Goal: Task Accomplishment & Management: Manage account settings

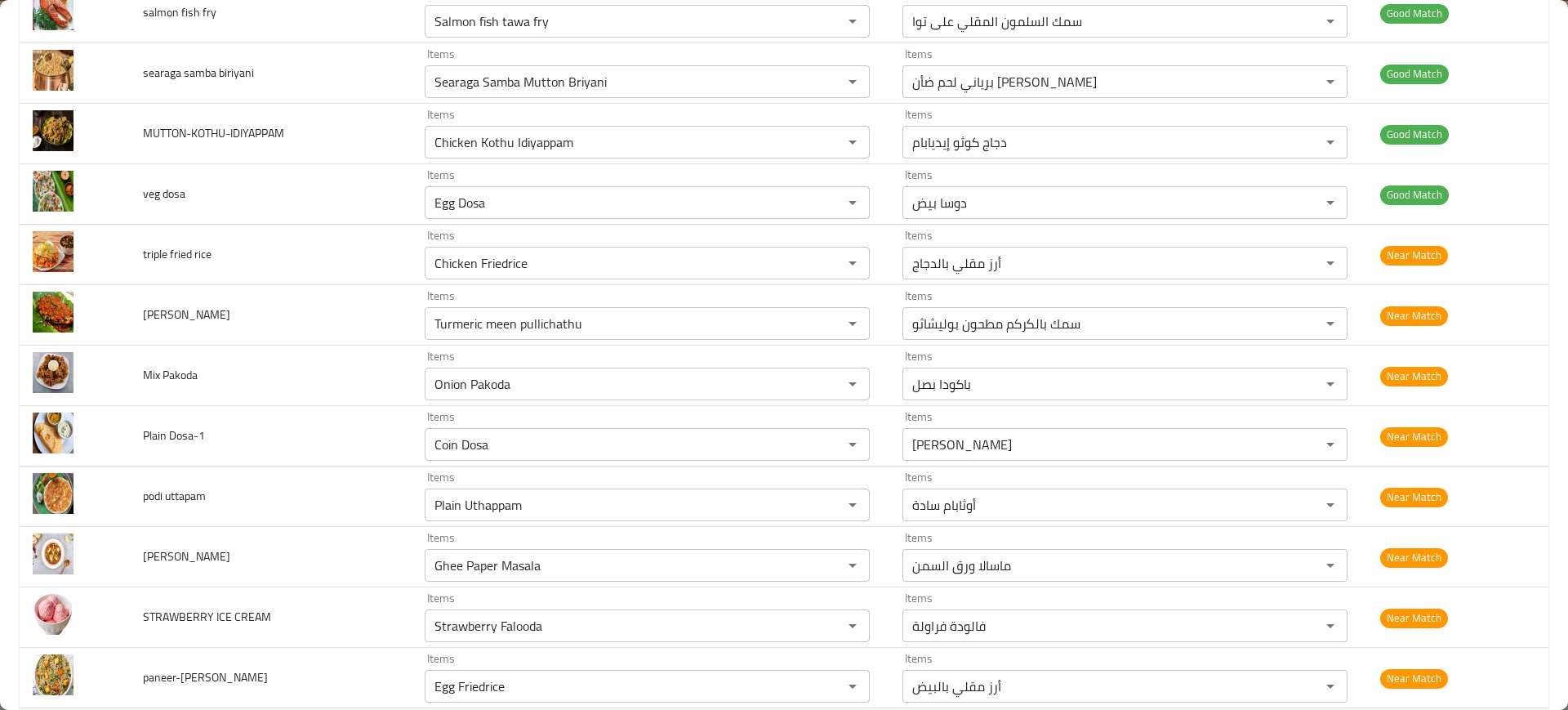
scroll to position [3347, 0]
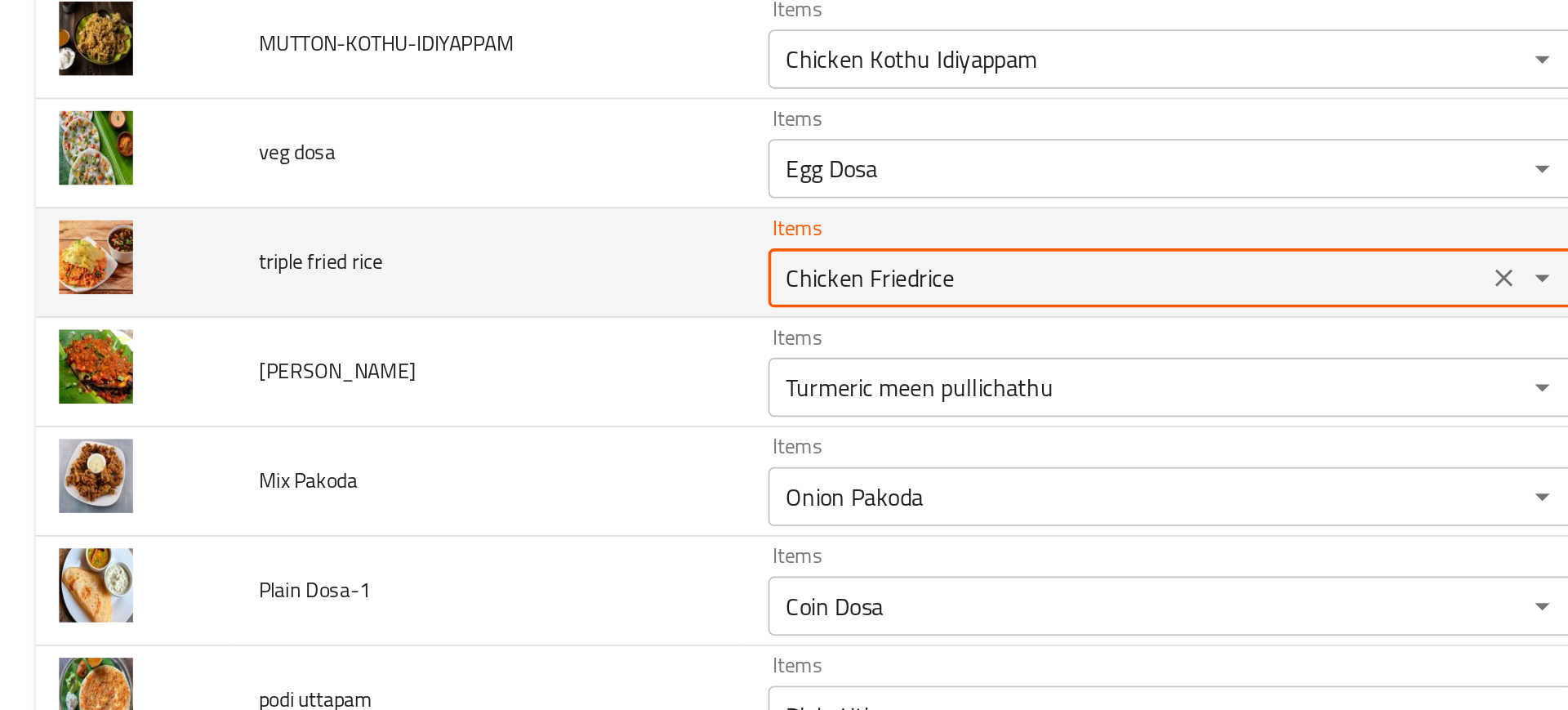
click at [493, 269] on rice "Chicken Friedrice" at bounding box center [623, 265] width 387 height 23
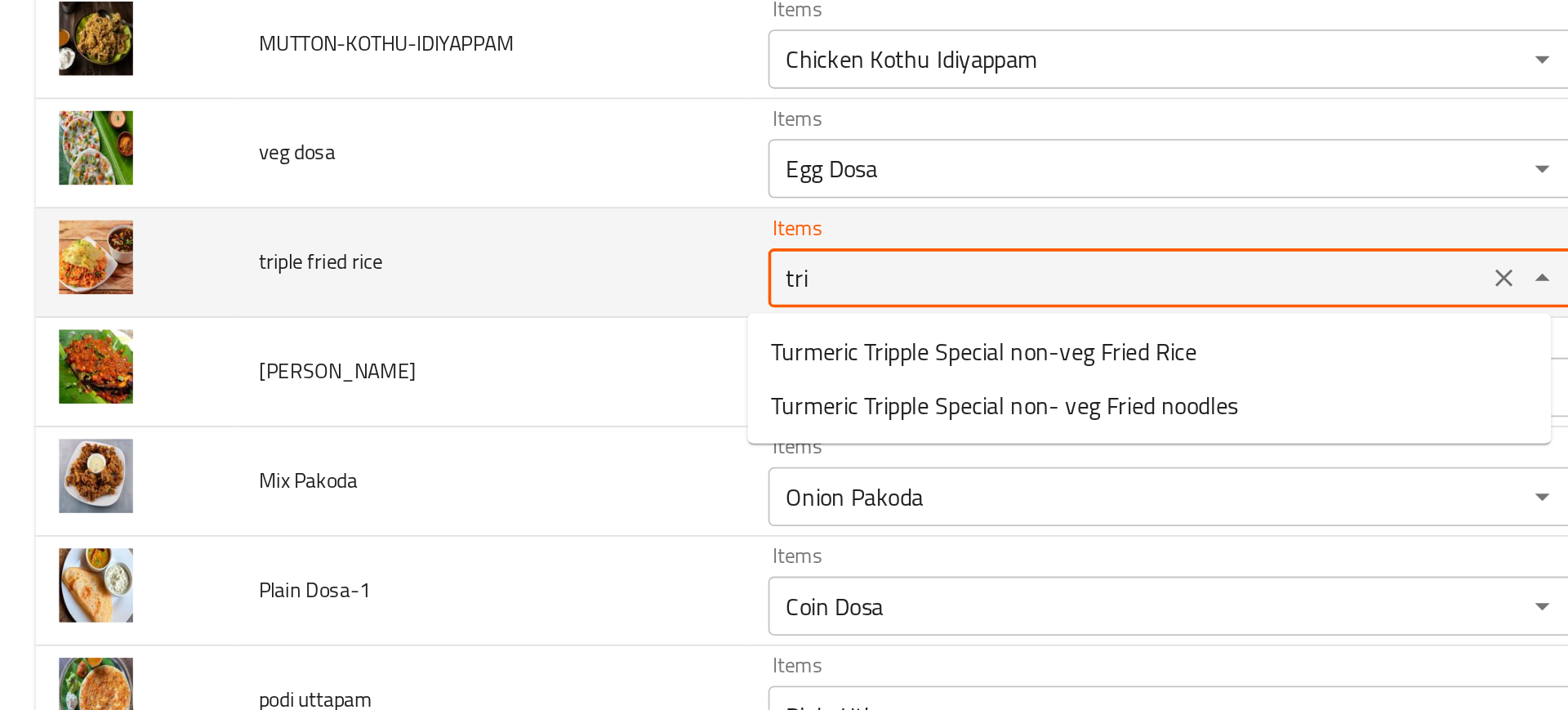
type rice "trip"
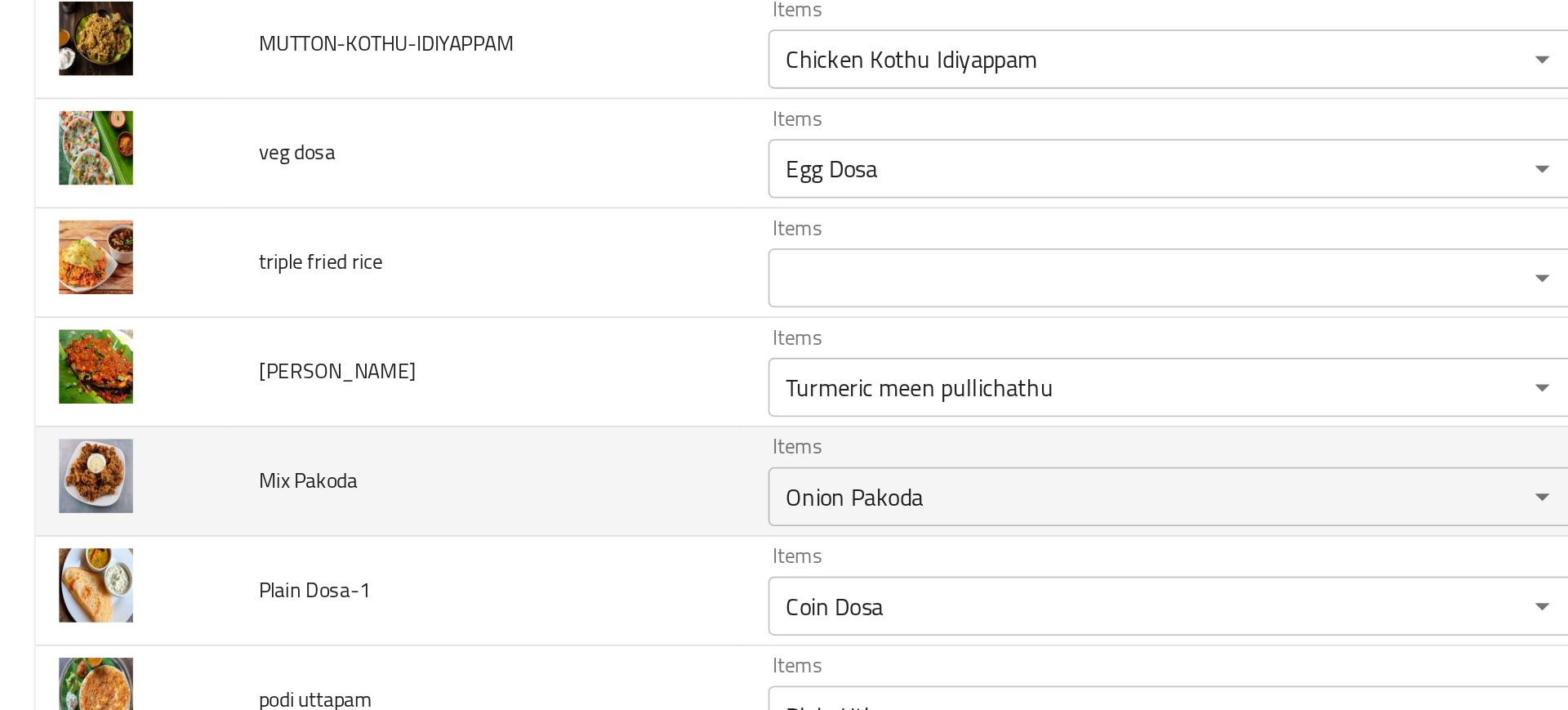
click at [298, 361] on td "Mix Pakoda" at bounding box center [270, 378] width 282 height 60
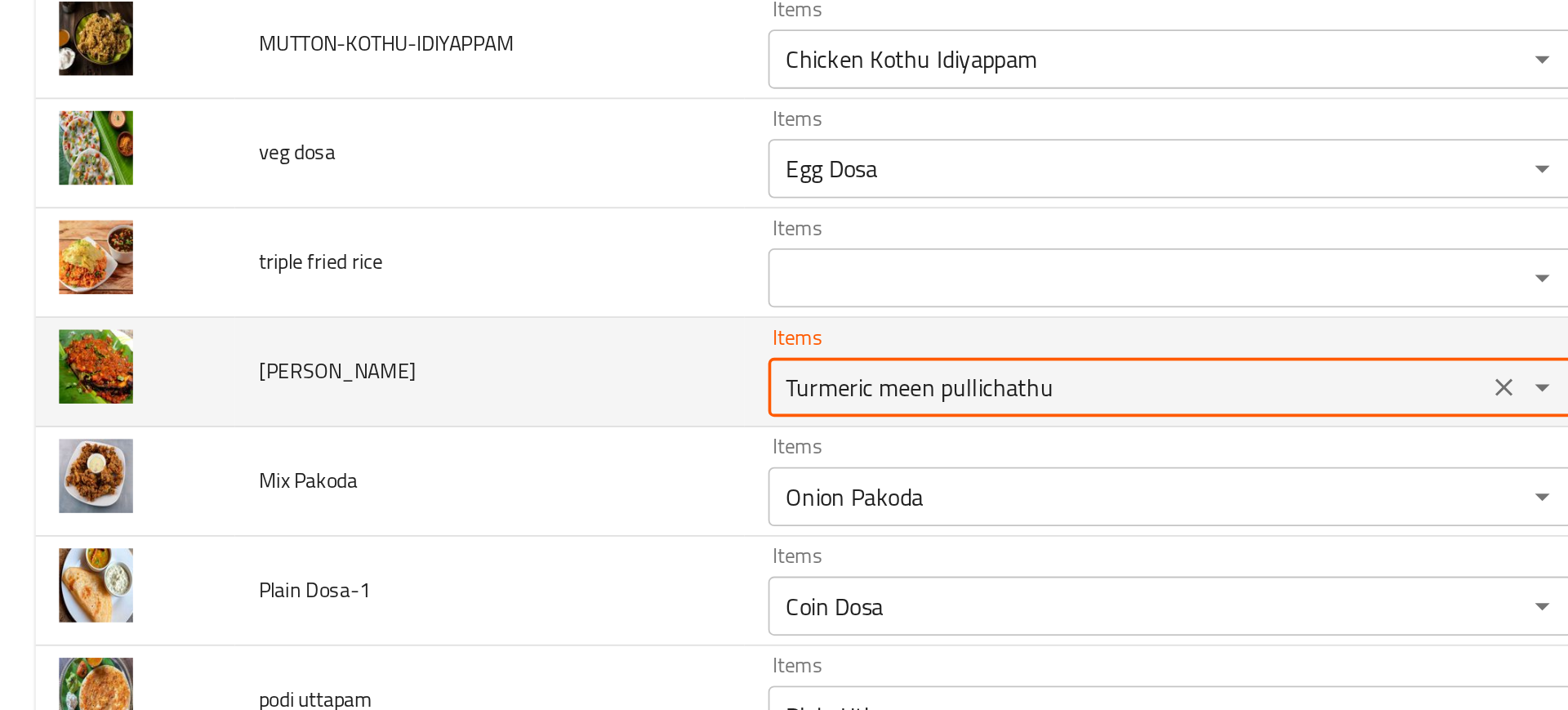
click at [454, 317] on pullichathu "Turmeric meen pullichathu" at bounding box center [623, 325] width 387 height 23
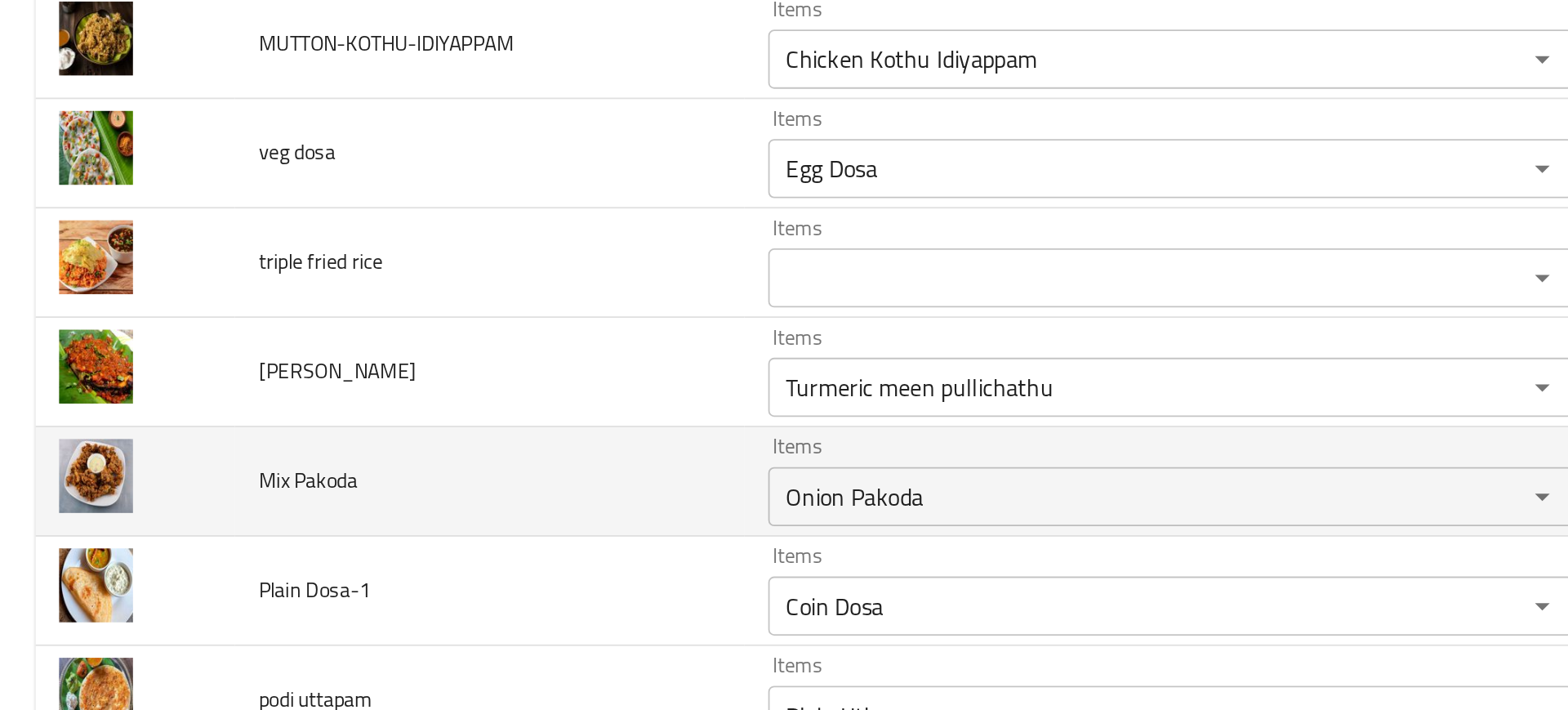
click at [370, 365] on td "Mix Pakoda" at bounding box center [270, 378] width 282 height 60
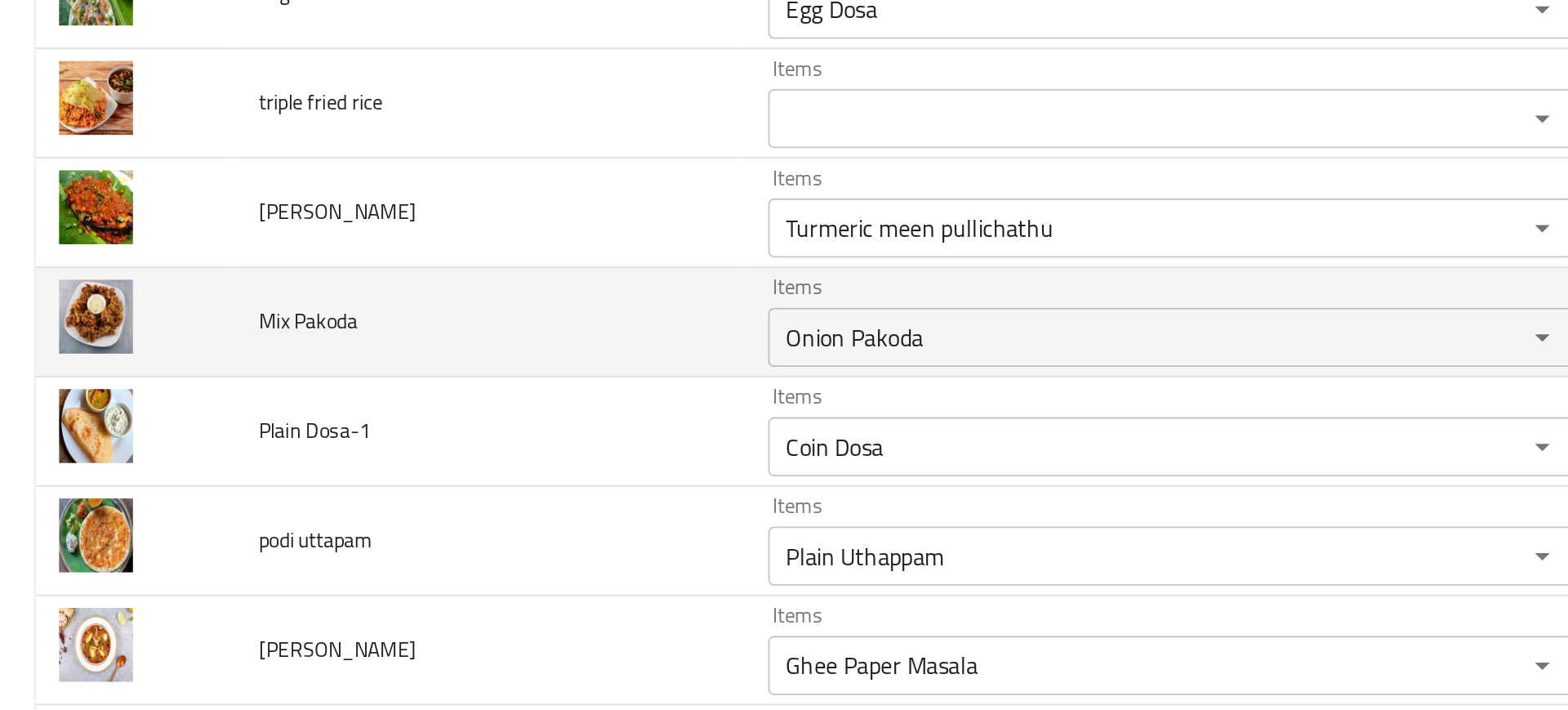
scroll to position [3393, 0]
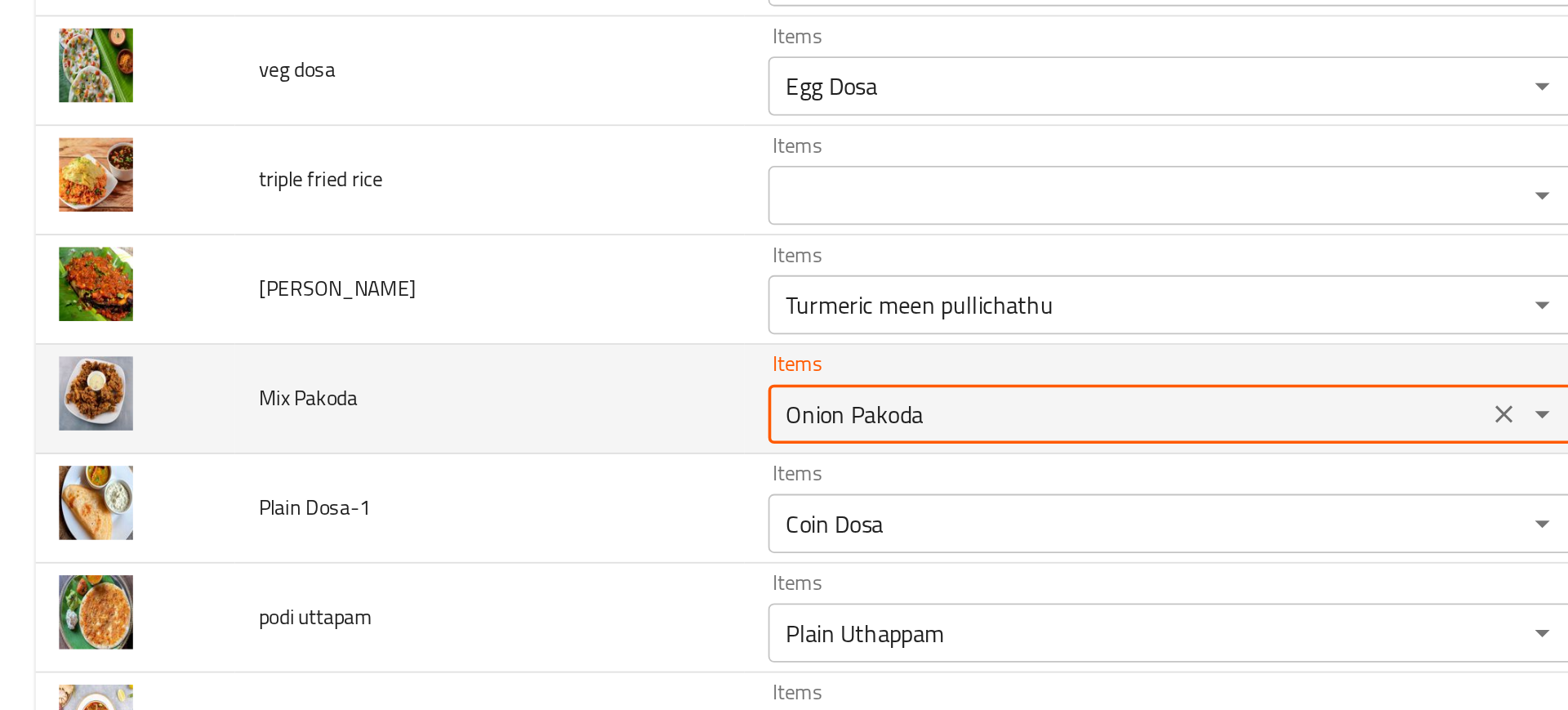
click at [443, 338] on Pakoda "Onion Pakoda" at bounding box center [623, 340] width 387 height 23
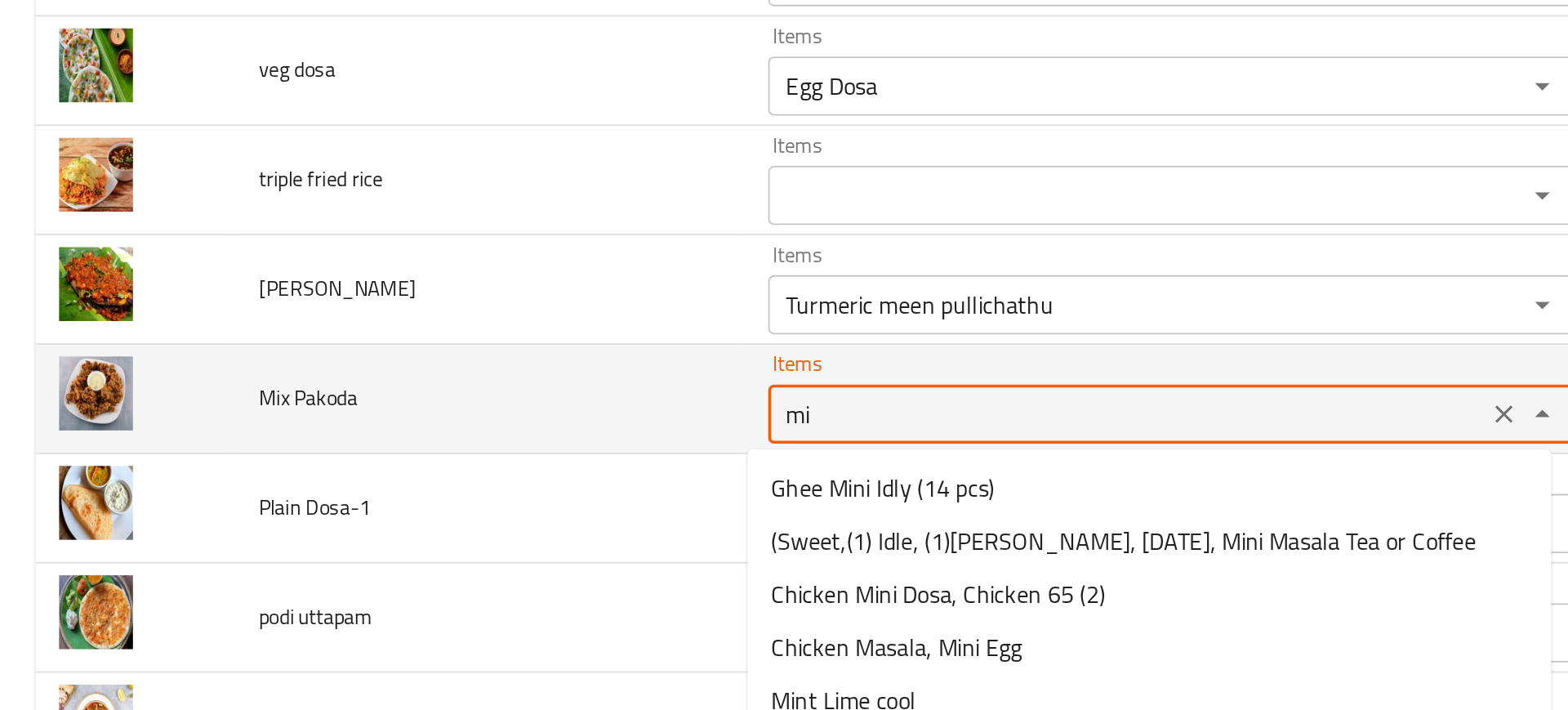
type Pakoda "mix"
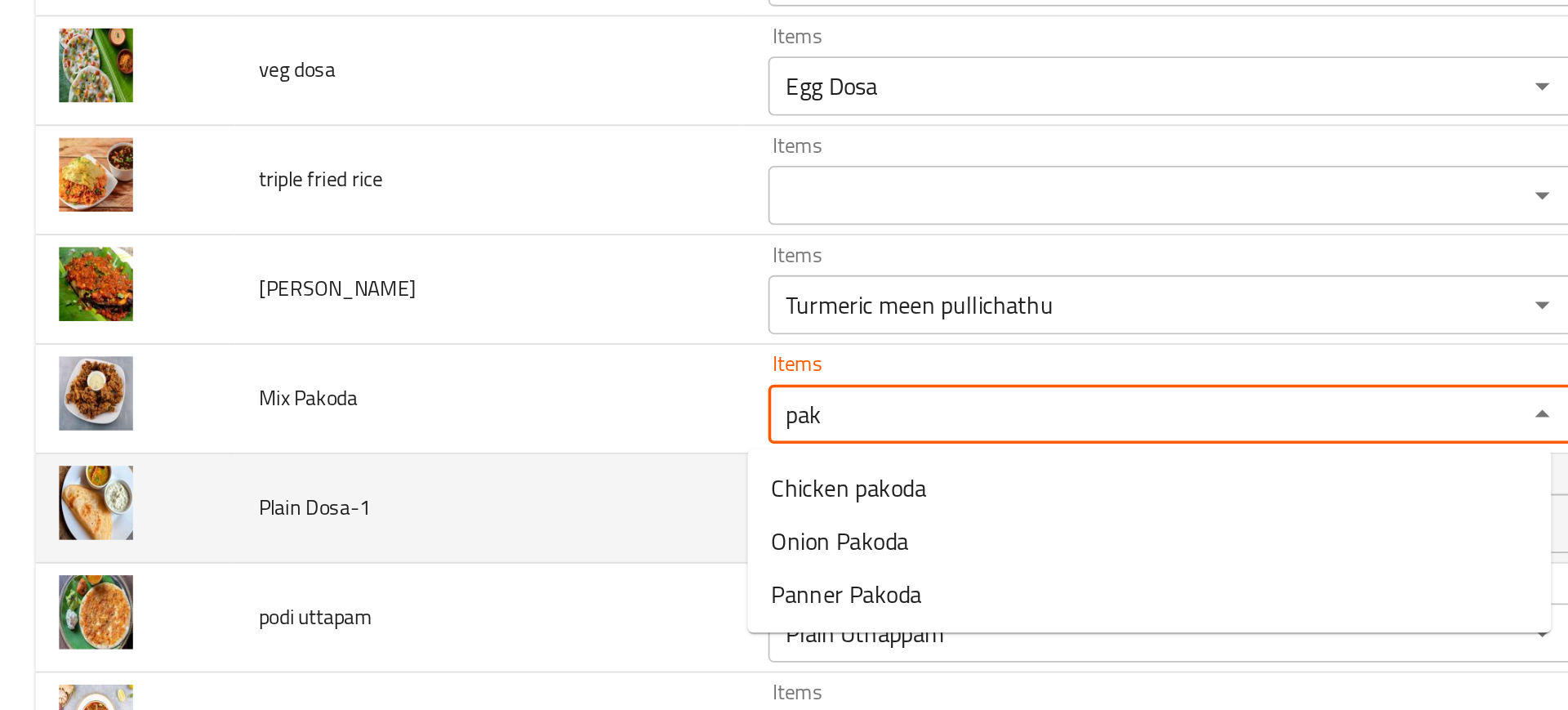
type Pakoda "pako"
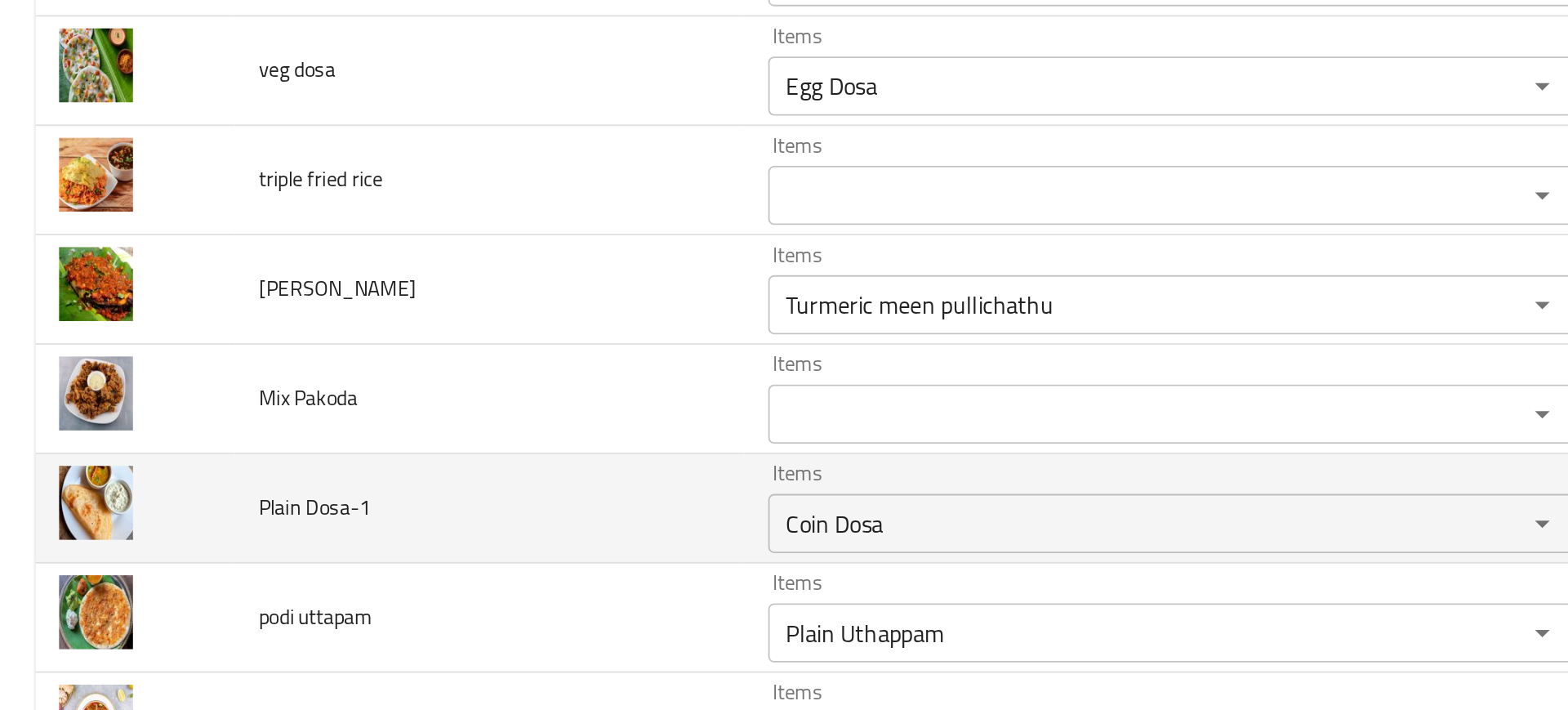
click at [331, 387] on td "Plain Dosa-1" at bounding box center [270, 392] width 282 height 60
click at [429, 394] on Dosa-1 "Coin Dosa" at bounding box center [623, 400] width 387 height 23
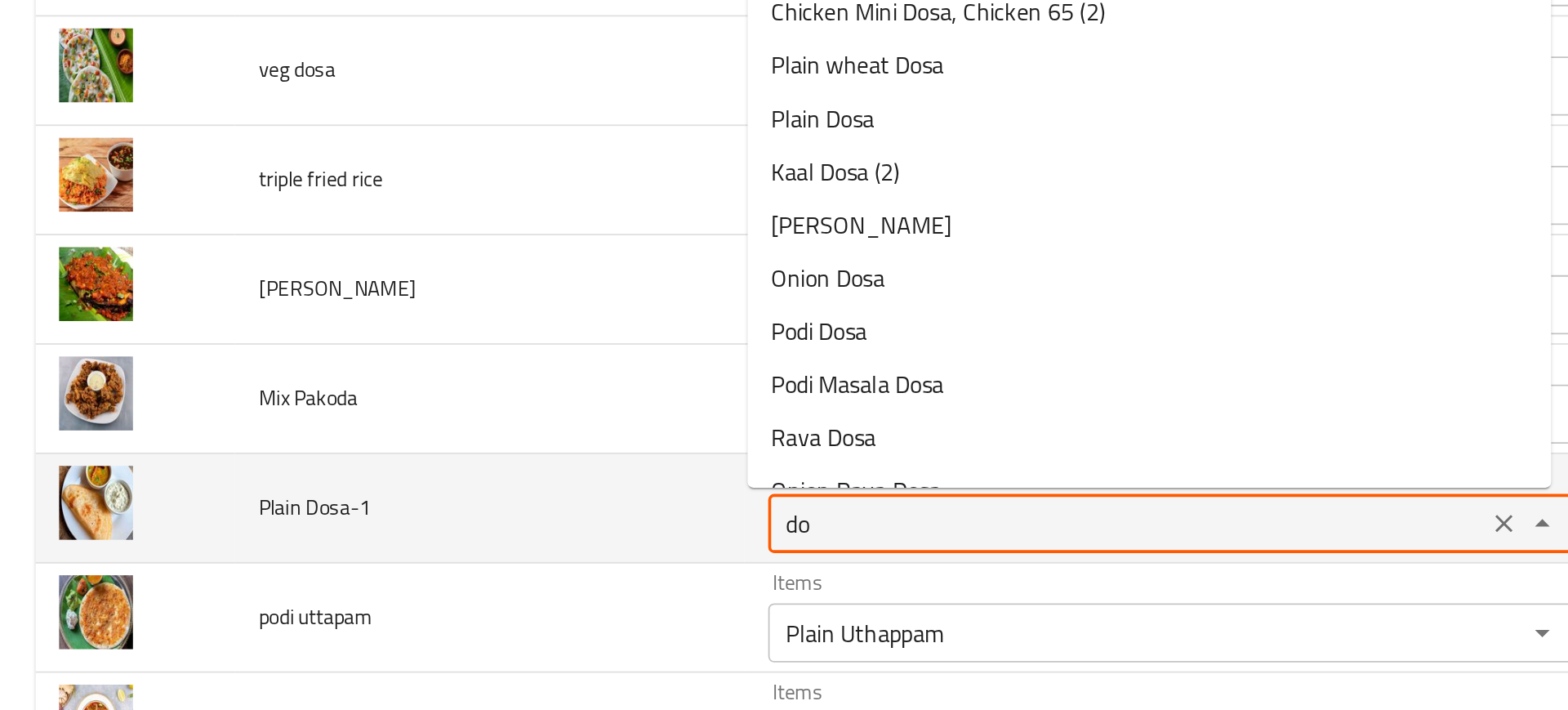
type Dosa-1 "d"
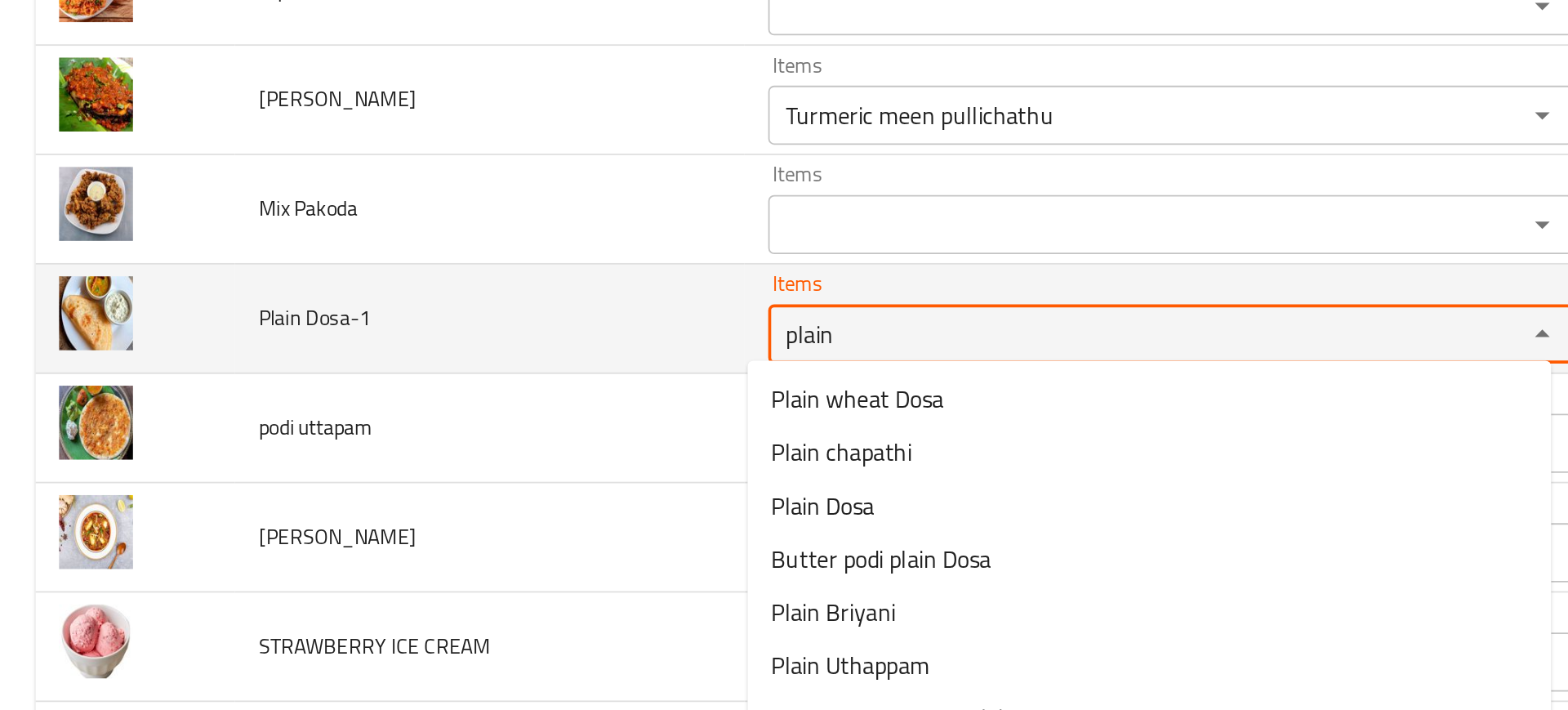
scroll to position [3503, 0]
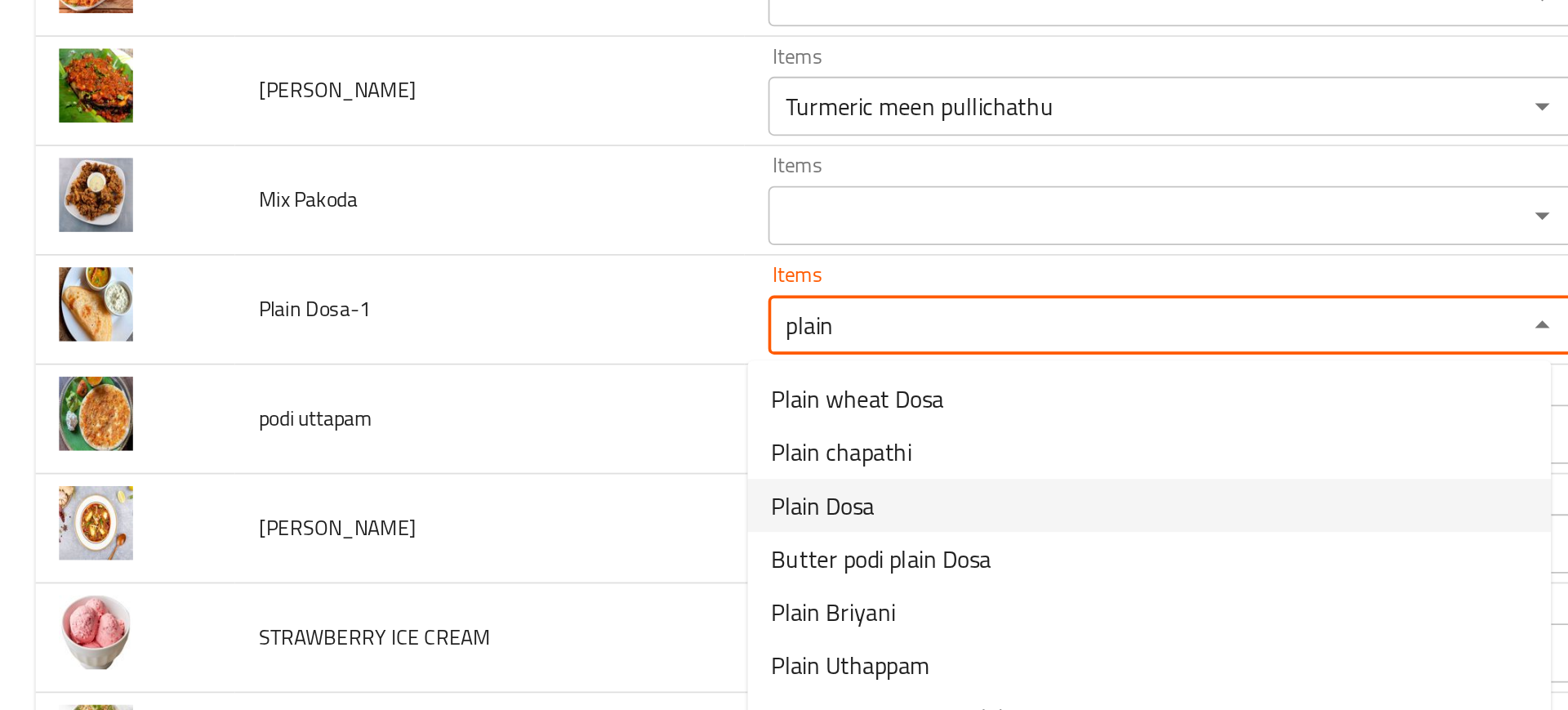
click at [455, 385] on span "Plain Dosa" at bounding box center [454, 390] width 57 height 20
type Dosa-1 "Plain Dosa"
type Dosa-1-ar "دوسا ساده"
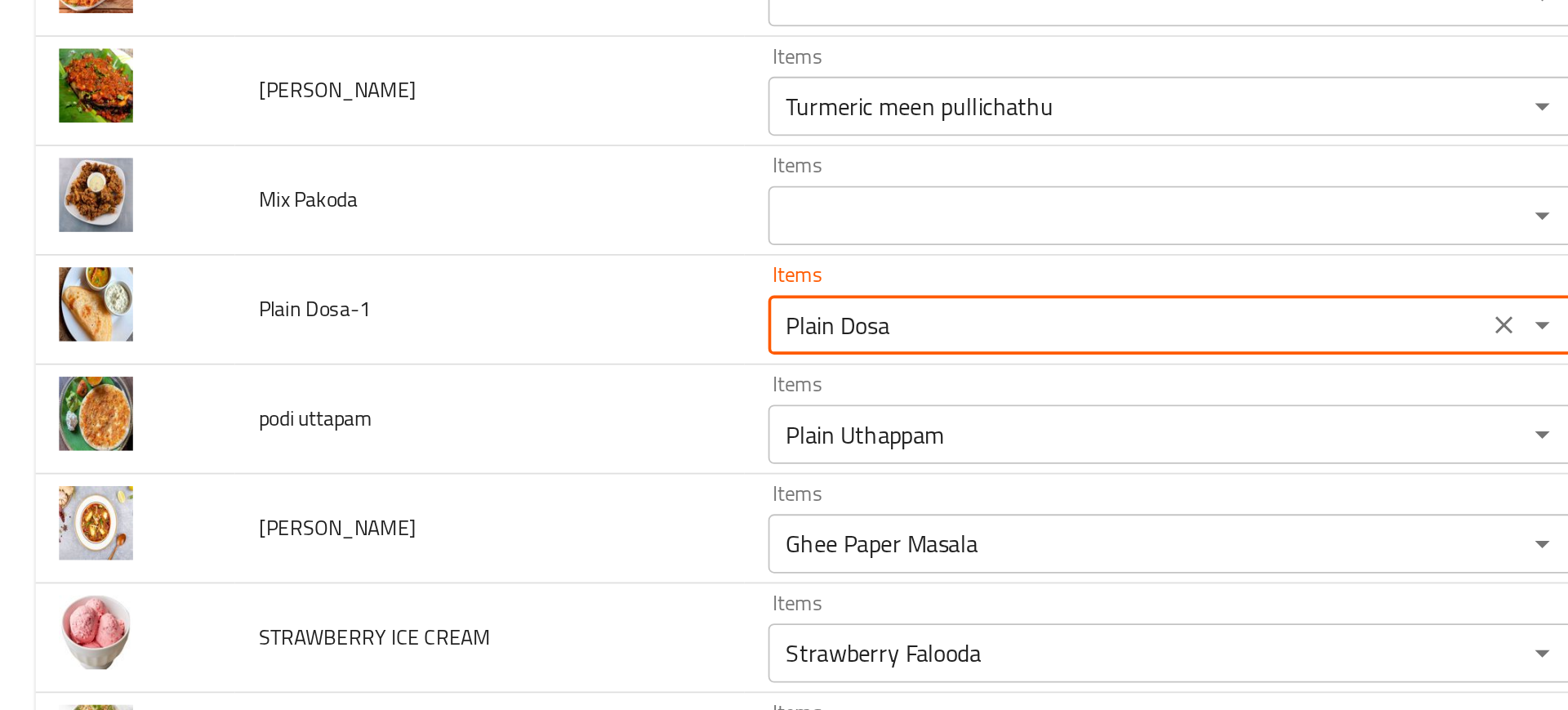
type Dosa-1 "Plain Dosa"
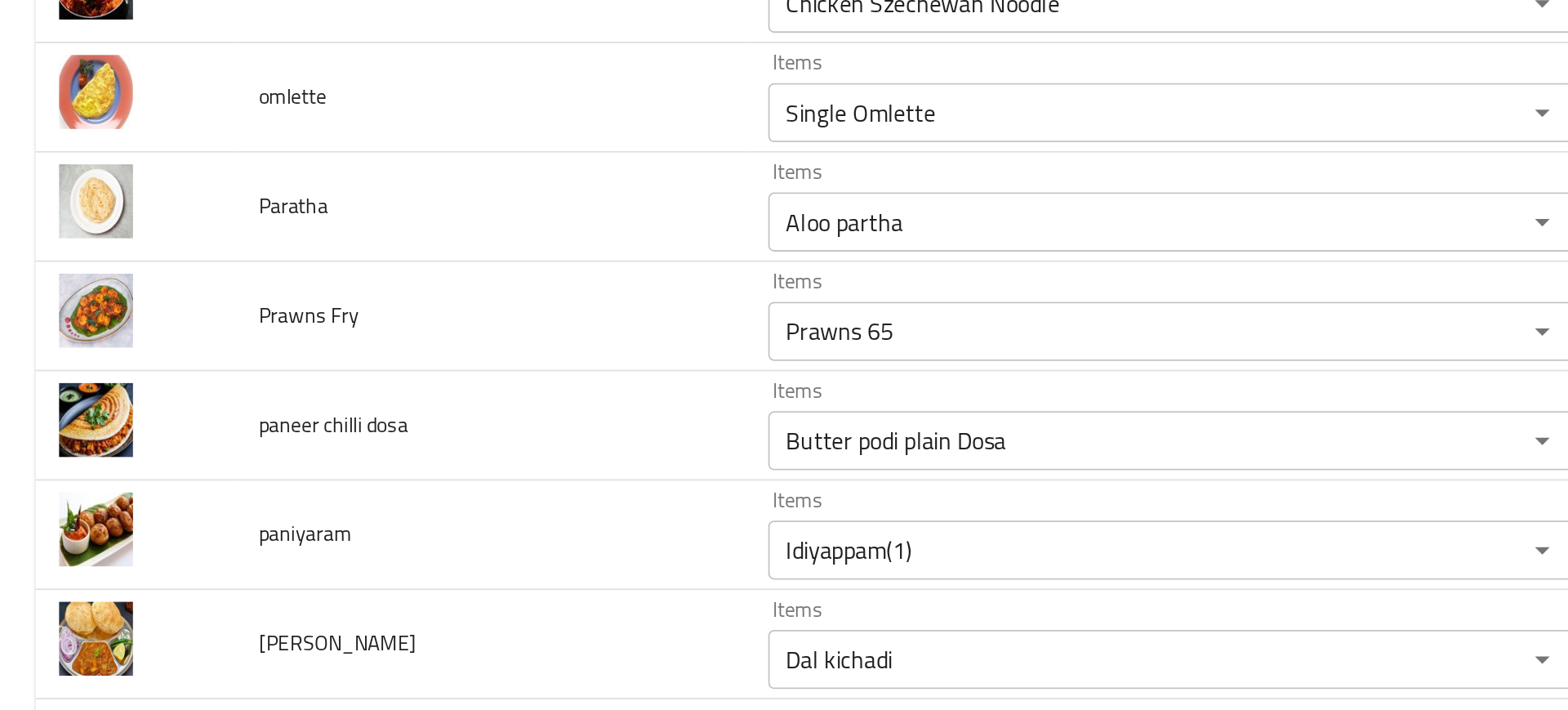
scroll to position [831, 0]
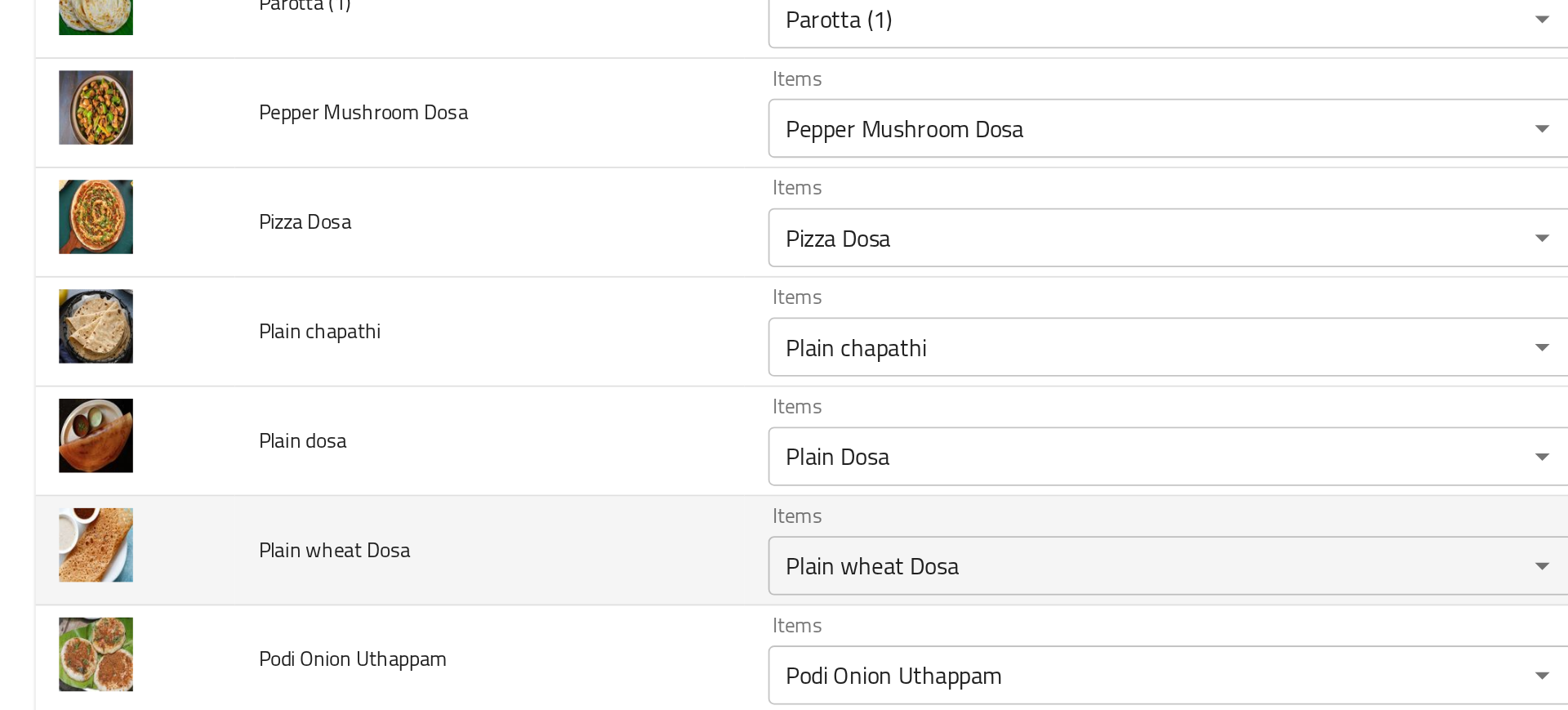
click at [360, 394] on td "Plain wheat Dosa" at bounding box center [270, 415] width 282 height 60
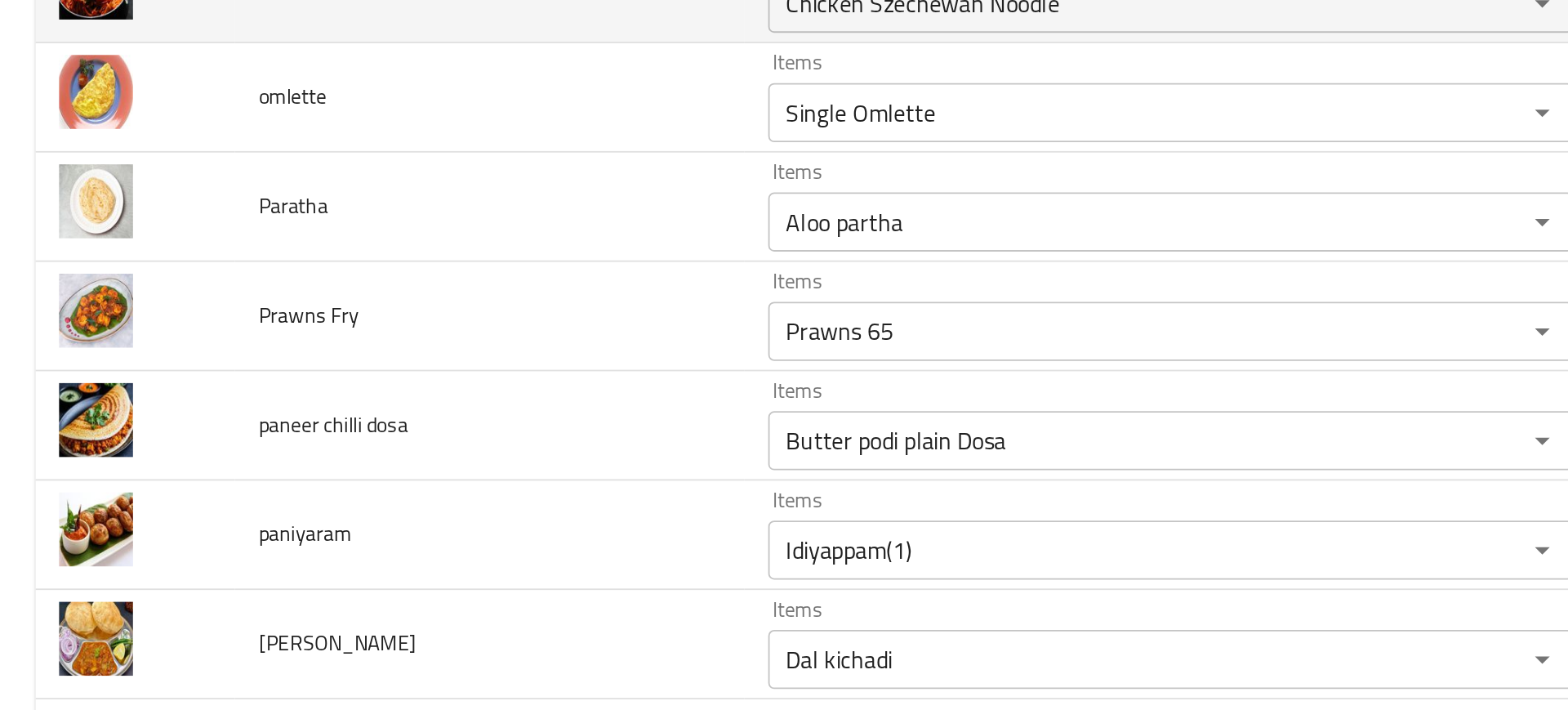
scroll to position [3439, 0]
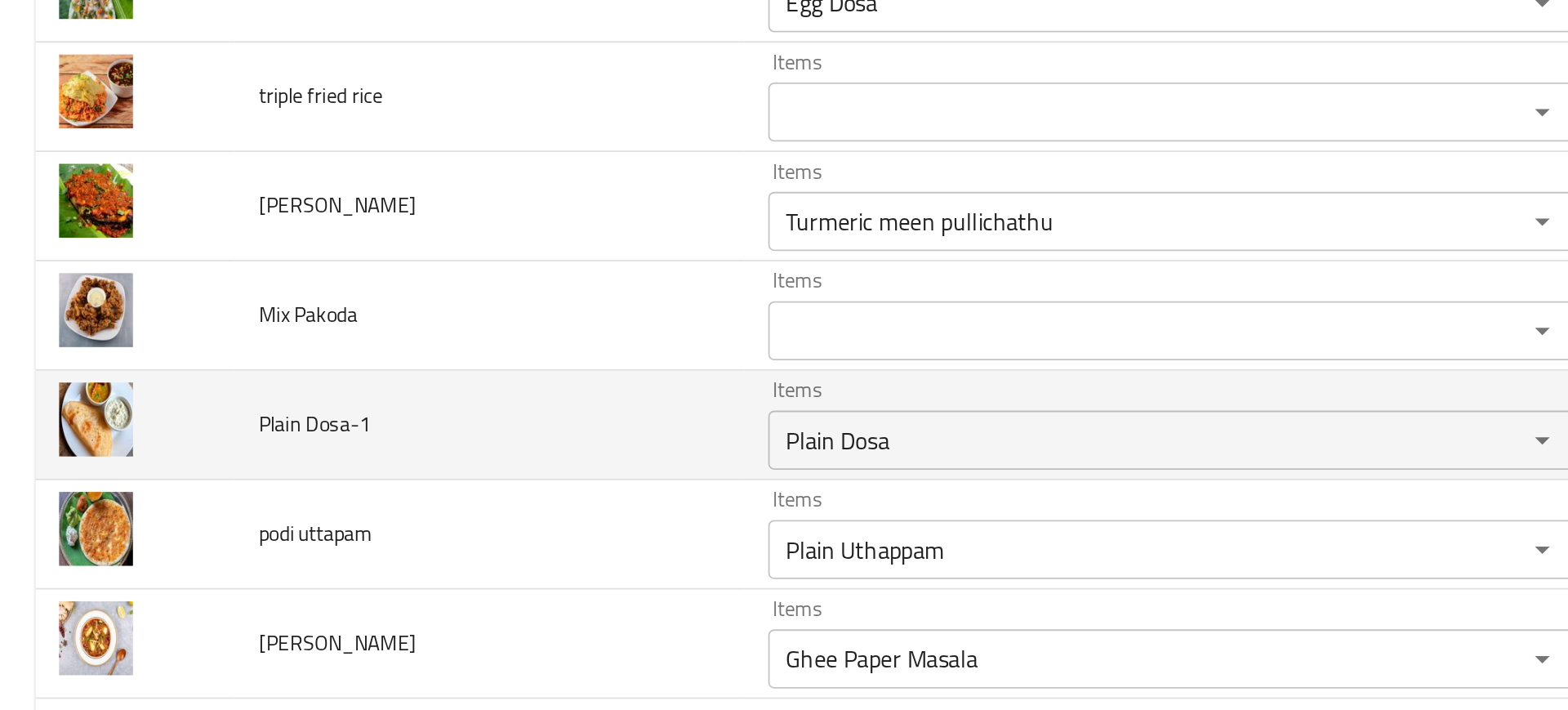
click at [375, 341] on td "Plain Dosa-1" at bounding box center [270, 347] width 282 height 60
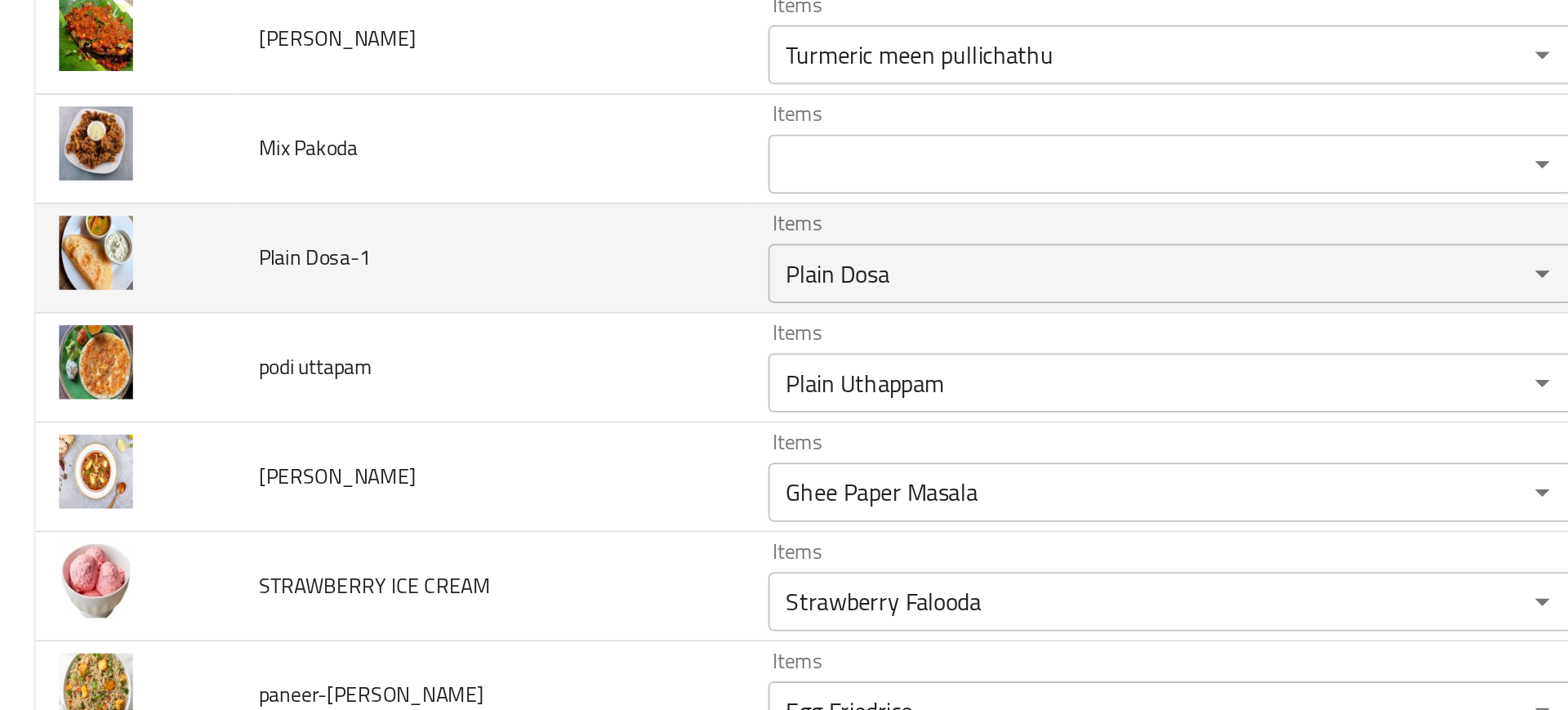
scroll to position [3532, 0]
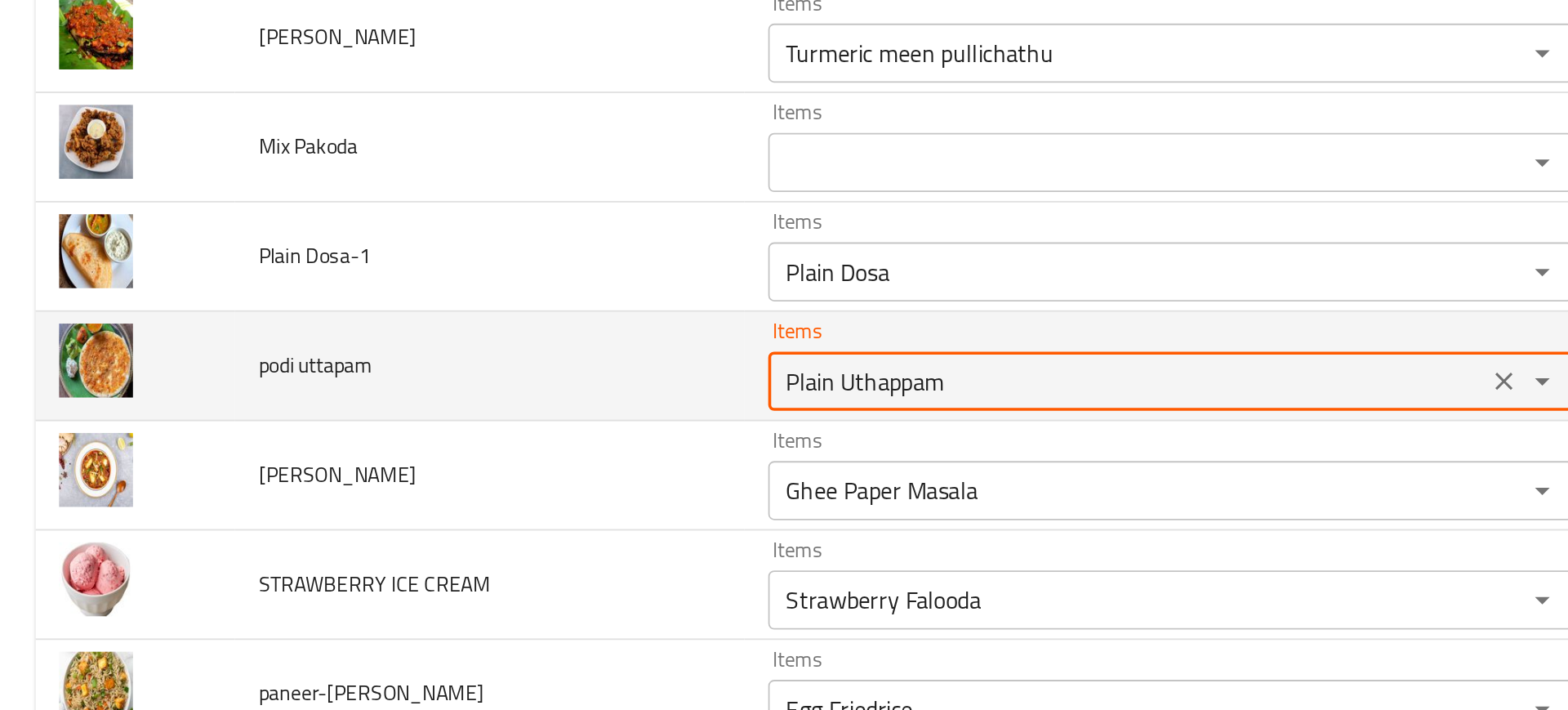
click at [467, 329] on uttapam "Plain Uthappam" at bounding box center [623, 321] width 387 height 23
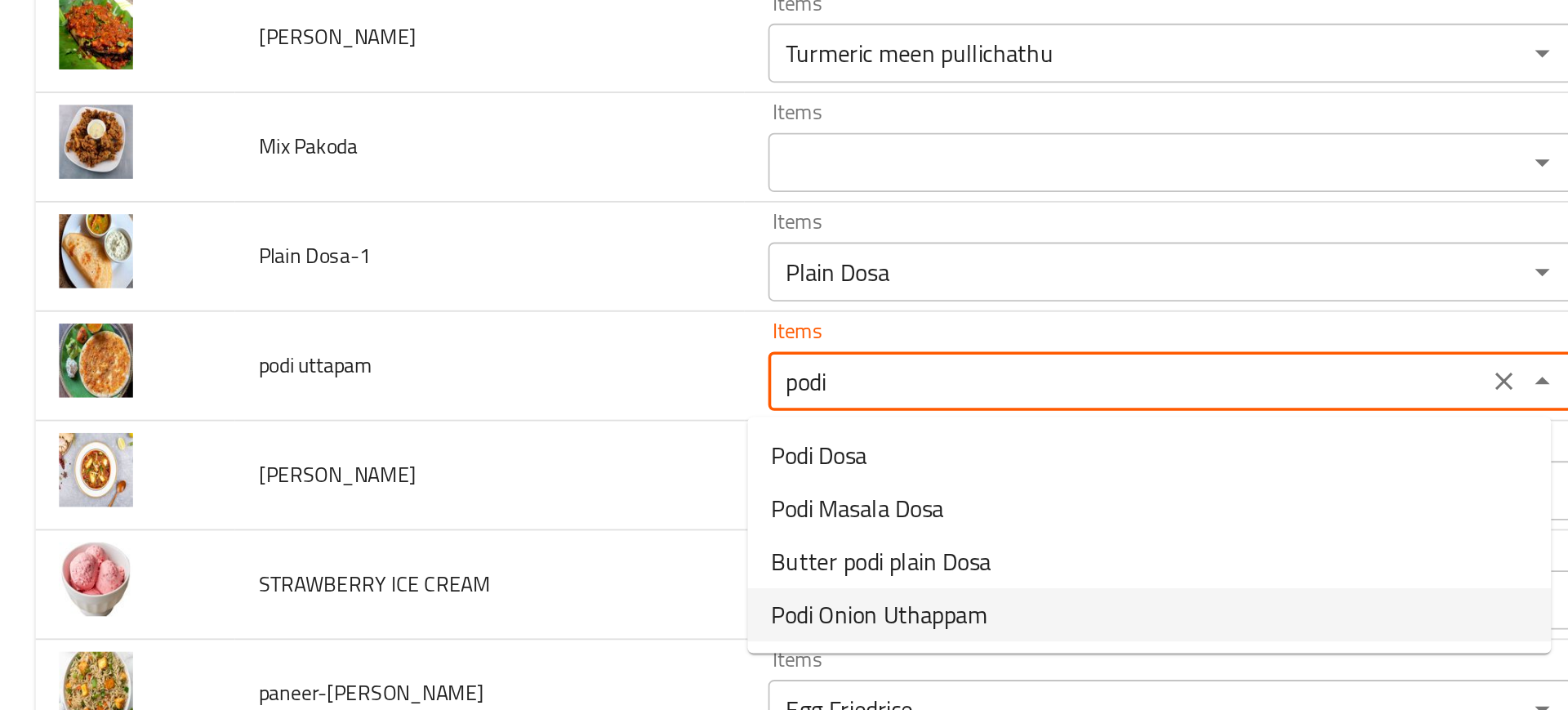
click at [450, 451] on span "Podi Onion Uthappam" at bounding box center [485, 451] width 119 height 20
type uttapam "Podi Onion Uthappam"
type uttapam-ar "أوثابام بصل بودي"
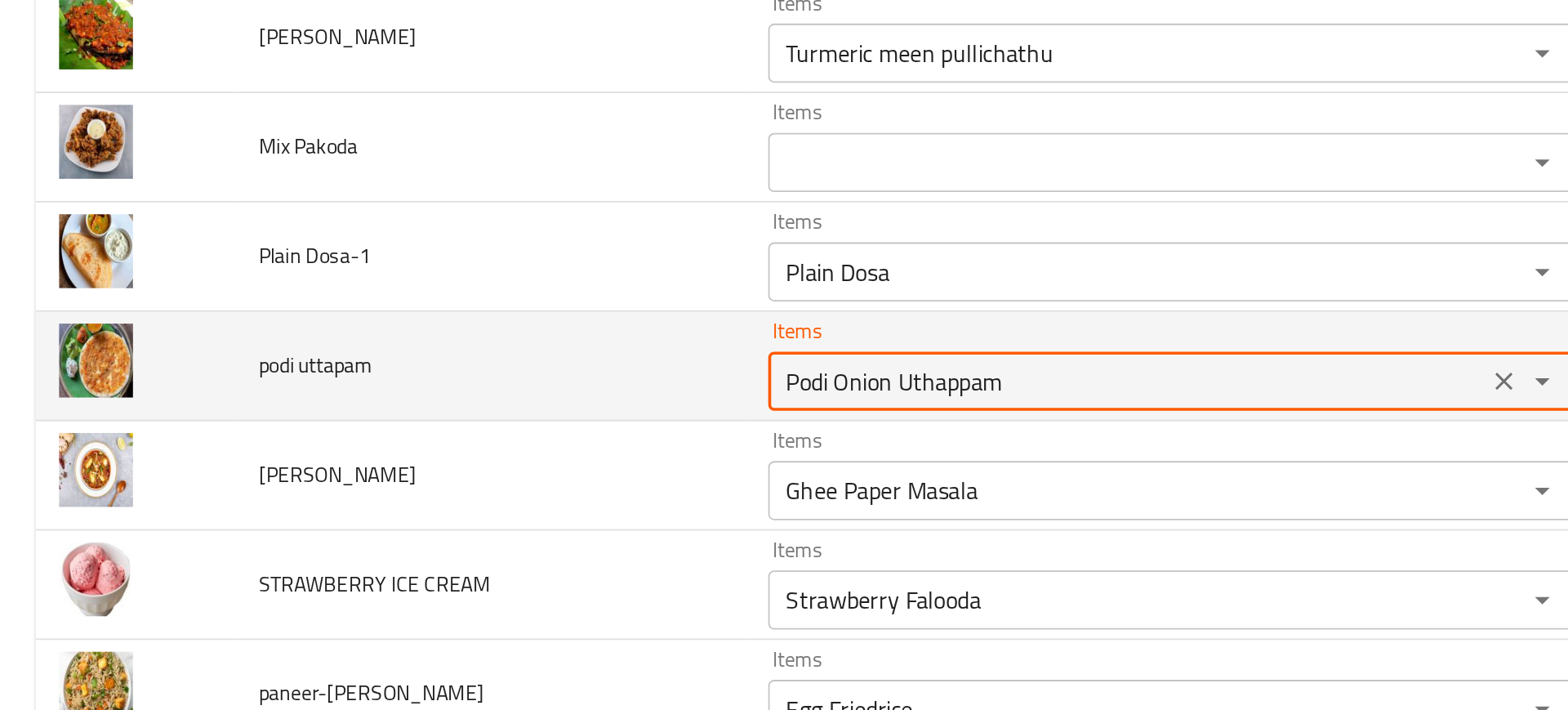
type uttapam "Podi Onion Uthappam"
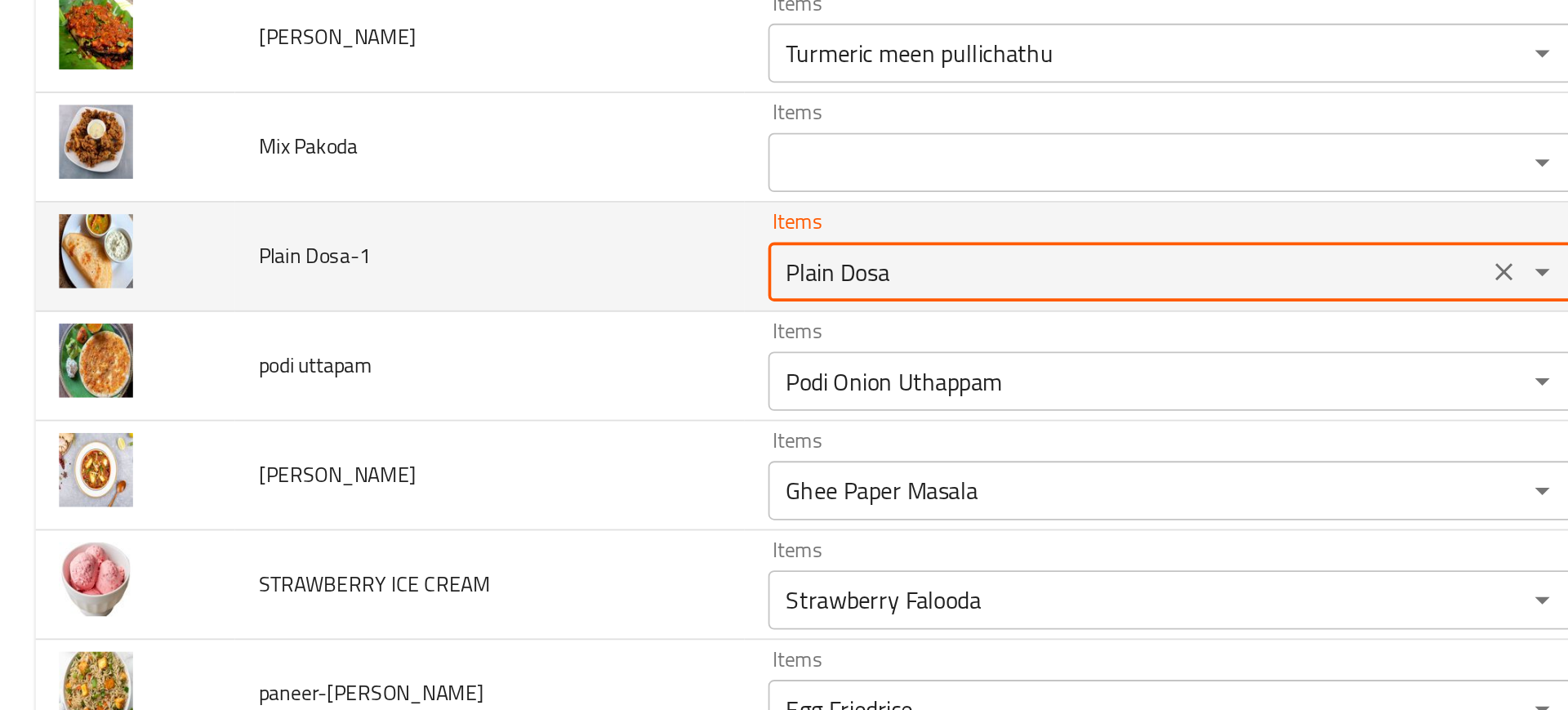
click at [460, 262] on Dosa-1 "Plain Dosa" at bounding box center [623, 261] width 387 height 23
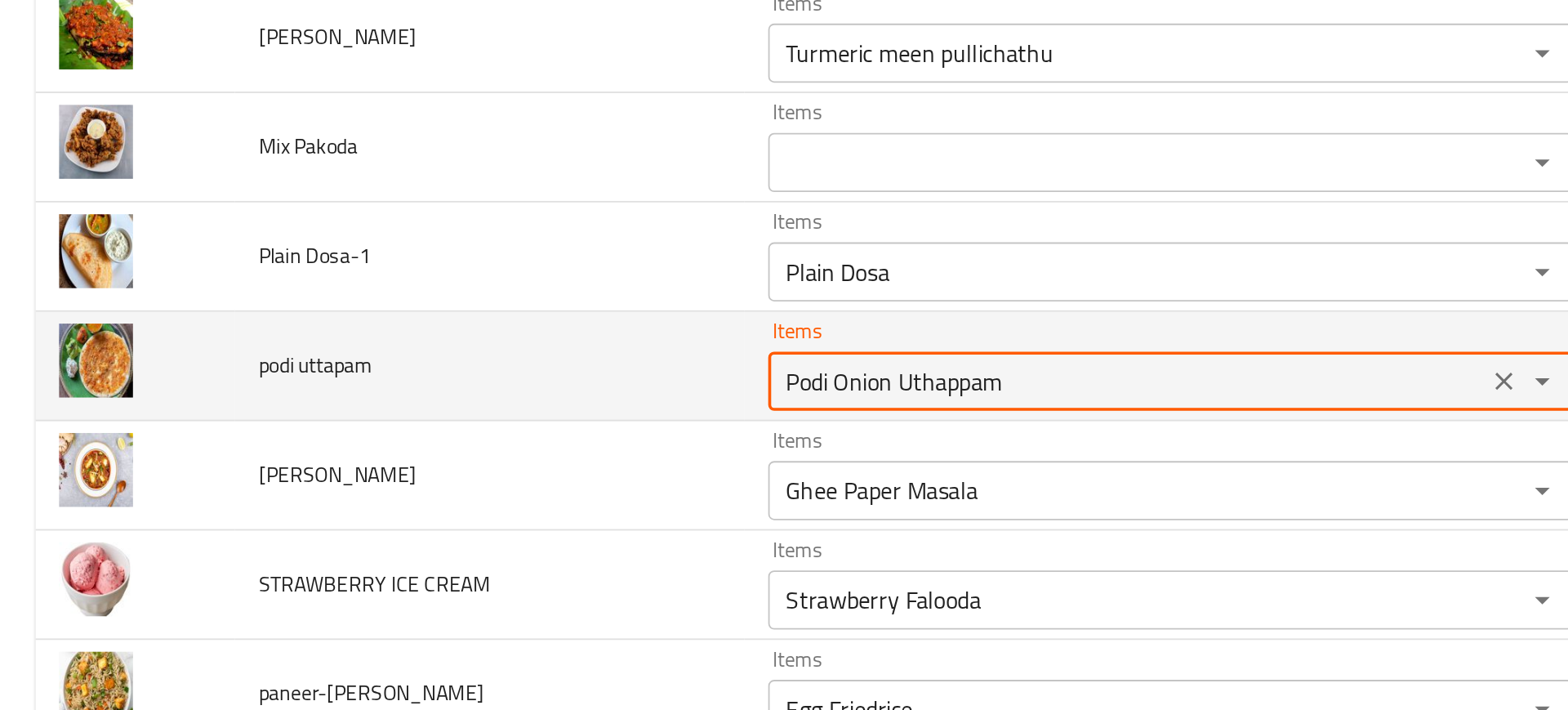
click at [479, 331] on uttapam "Podi Onion Uthappam" at bounding box center [623, 321] width 387 height 23
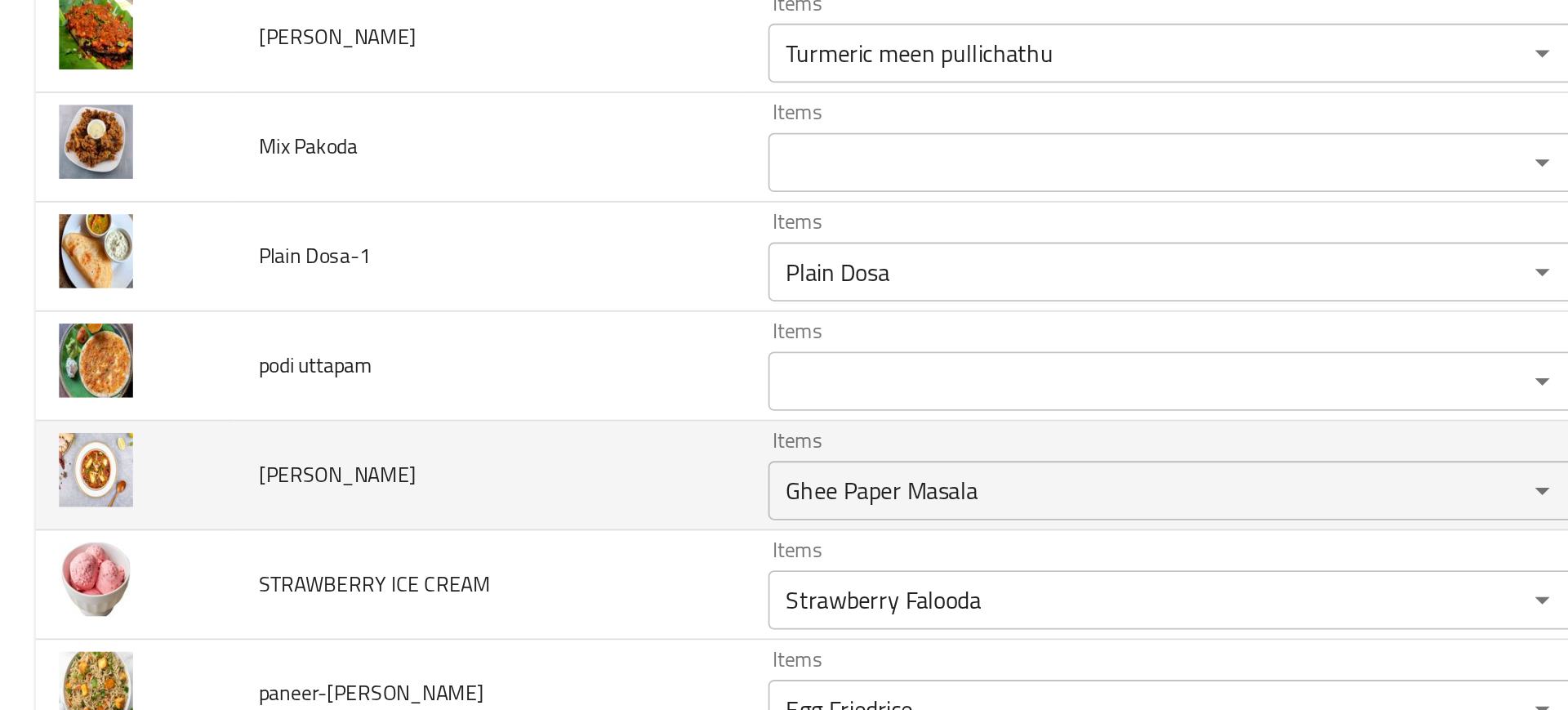
click at [333, 394] on td "[PERSON_NAME]" at bounding box center [270, 374] width 282 height 60
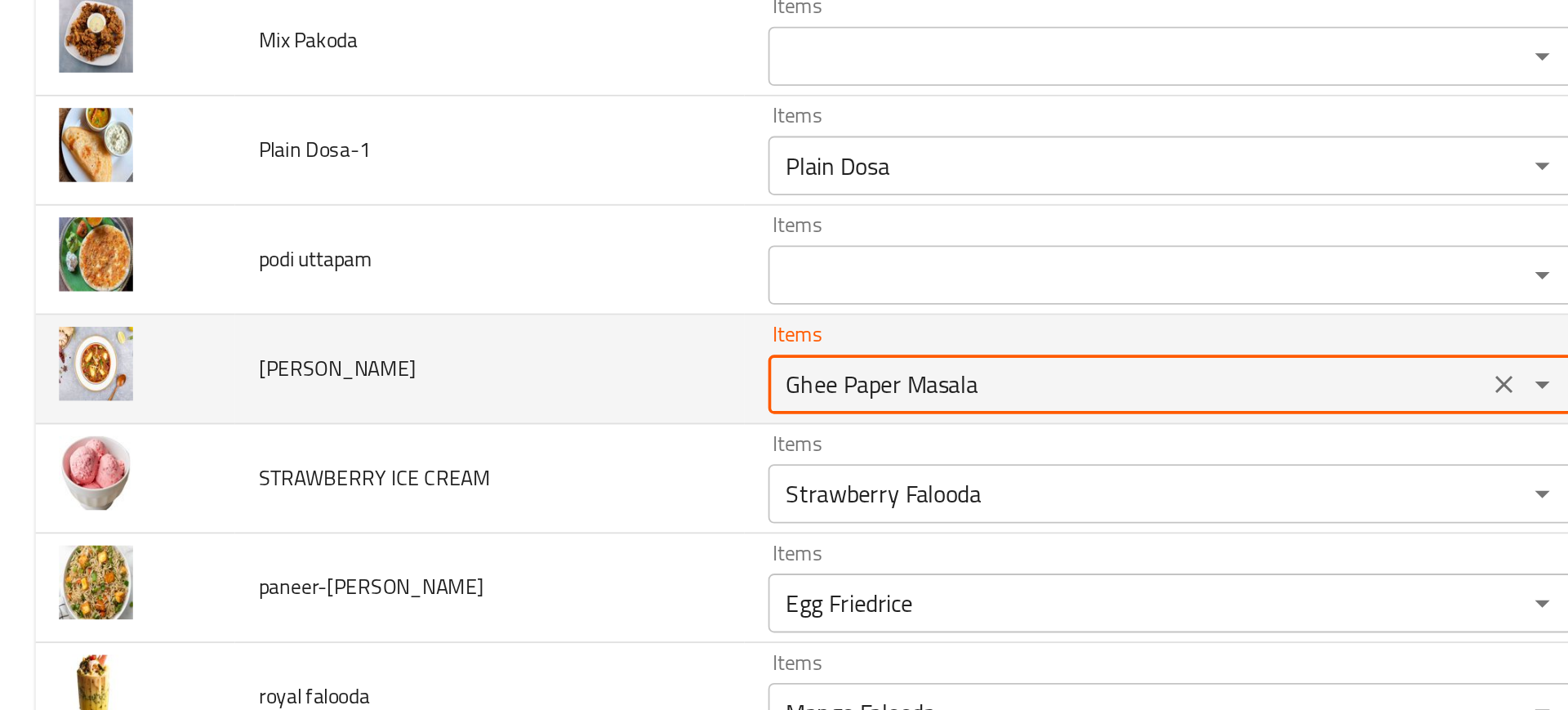
click at [494, 332] on Masala "Ghee Paper Masala" at bounding box center [623, 323] width 387 height 23
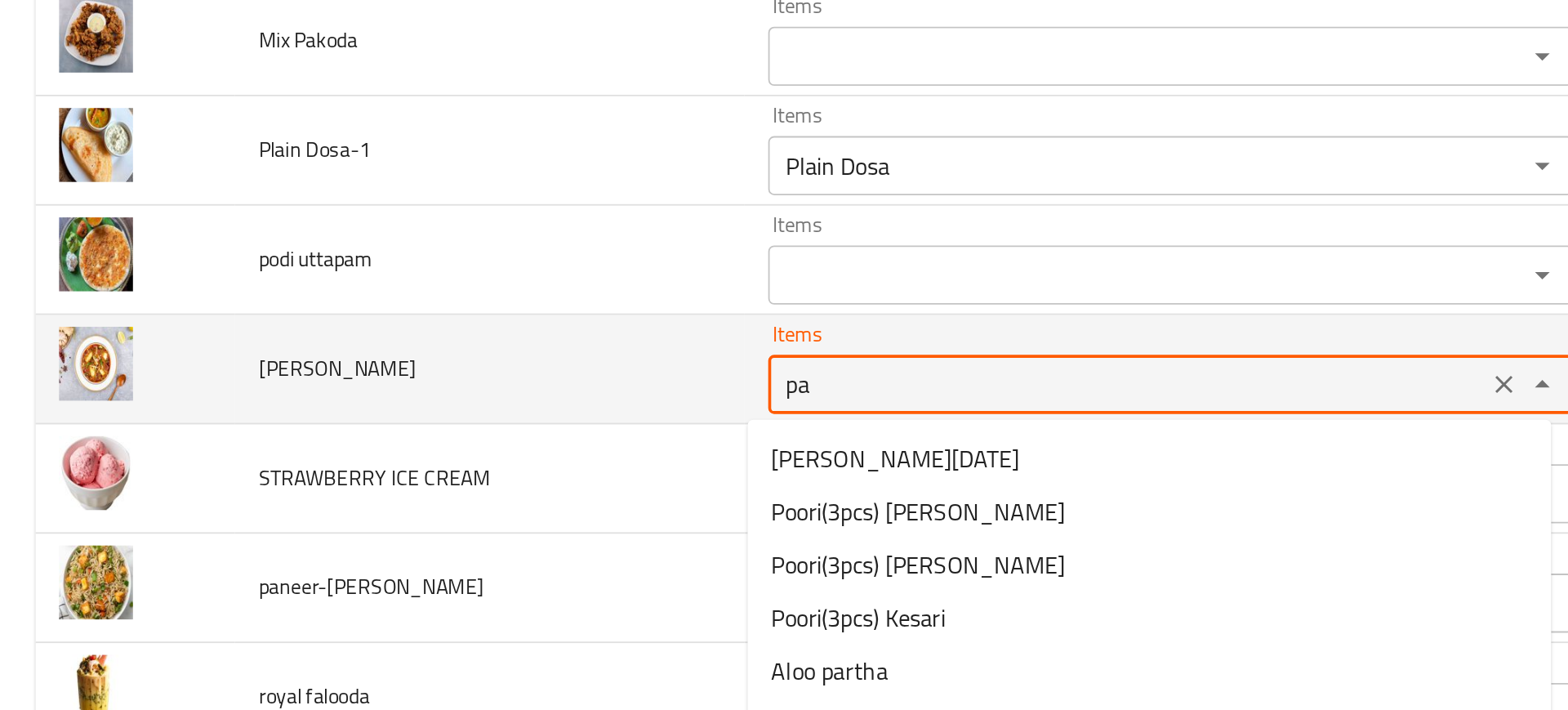
type Masala "p"
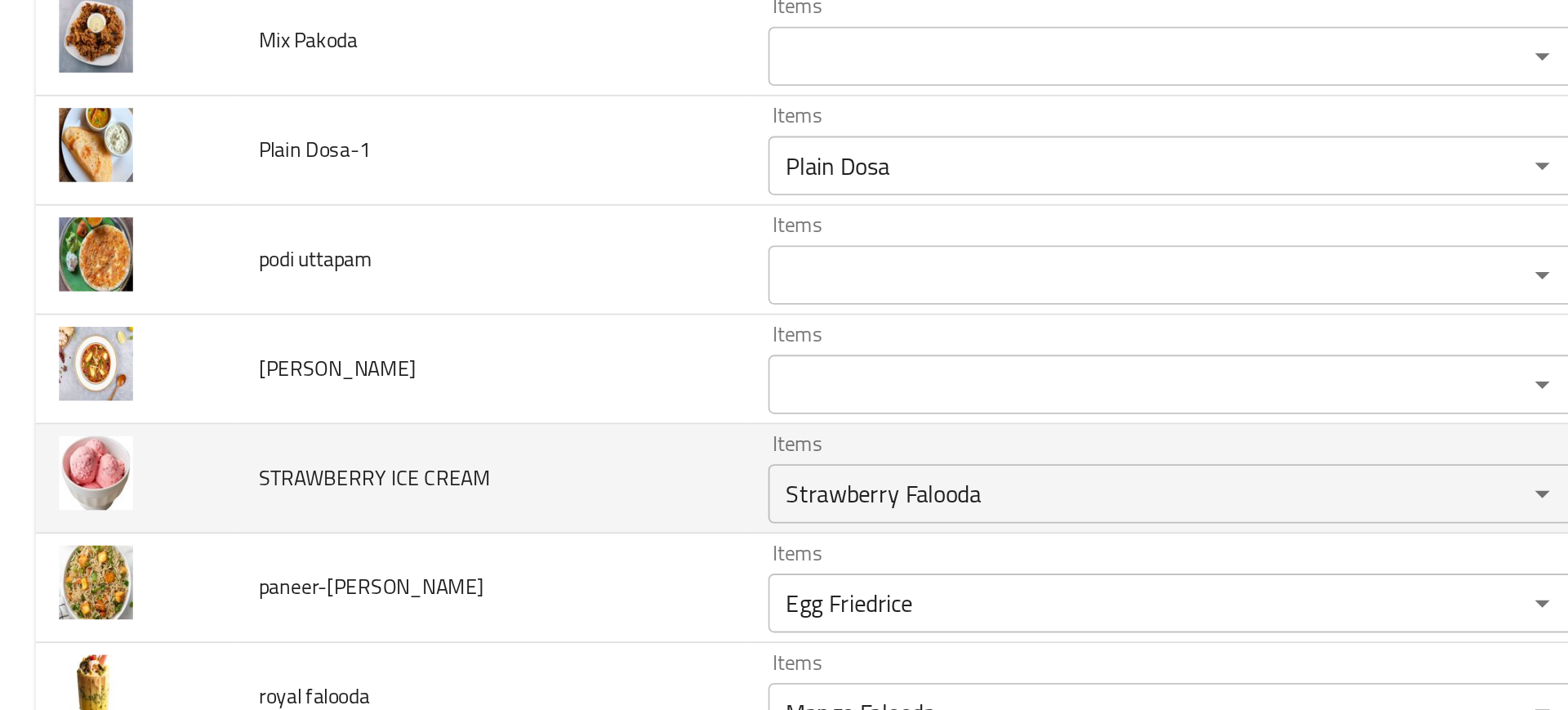
click at [357, 371] on td "STRAWBERRY ICE CREAM" at bounding box center [270, 376] width 282 height 60
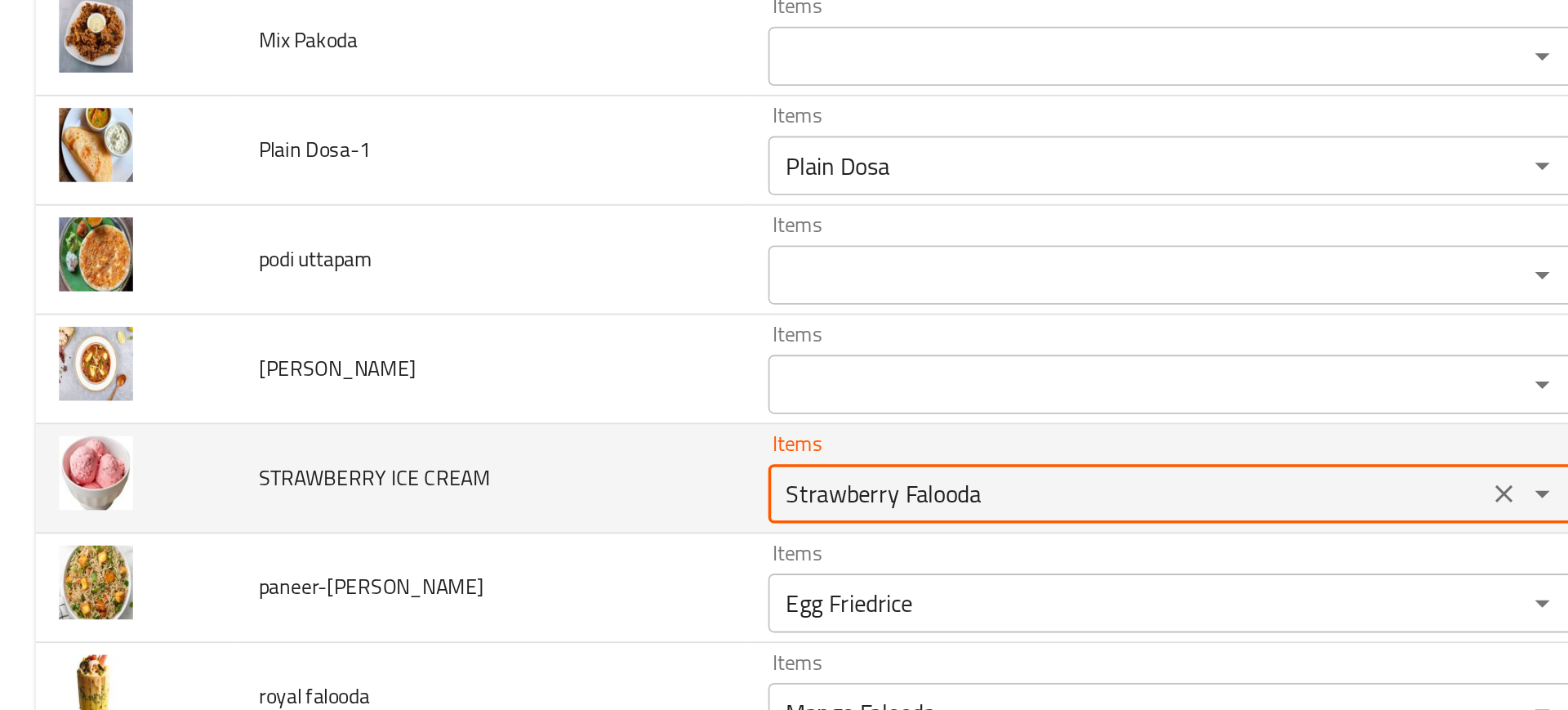
click at [447, 379] on CREAM "Strawberry Falooda" at bounding box center [623, 384] width 387 height 23
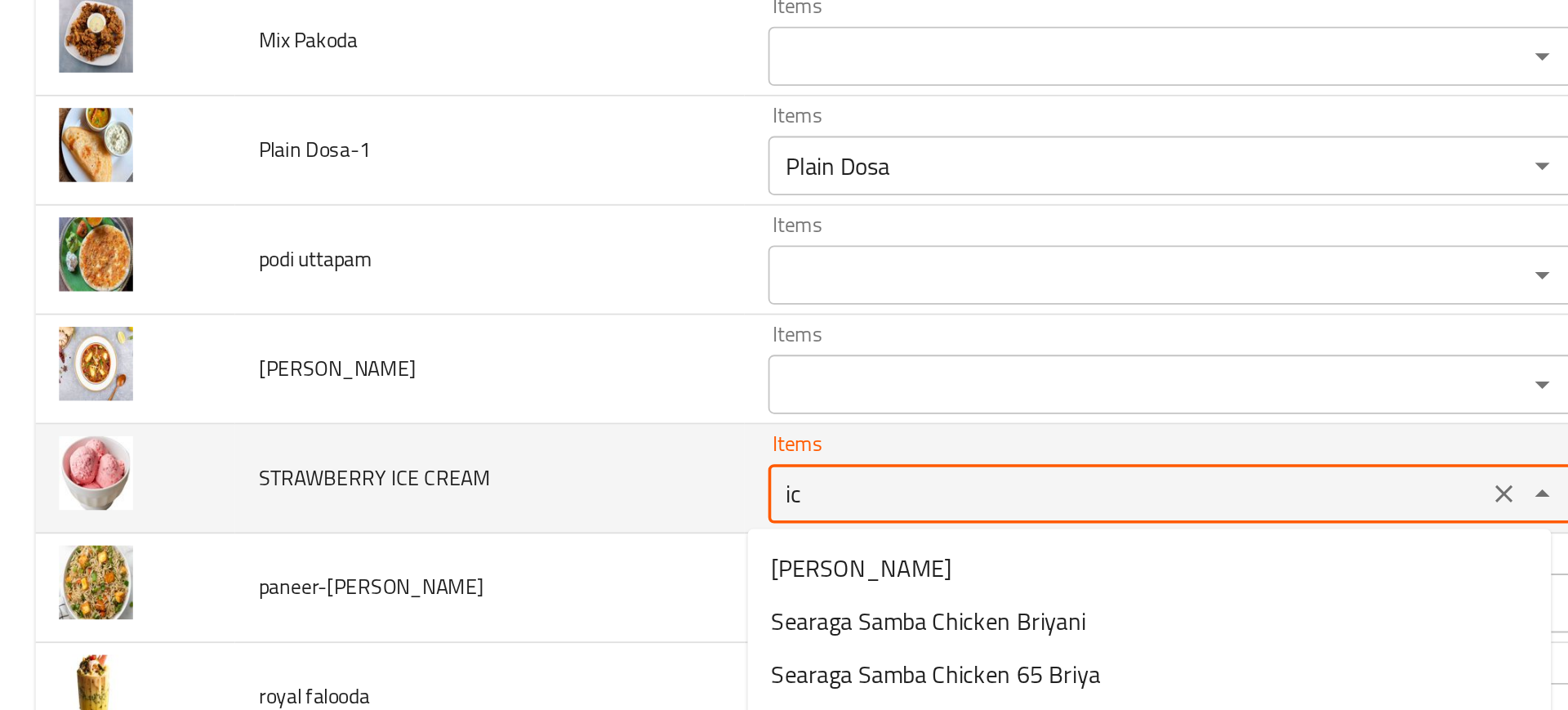
type CREAM "i"
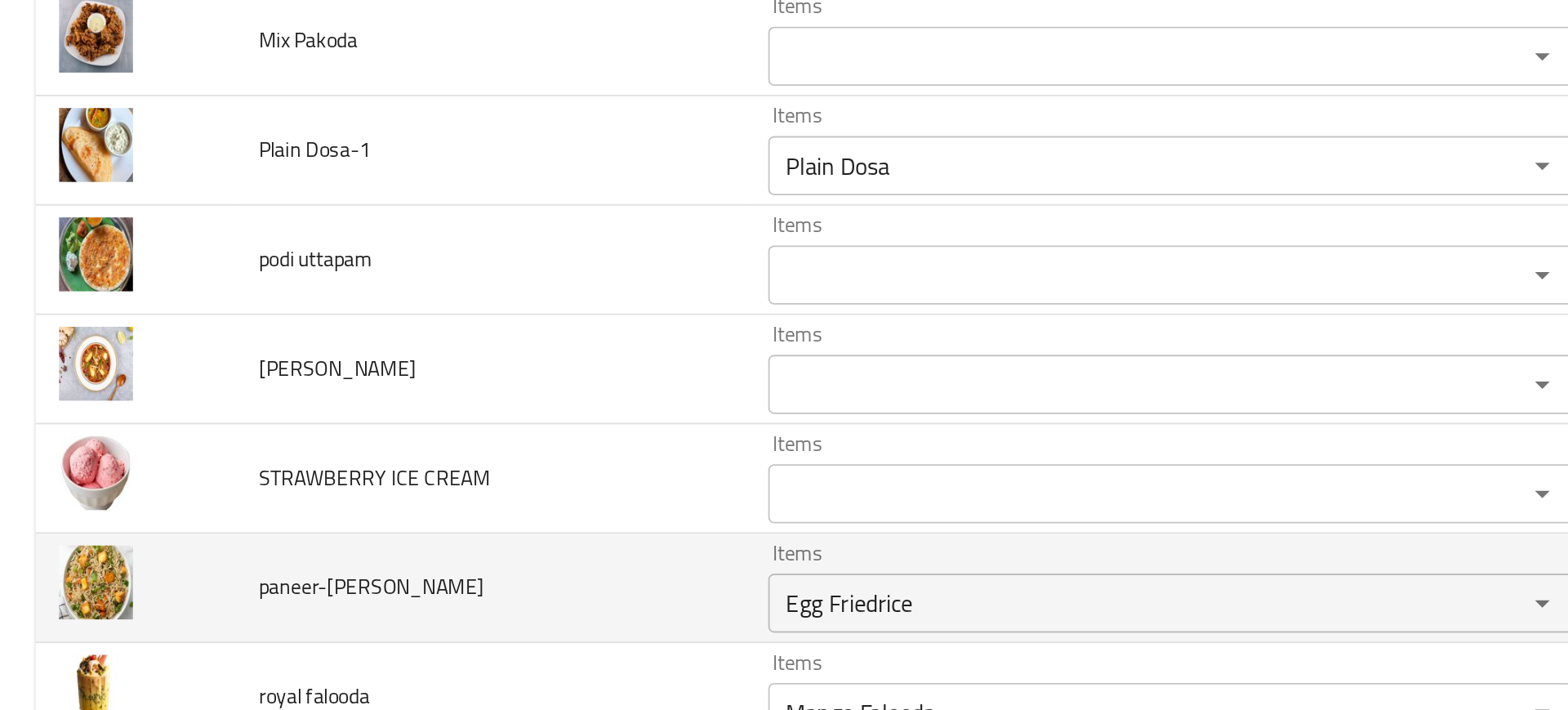
click at [361, 413] on td "paneer-[PERSON_NAME]" at bounding box center [270, 436] width 282 height 60
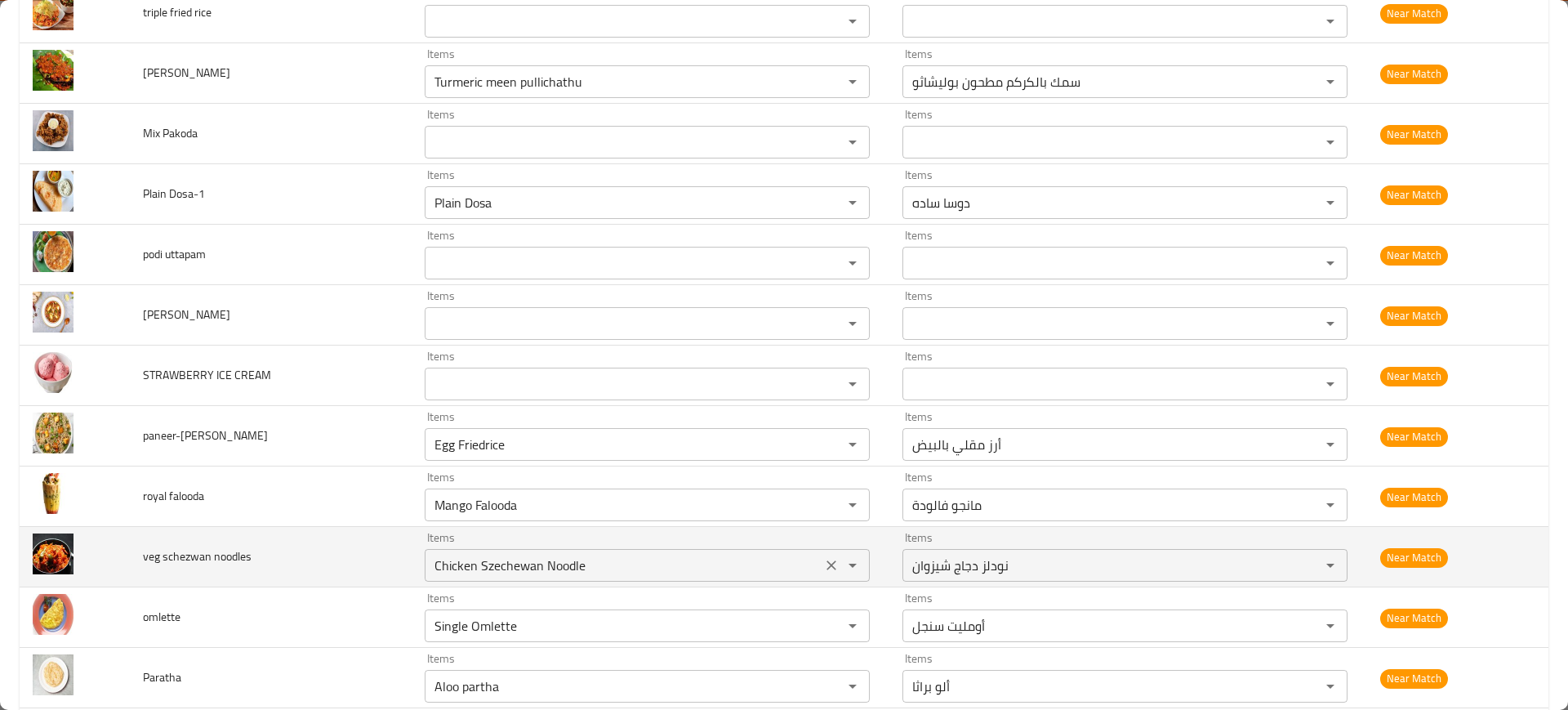
scroll to position [3863, 0]
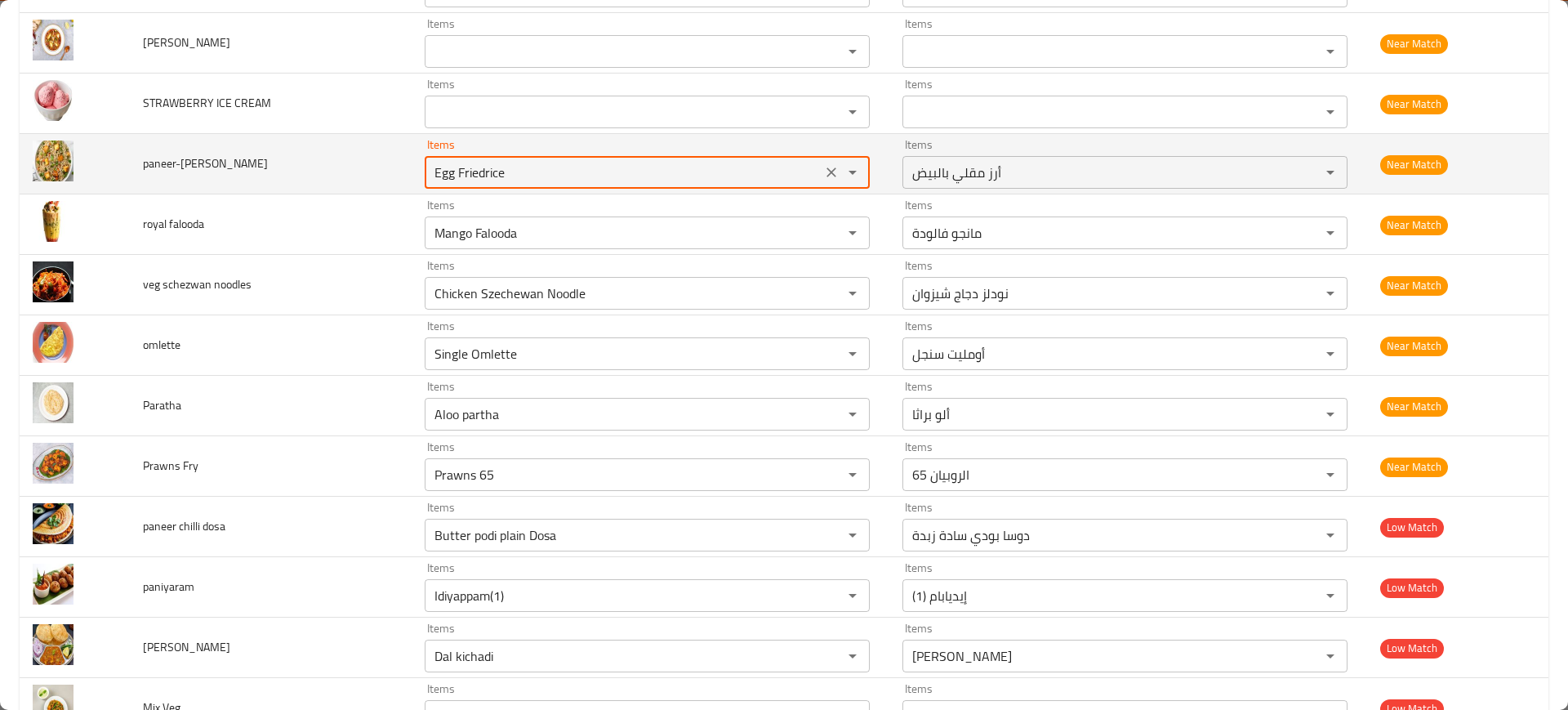
click at [487, 172] on input "Egg Friedrice" at bounding box center [623, 172] width 387 height 23
type input "fried r"
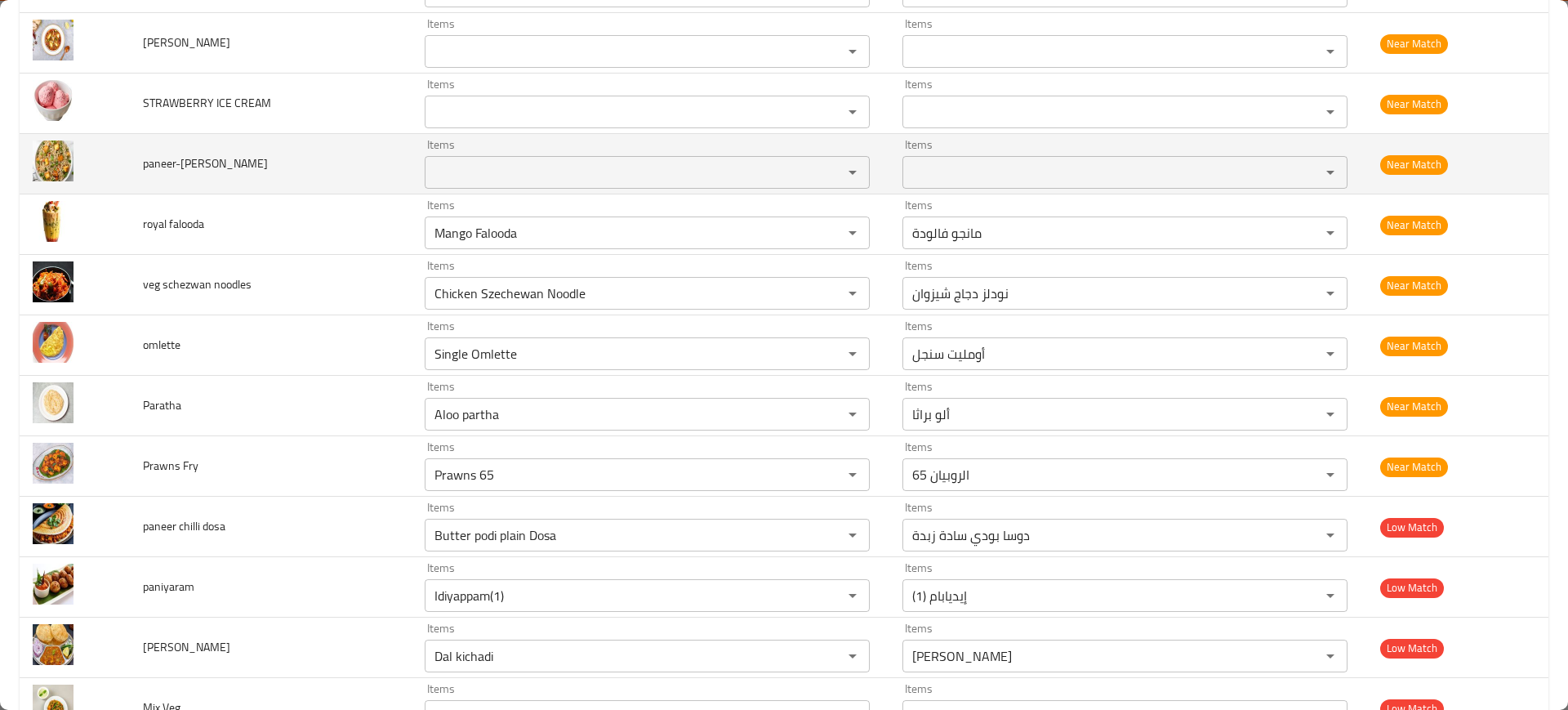
click at [231, 187] on td "paneer-[PERSON_NAME]" at bounding box center [270, 164] width 282 height 60
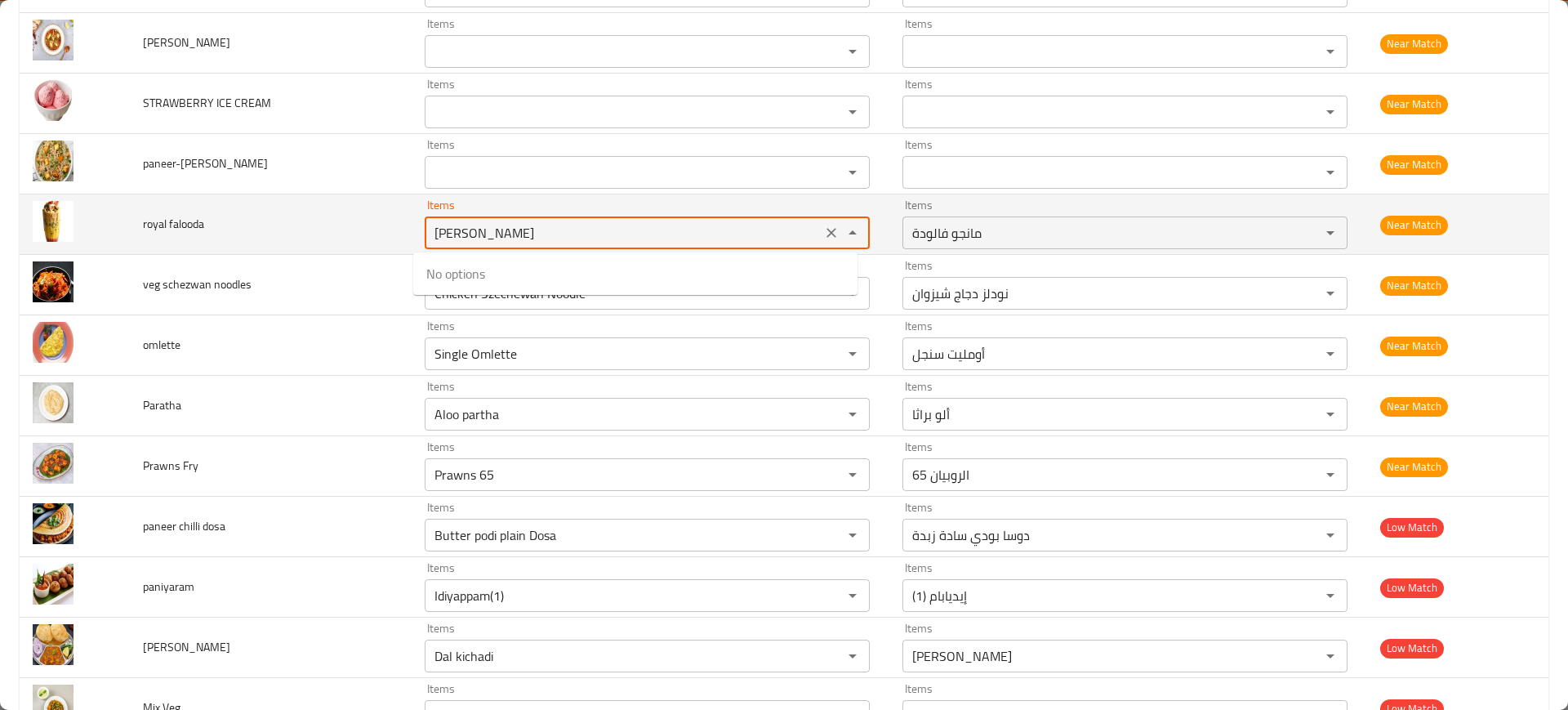
click at [451, 224] on falooda "[PERSON_NAME]" at bounding box center [623, 233] width 387 height 23
type falooda "o"
type falooda "roya"
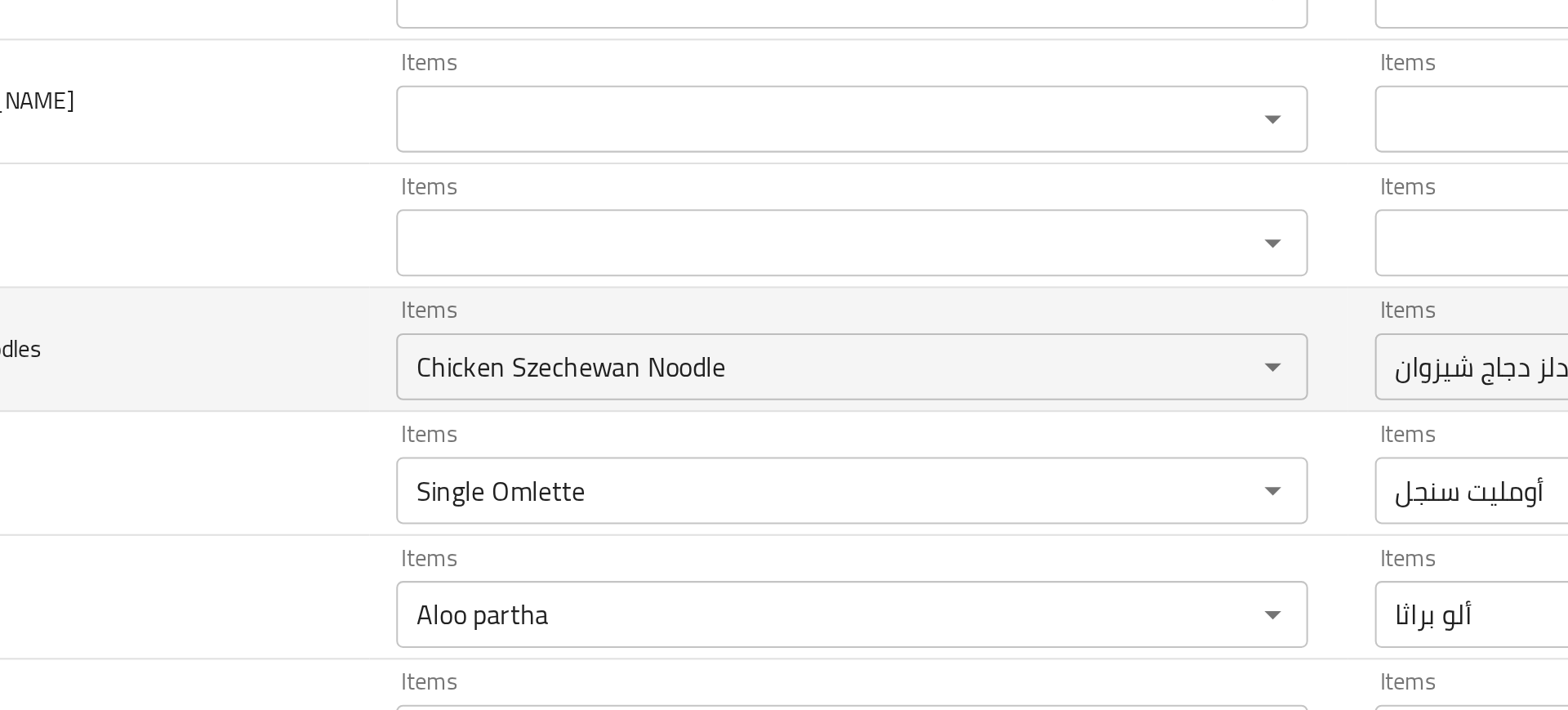
click at [314, 265] on td "veg schezwan noodles" at bounding box center [270, 285] width 282 height 60
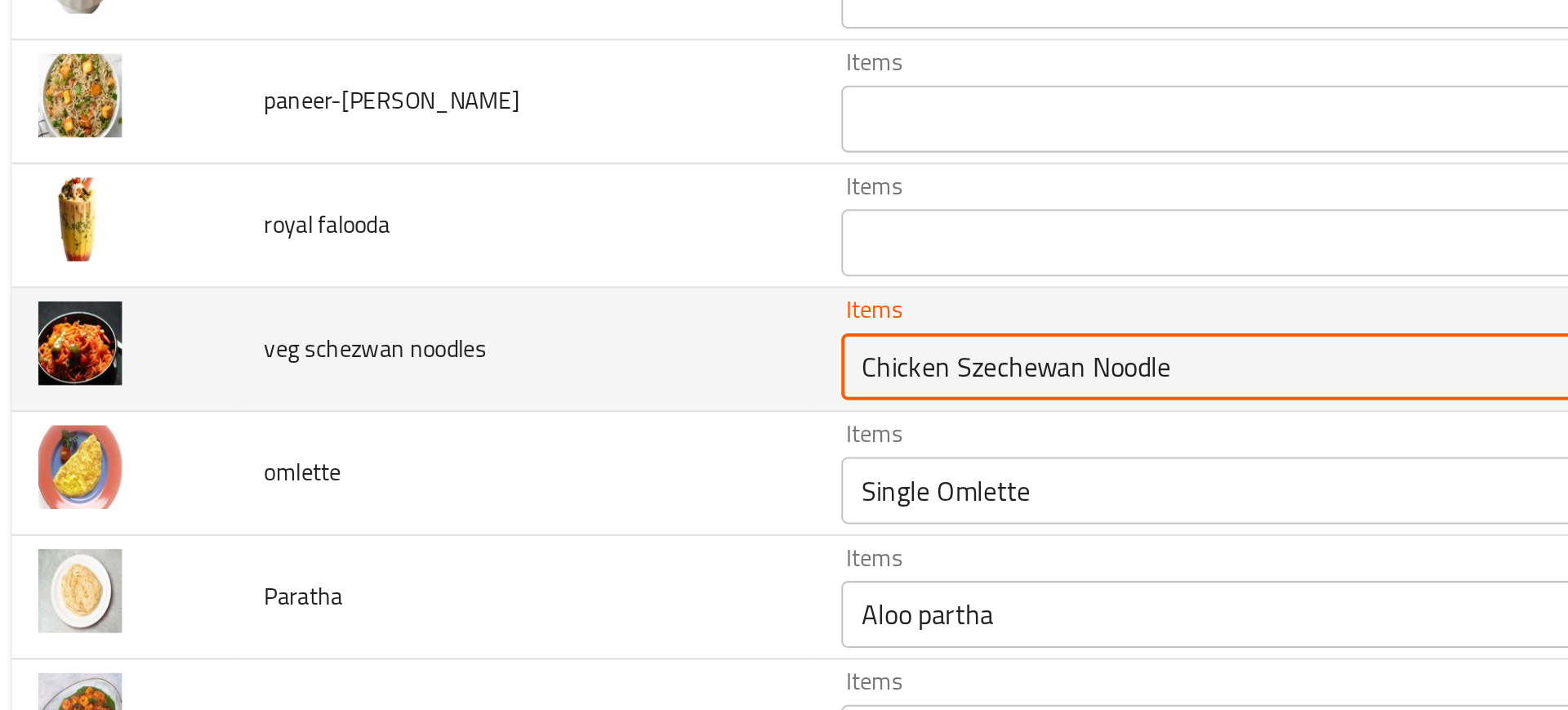
click at [472, 289] on noodles "Chicken Szechewan Noodle" at bounding box center [623, 293] width 387 height 23
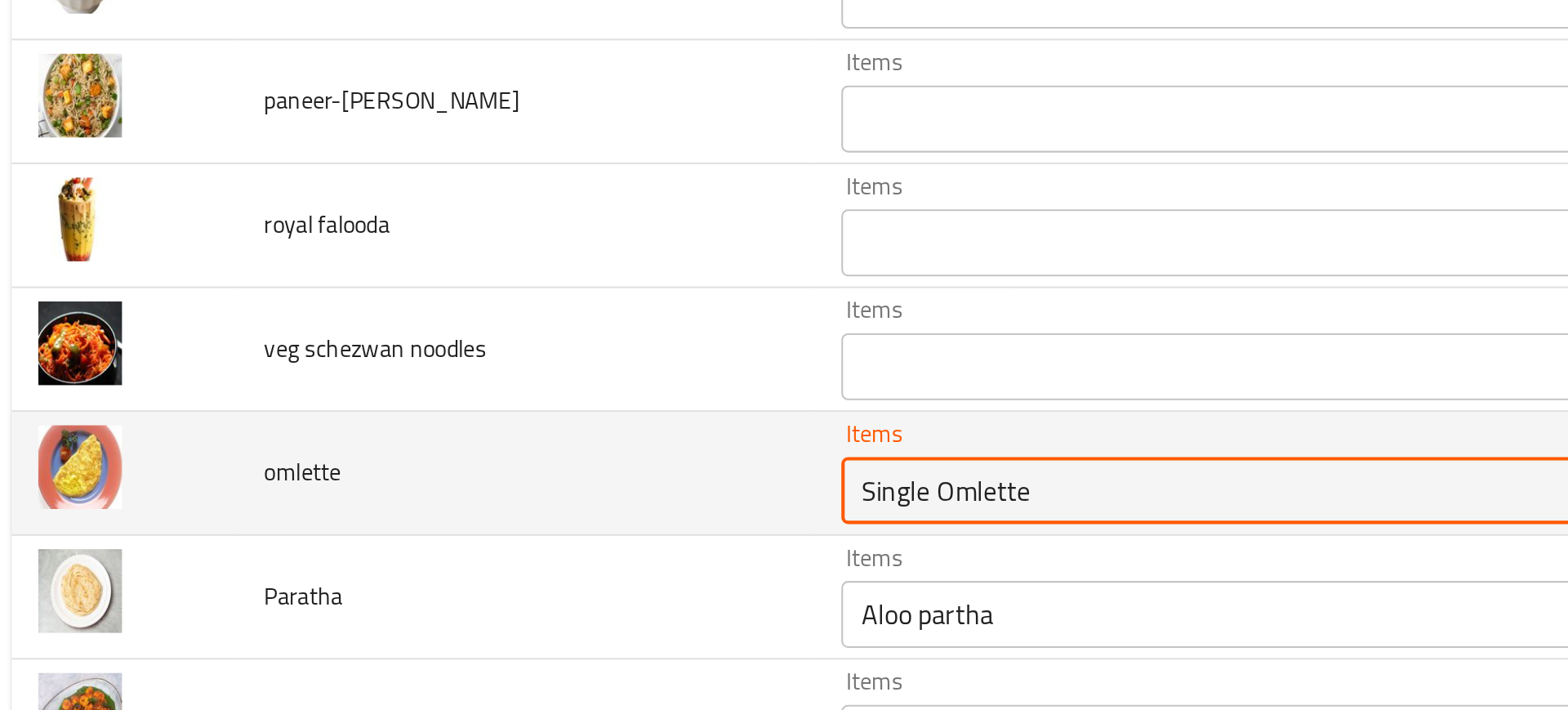
click at [429, 363] on input "Single Omlette" at bounding box center [623, 353] width 387 height 23
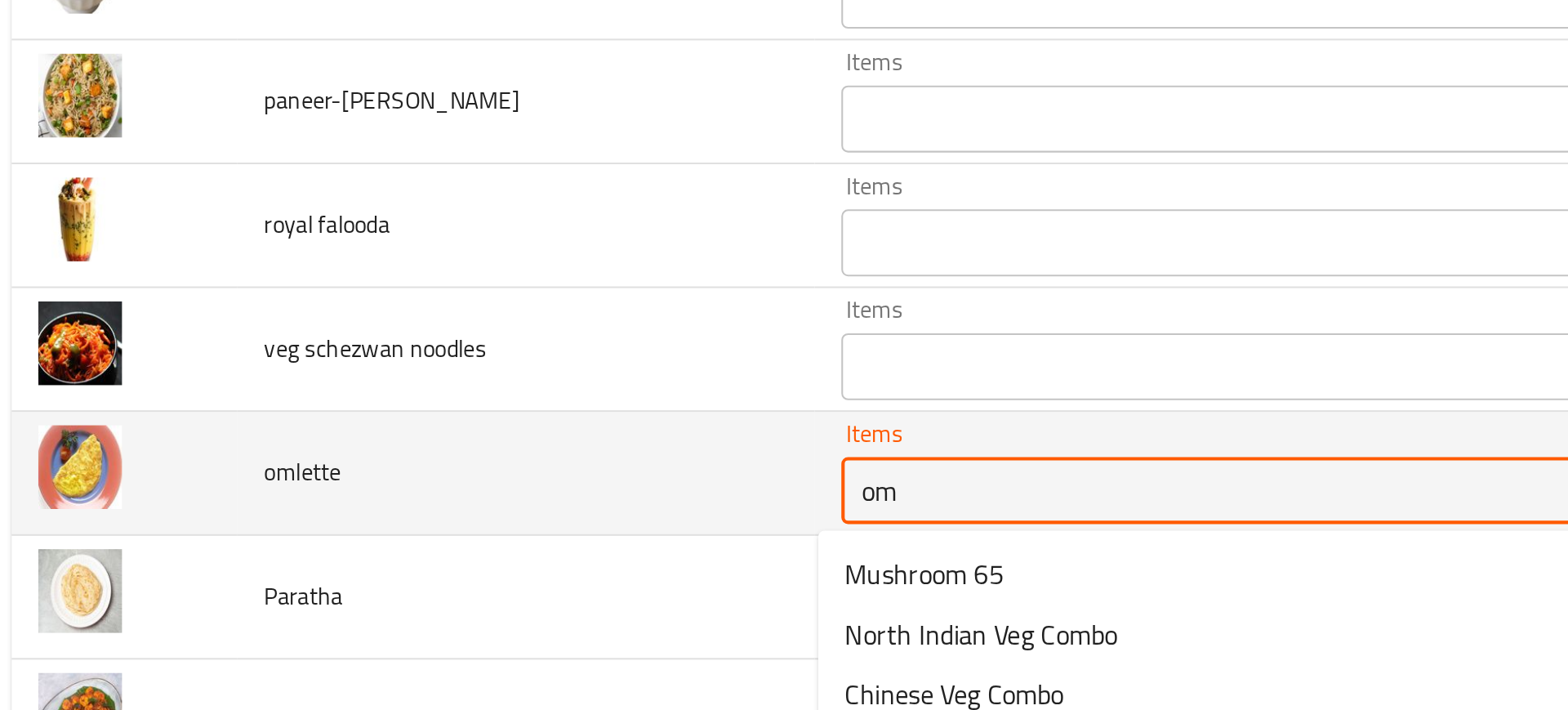
type input "o"
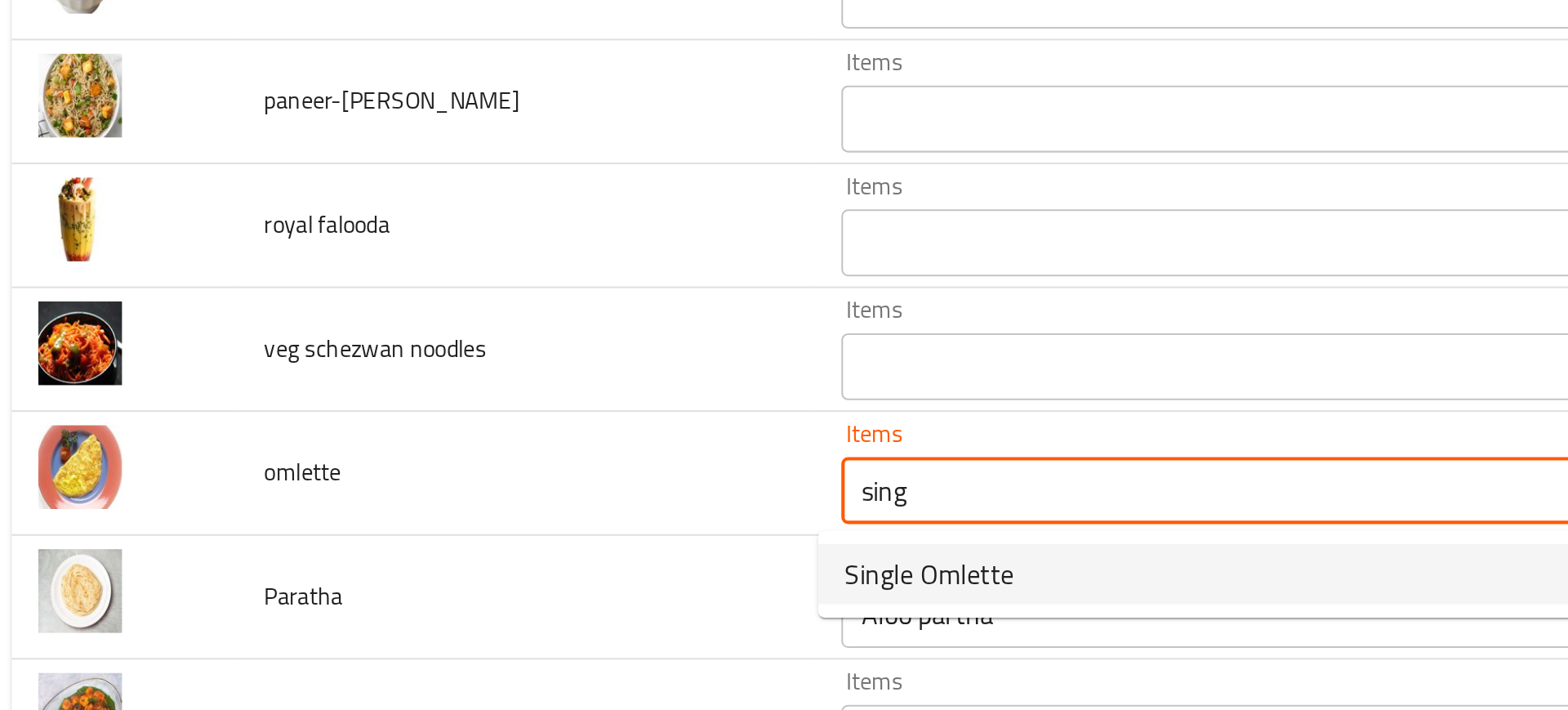
click at [498, 398] on span "Single Omlette" at bounding box center [468, 394] width 83 height 20
type input "Single Omlette"
type input "أومليت سنجل"
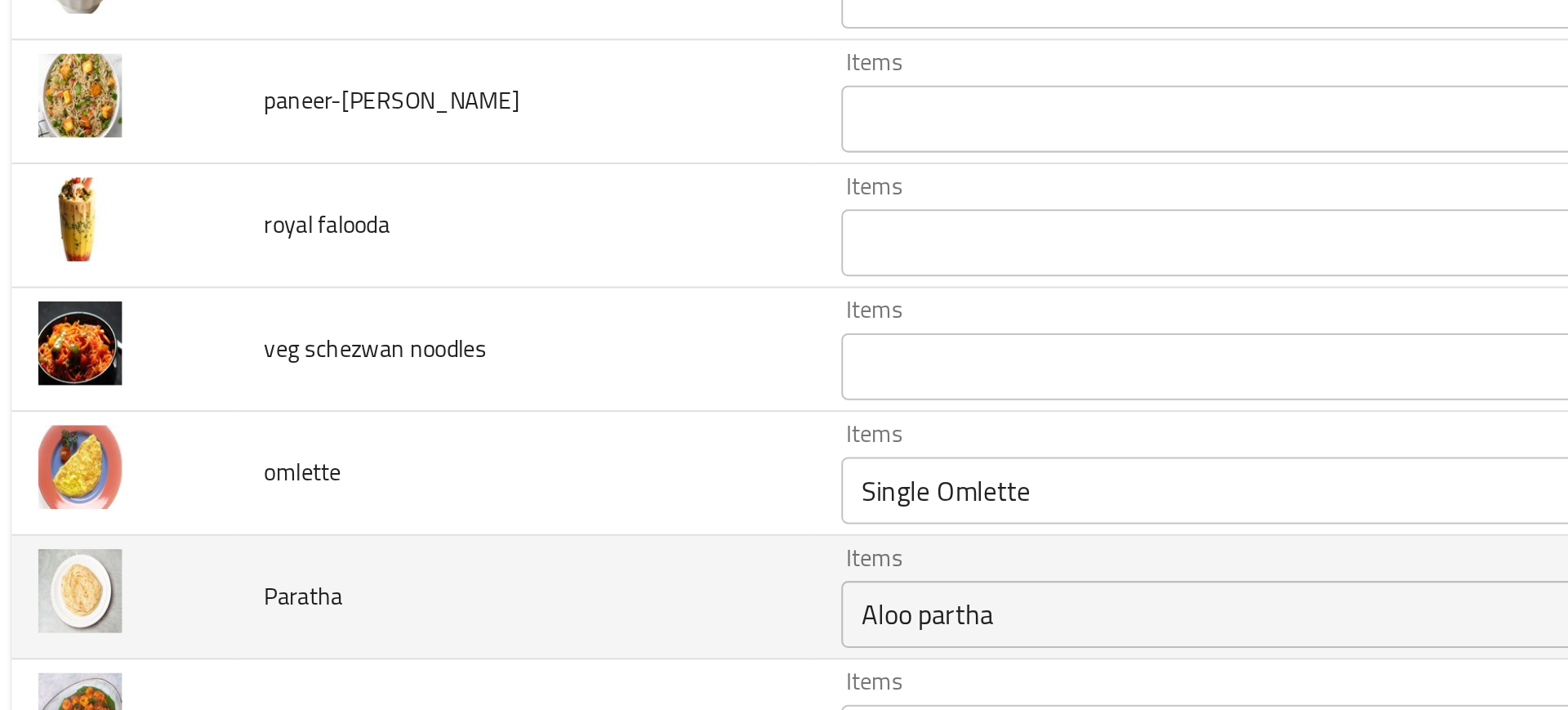
click at [325, 385] on td "Paratha" at bounding box center [270, 406] width 282 height 60
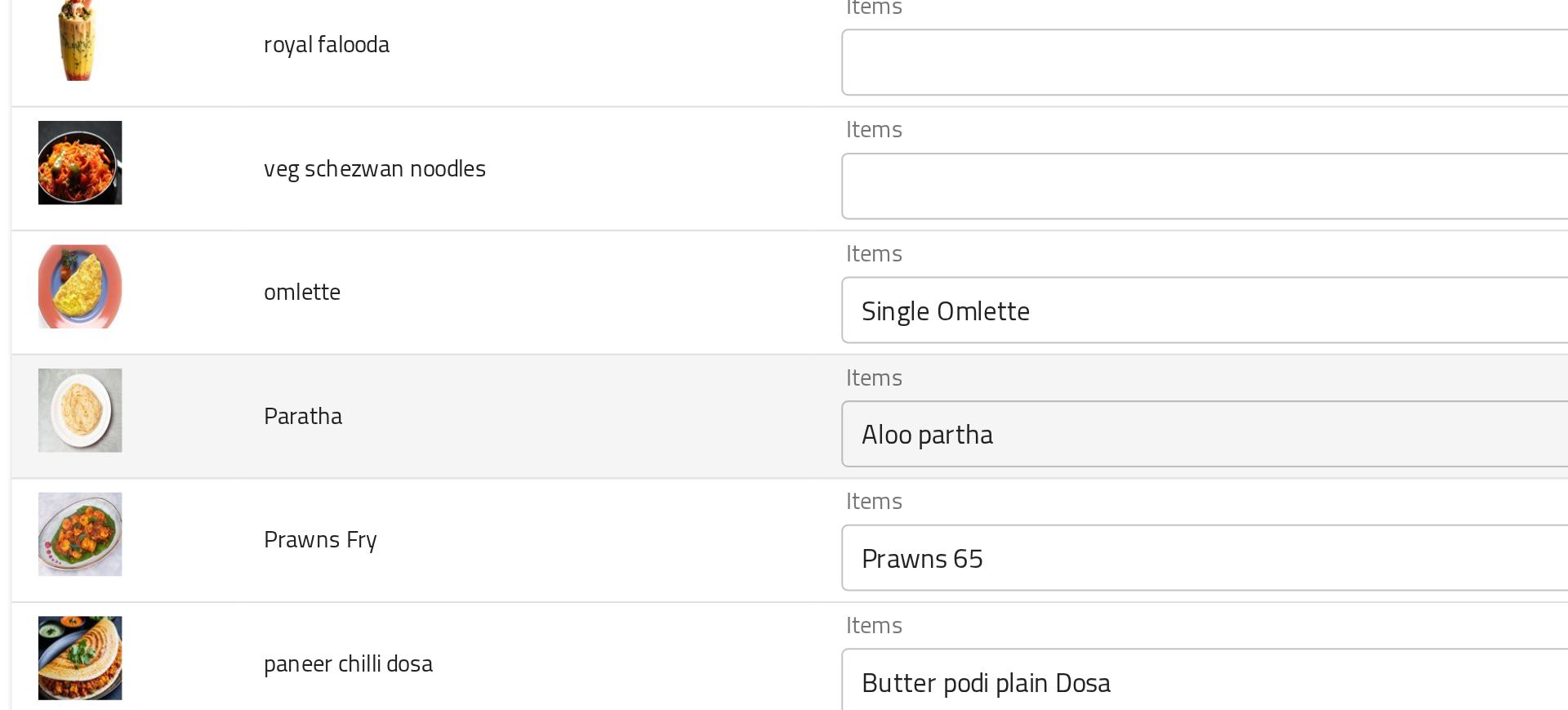
scroll to position [3950, 0]
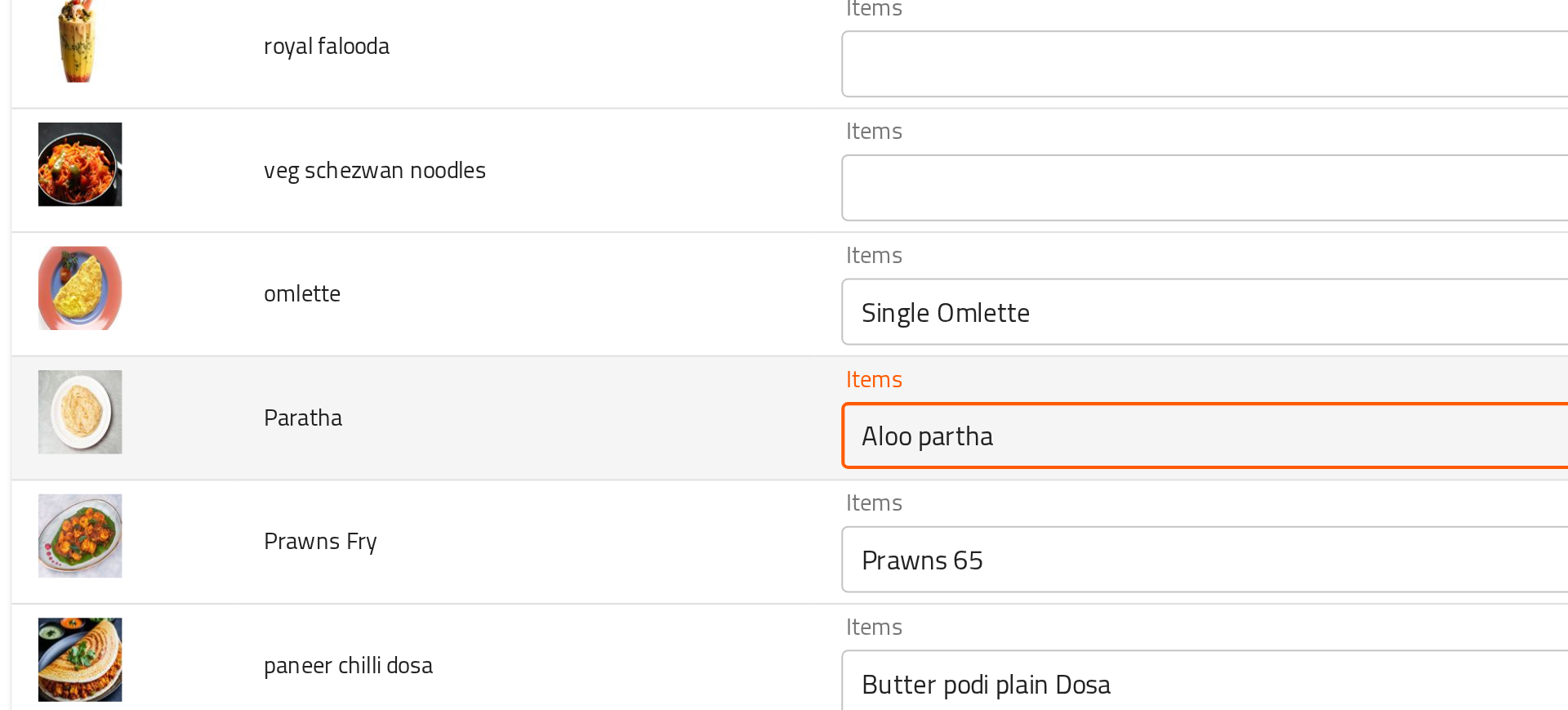
click at [495, 335] on input "Aloo partha" at bounding box center [623, 327] width 387 height 23
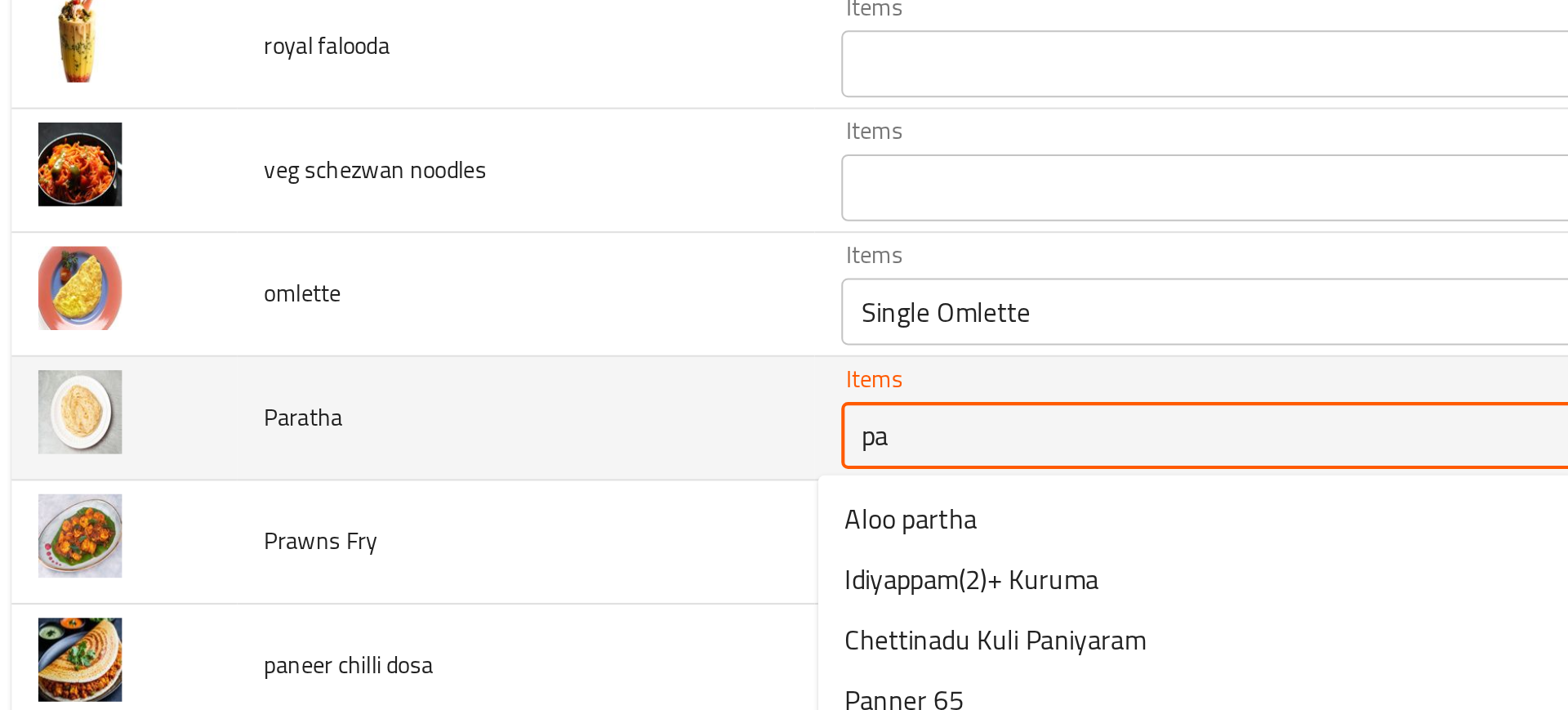
type input "p"
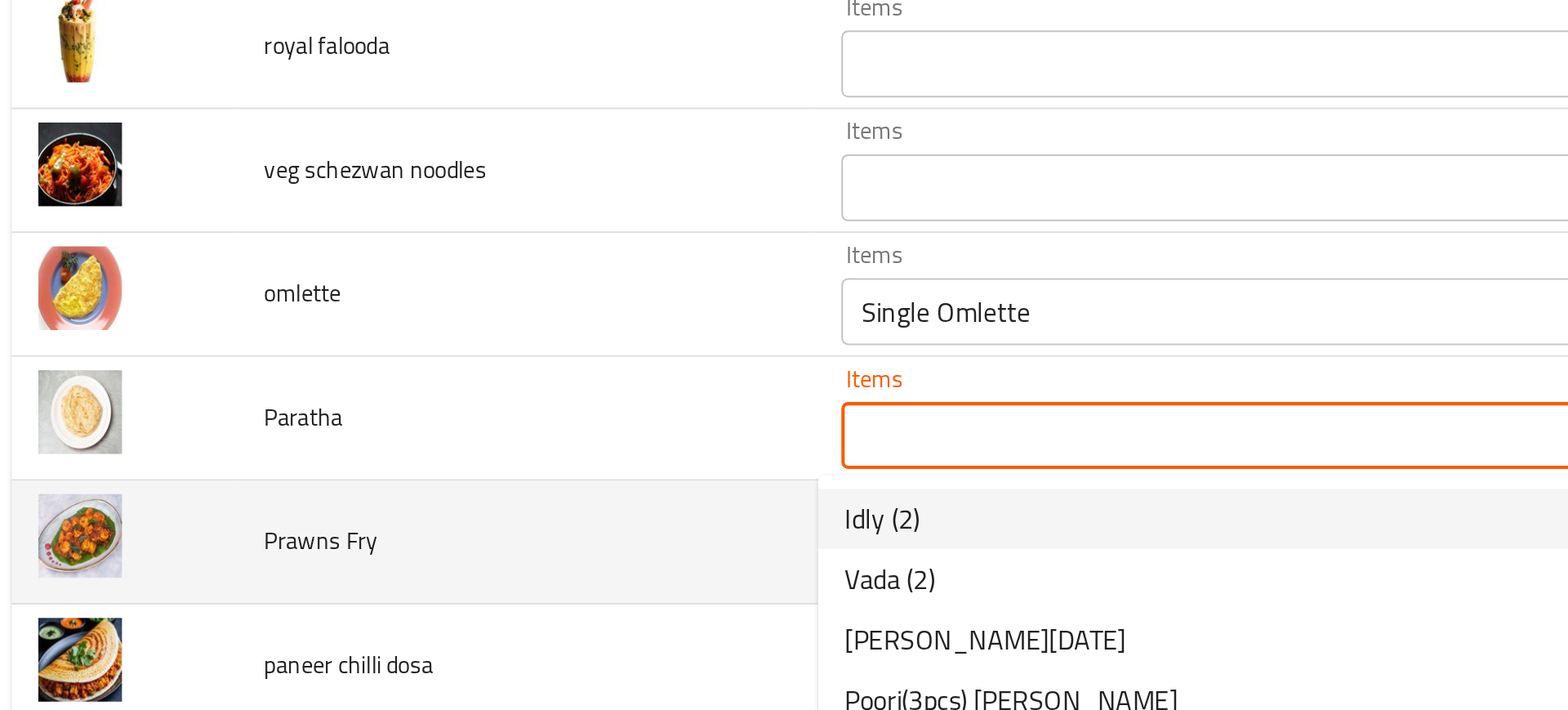
click at [336, 371] on td "Prawns Fry" at bounding box center [270, 378] width 282 height 60
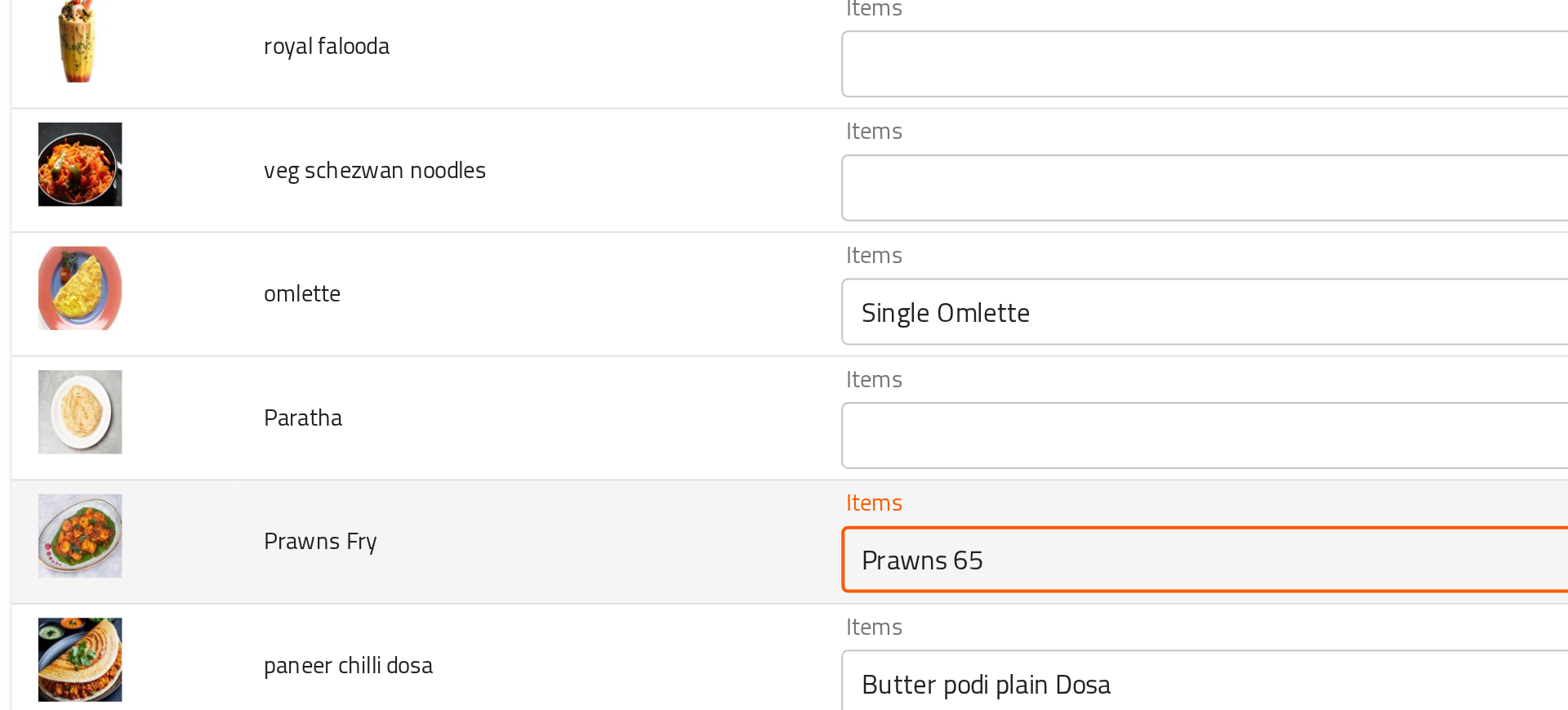
click at [435, 378] on Fry "Prawns 65" at bounding box center [623, 387] width 387 height 23
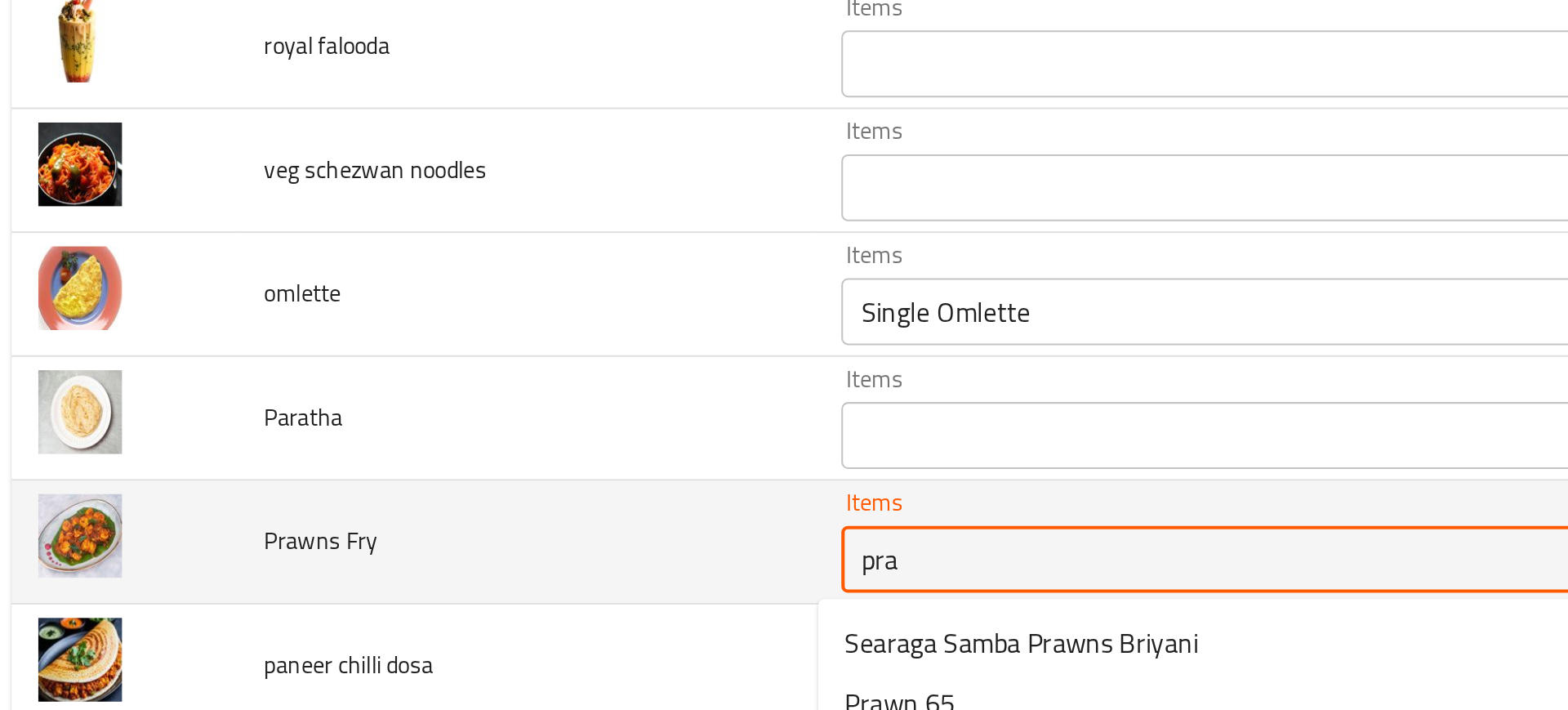
type Fry "praw"
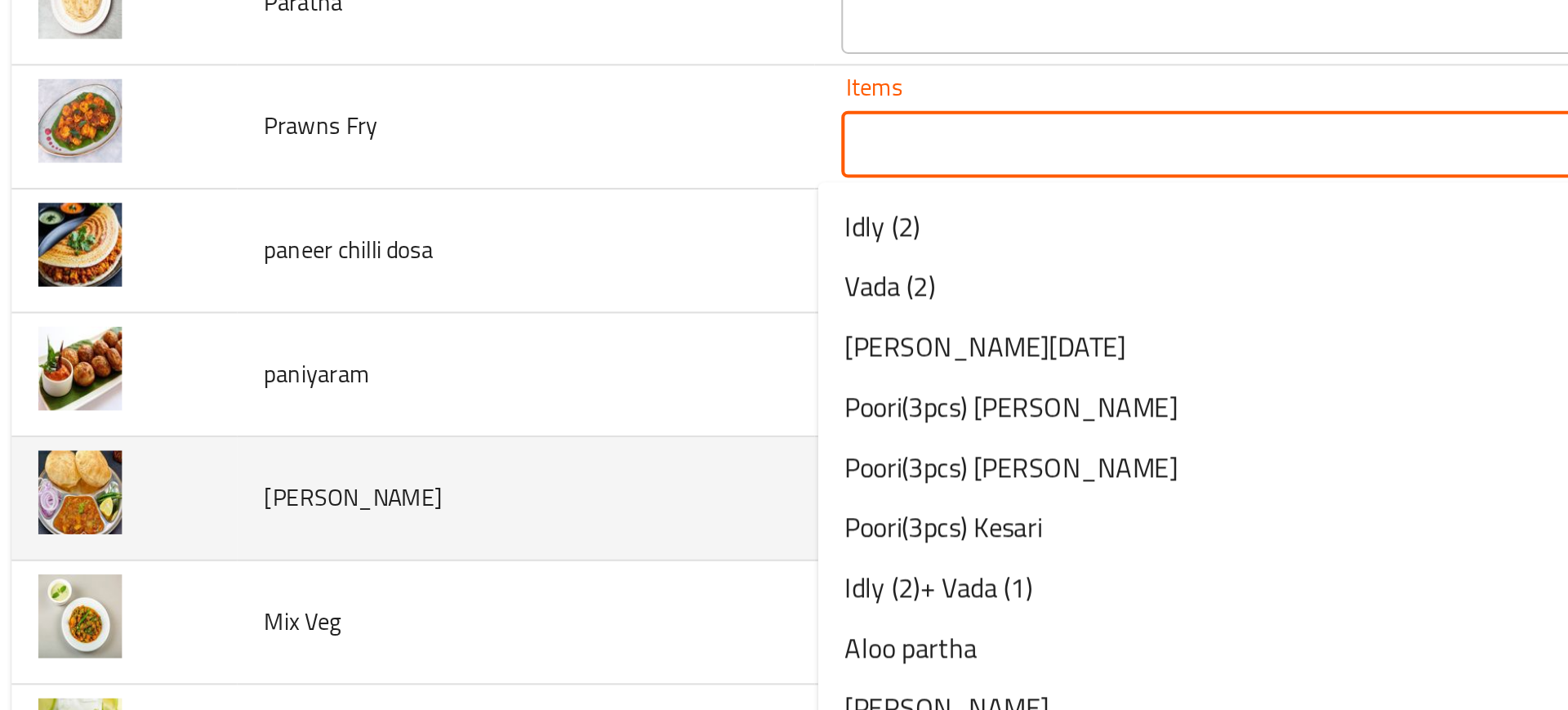
scroll to position [4109, 0]
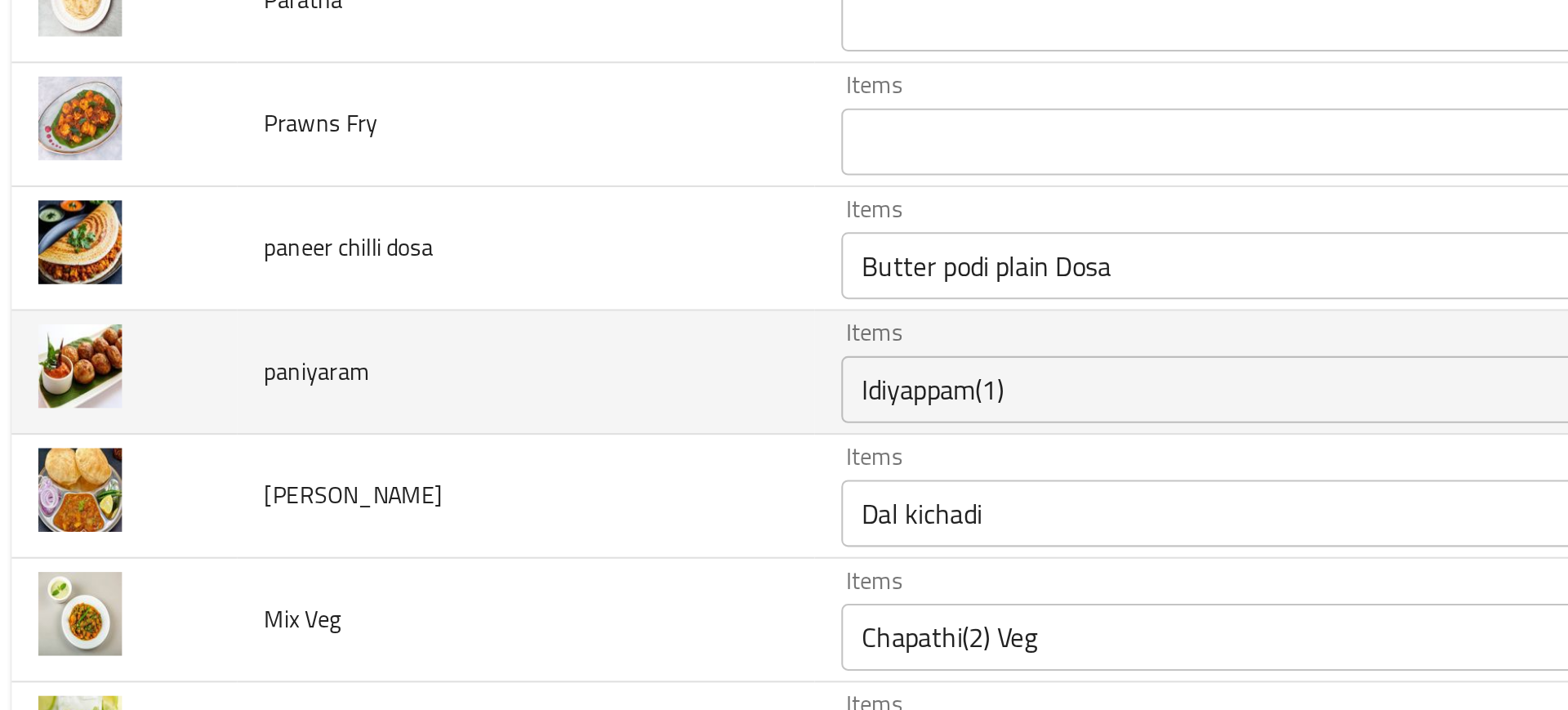
click at [317, 366] on td "paniyaram" at bounding box center [270, 341] width 282 height 60
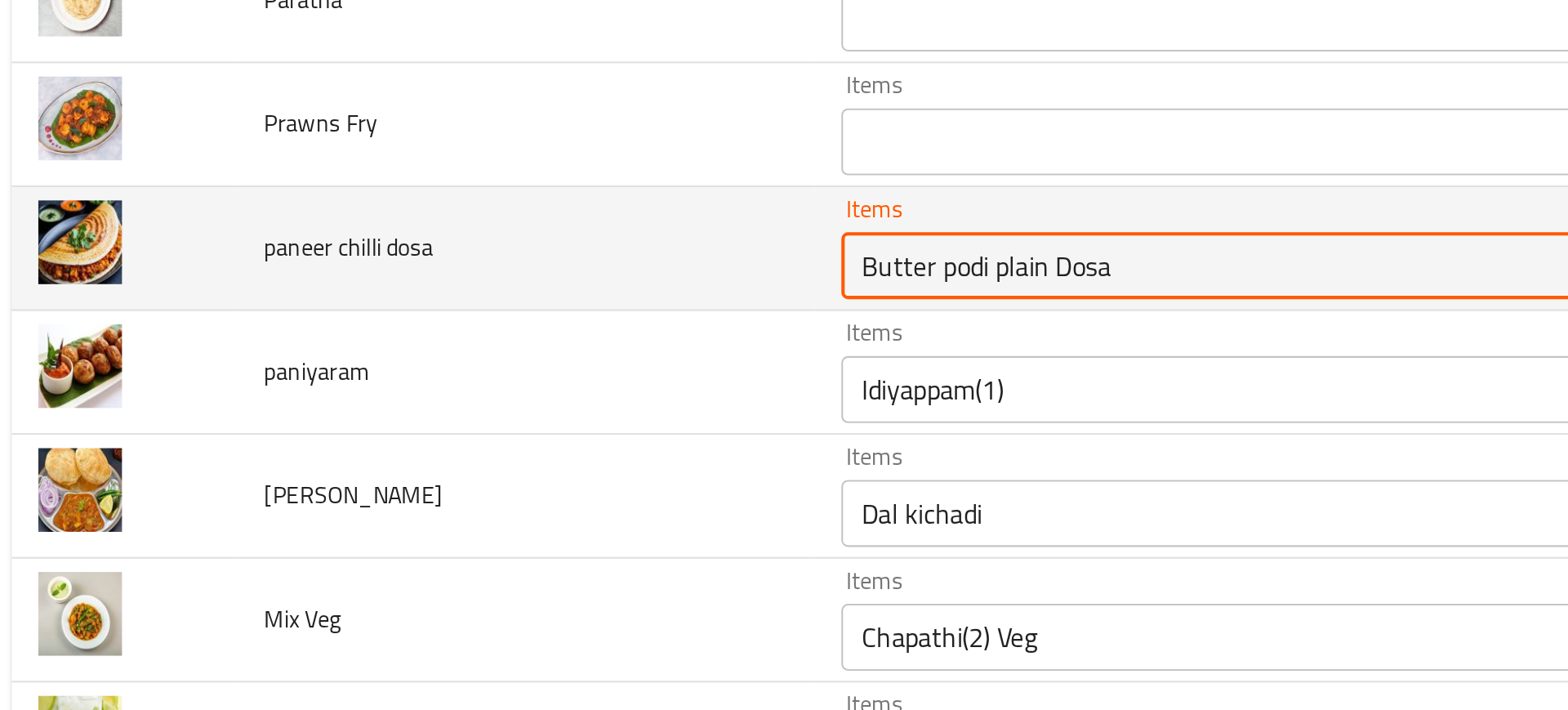
click at [467, 290] on dosa "Butter podi plain Dosa" at bounding box center [623, 289] width 387 height 23
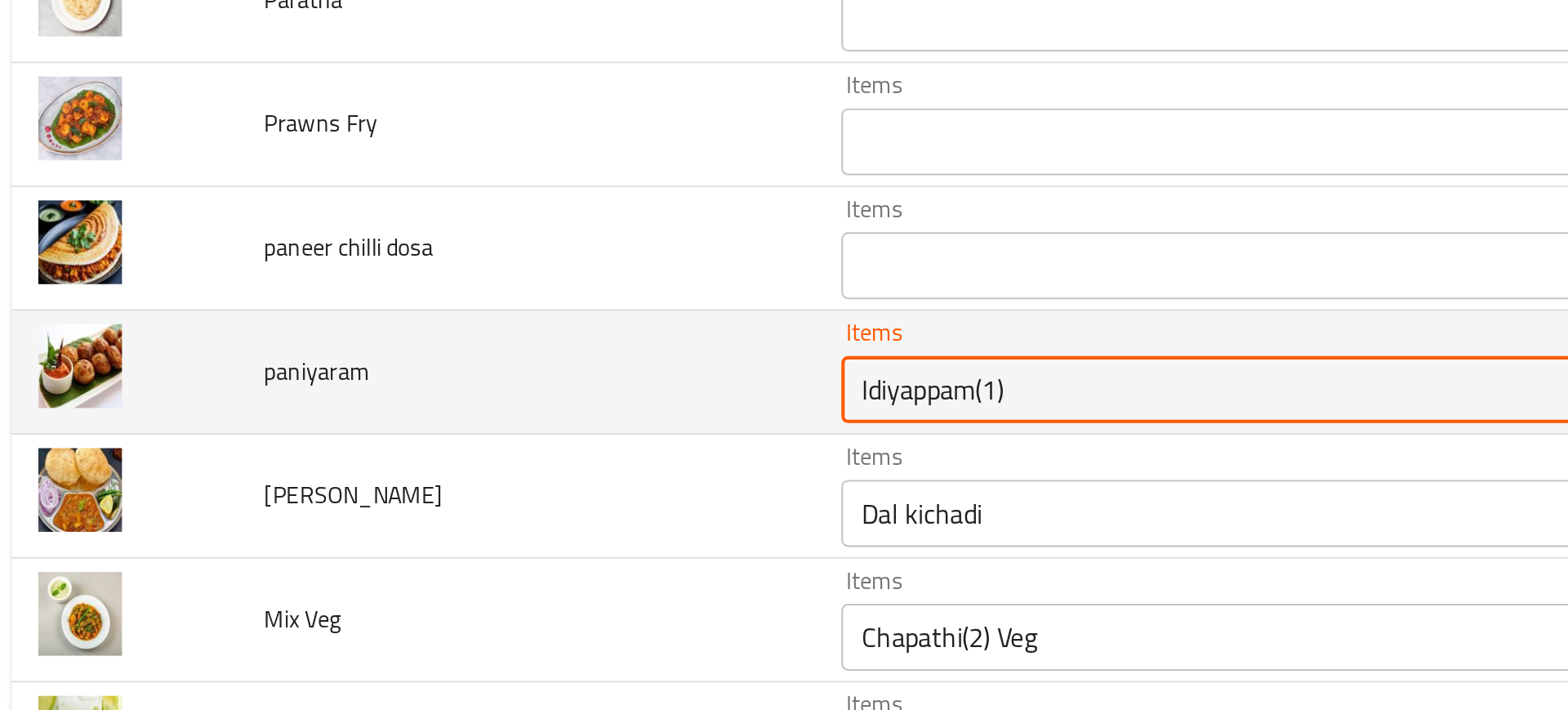
click at [431, 357] on input "Idiyappam(1)" at bounding box center [623, 349] width 387 height 23
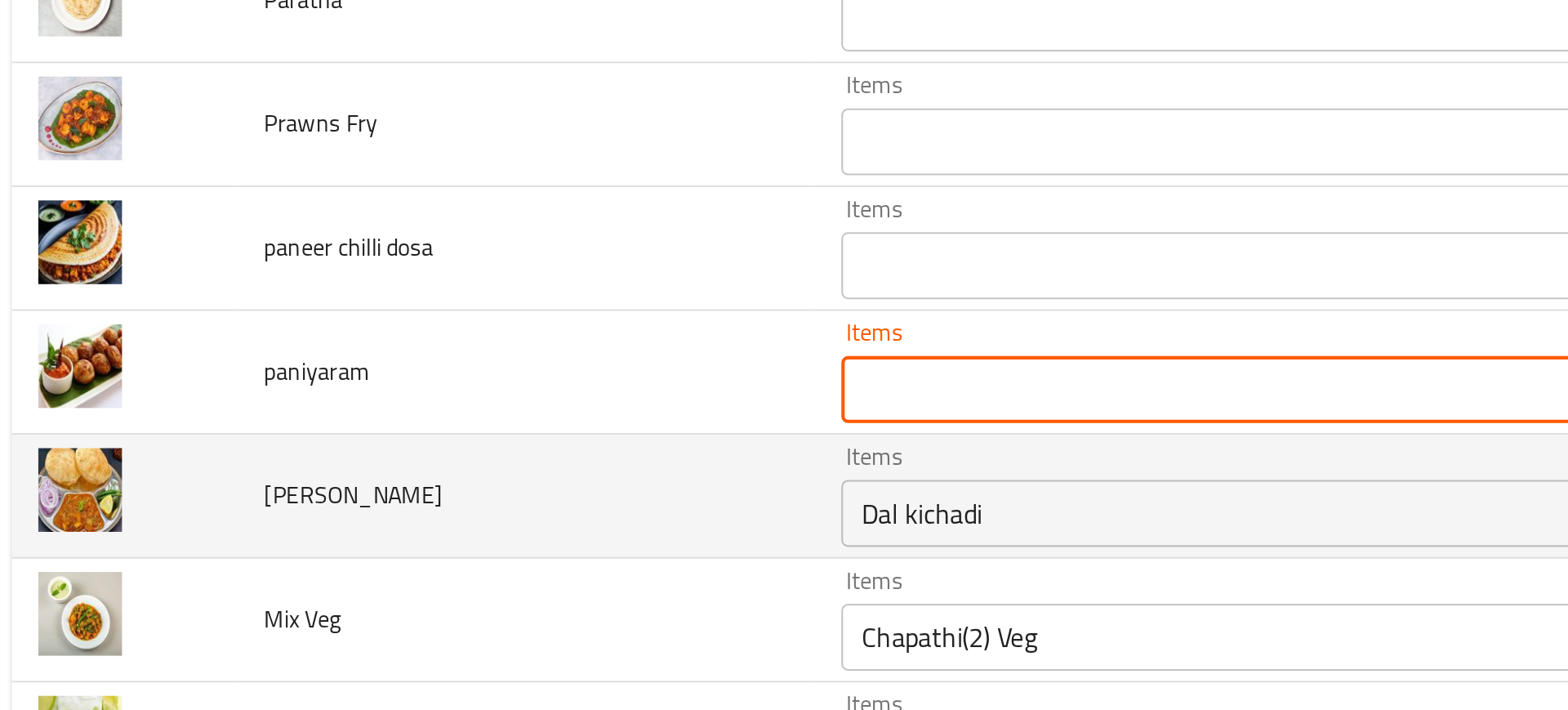
click at [459, 394] on div "Dal kichadi Items" at bounding box center [647, 409] width 445 height 33
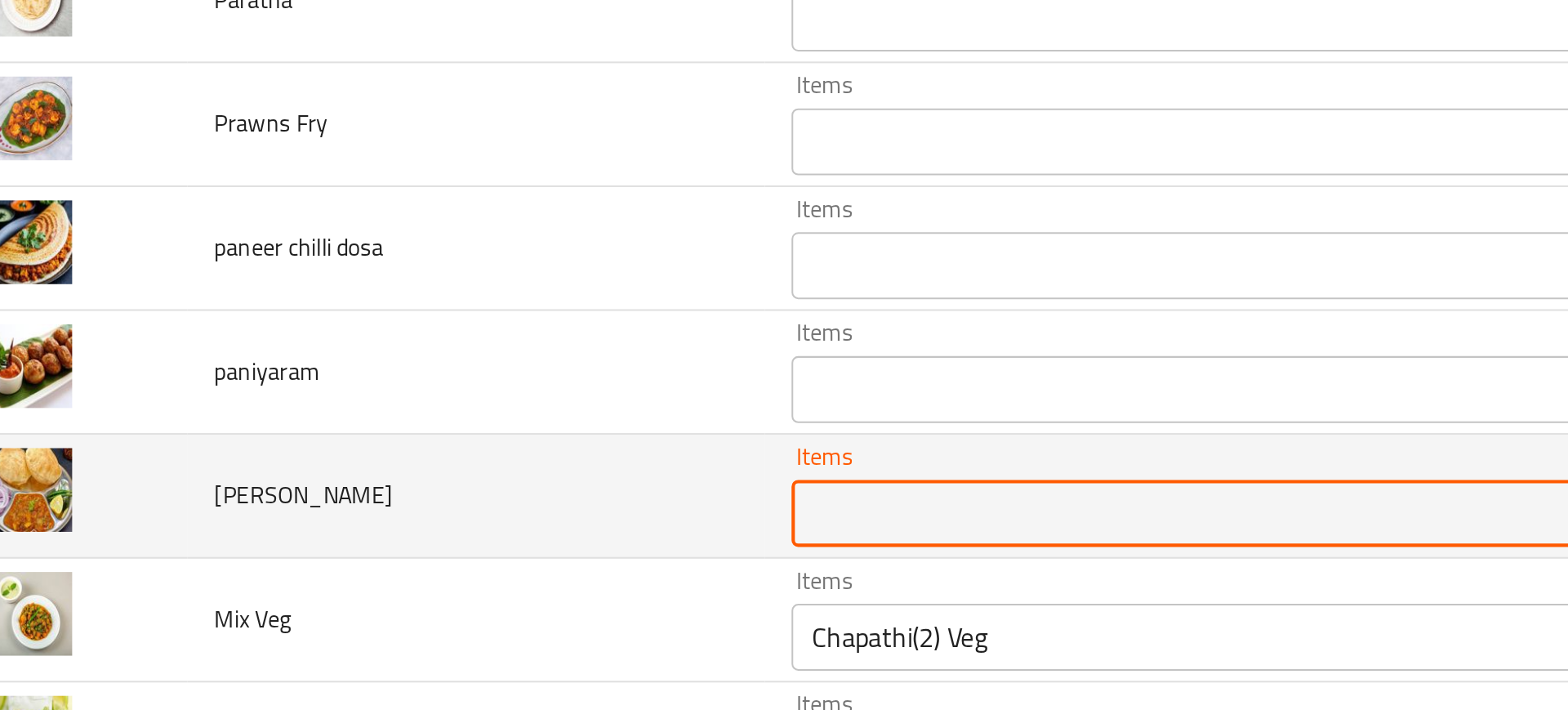
scroll to position [4165, 0]
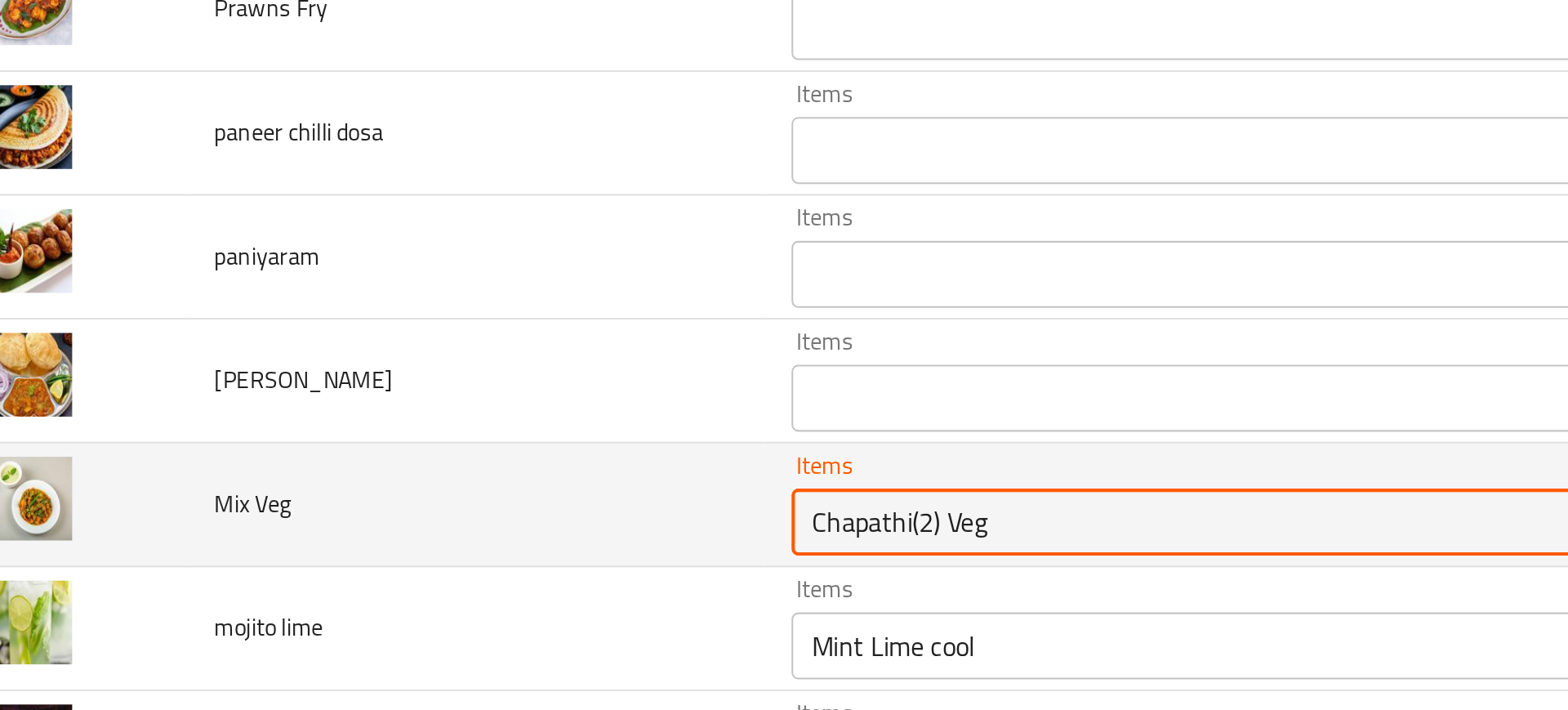
click at [442, 412] on Veg "Chapathi(2) Veg" at bounding box center [623, 414] width 387 height 23
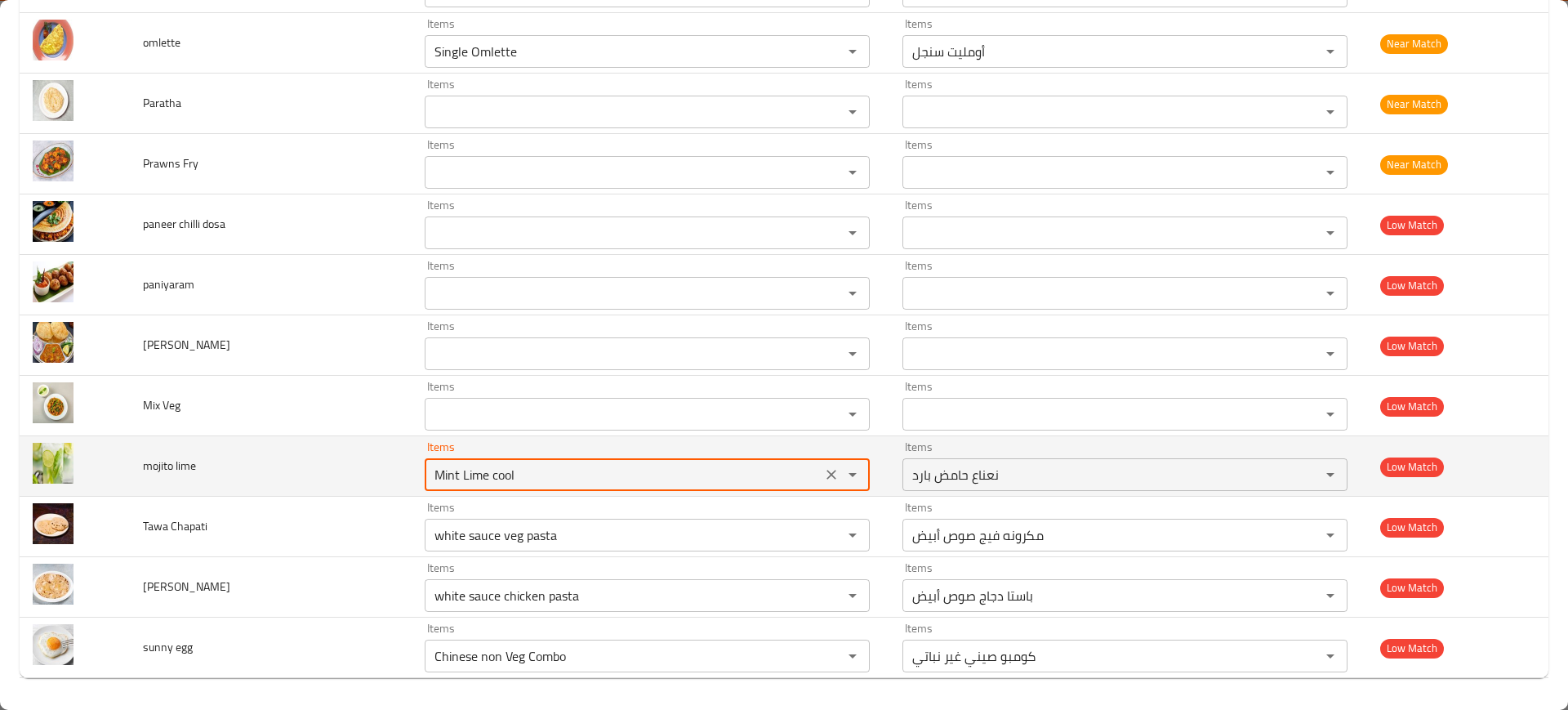
click at [507, 473] on lime "Mint Lime cool" at bounding box center [623, 474] width 387 height 23
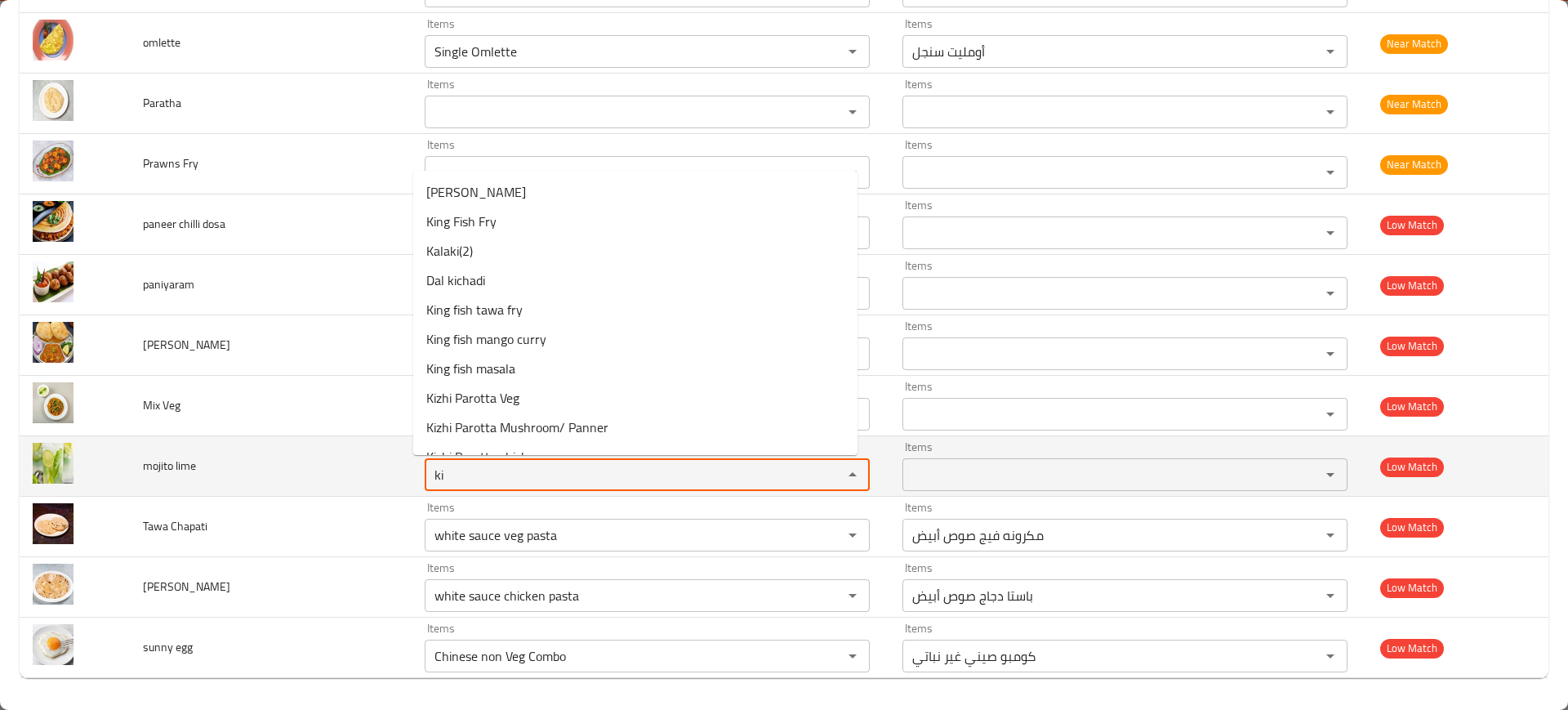
type lime "k"
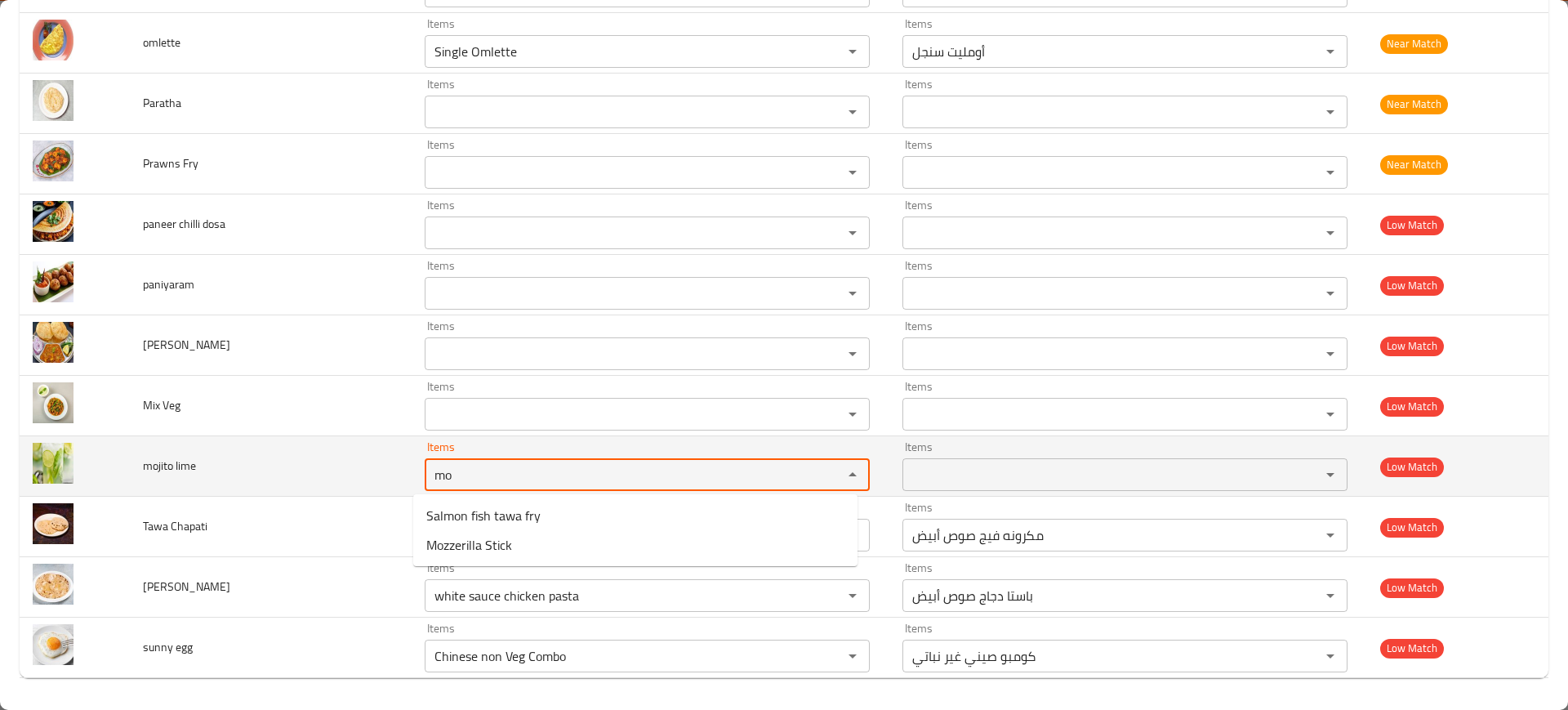
type lime "moj"
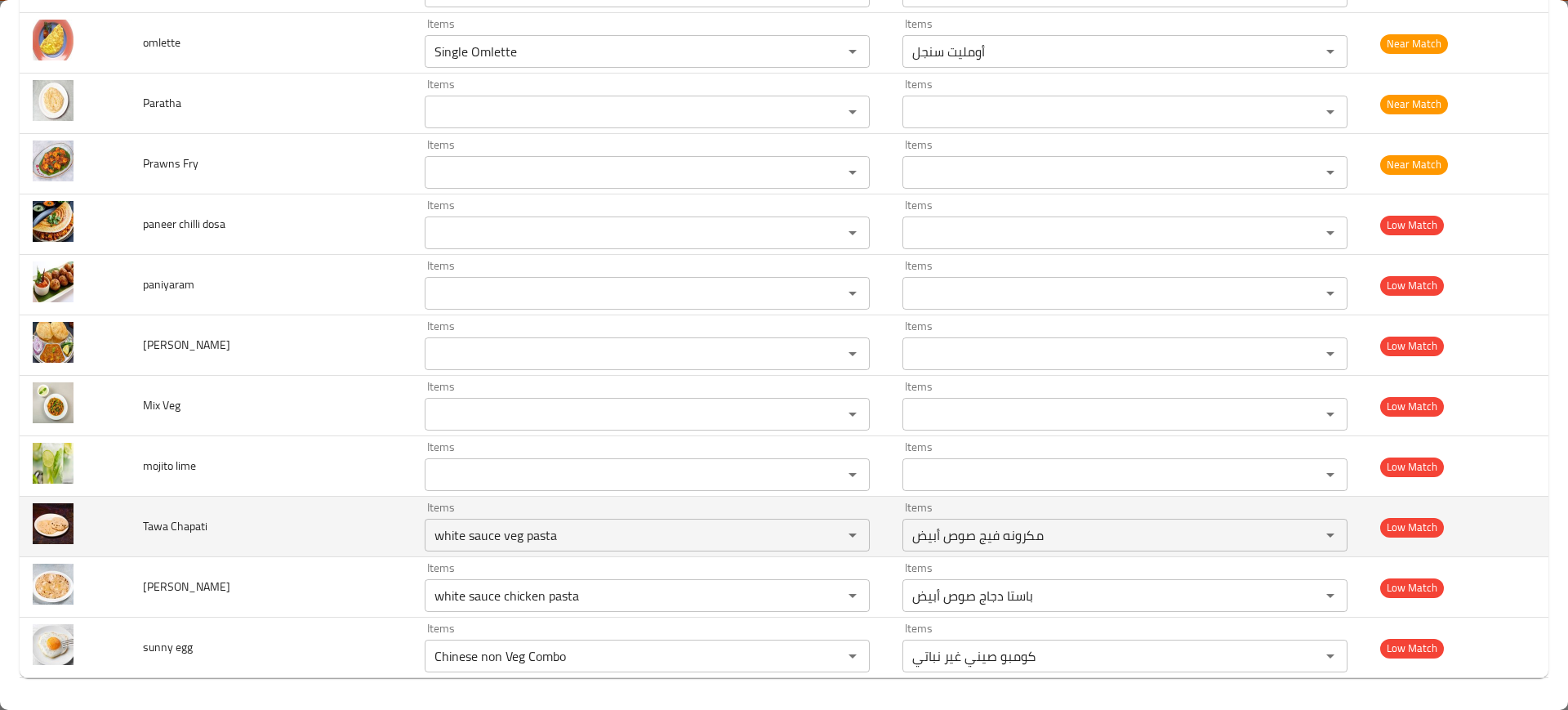
click at [361, 524] on td "Tawa Chapati" at bounding box center [270, 527] width 282 height 60
click at [516, 527] on Chapati "white sauce veg pasta" at bounding box center [623, 534] width 387 height 23
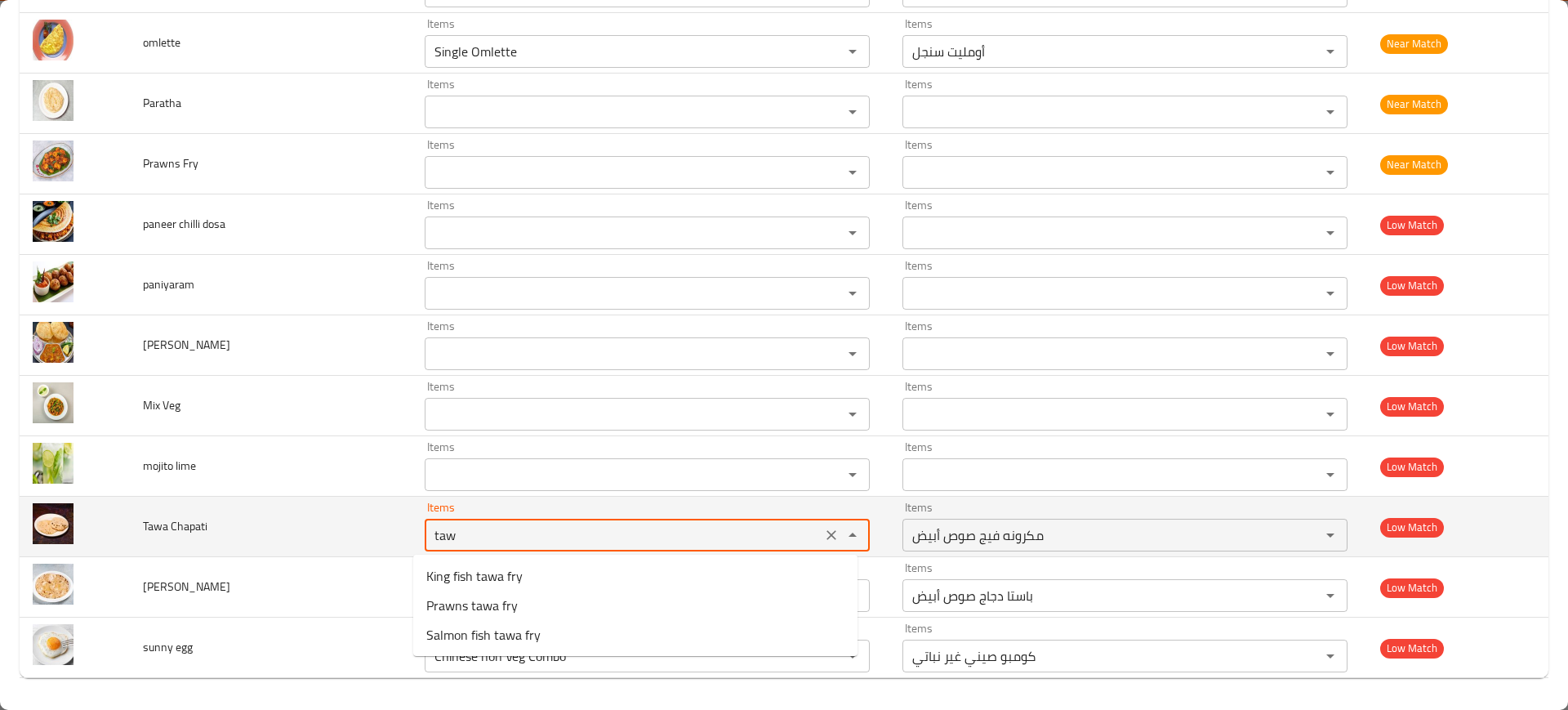
type Chapati "tawa"
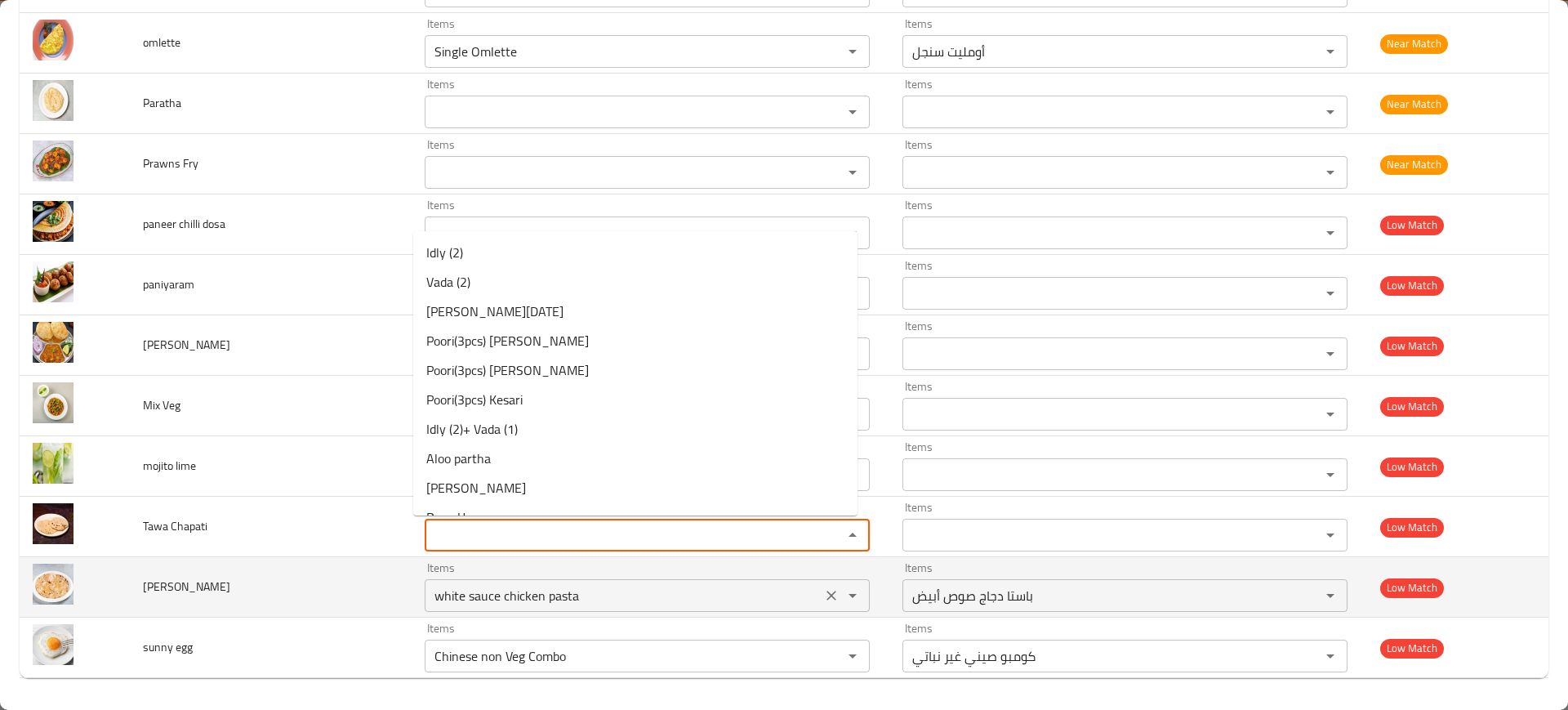
click at [488, 590] on Chapati "white sauce chicken pasta" at bounding box center [623, 595] width 387 height 23
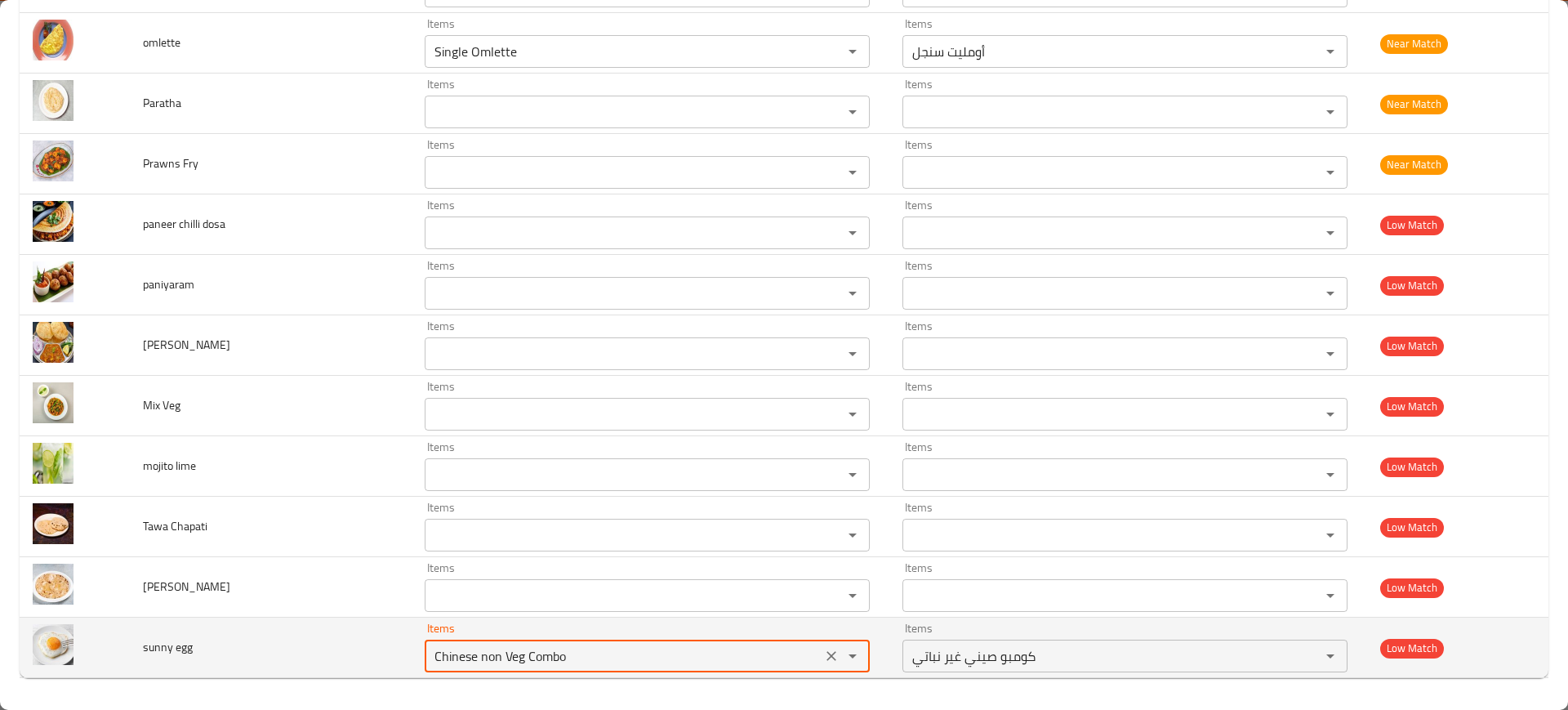
click at [515, 644] on egg "Chinese non Veg Combo" at bounding box center [623, 656] width 387 height 23
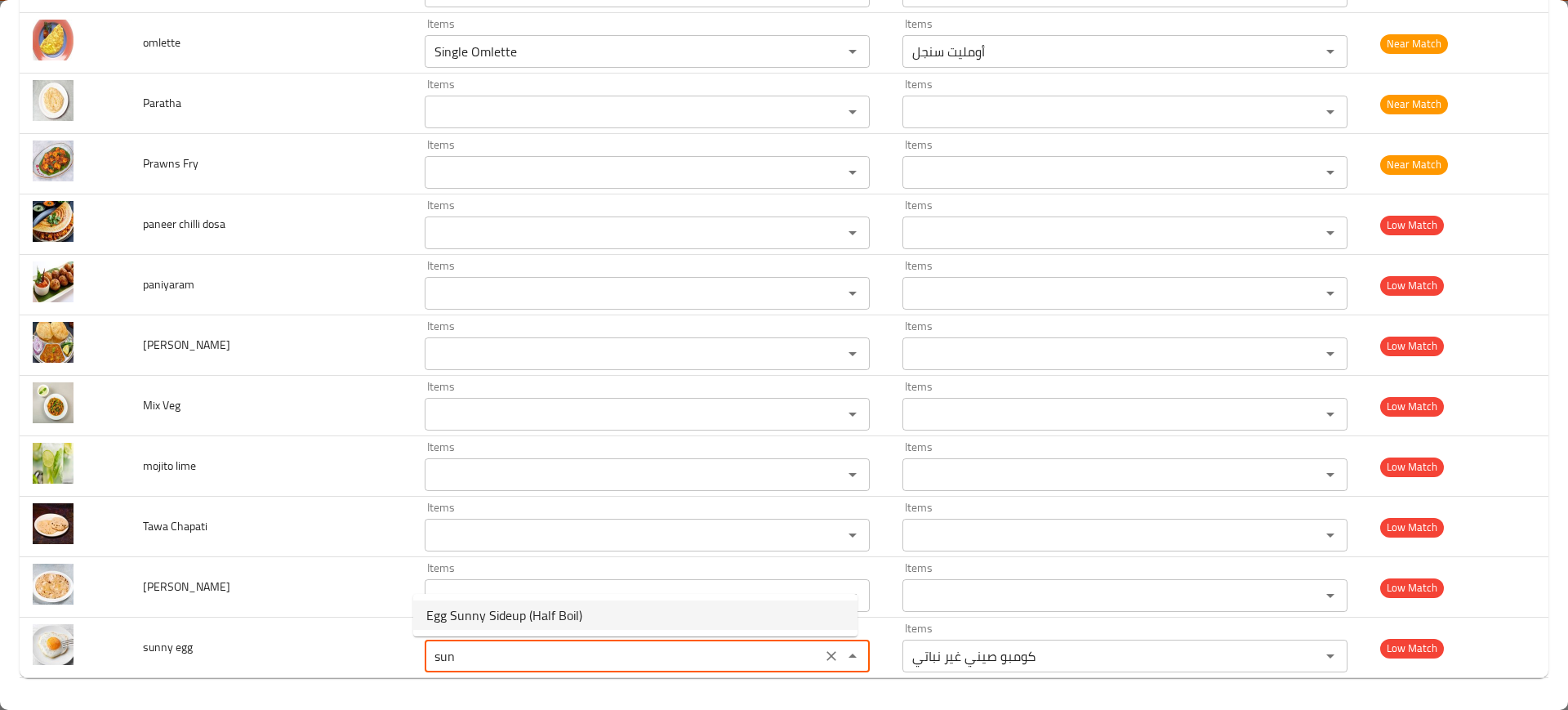
click at [476, 613] on span "Egg Sunny Sideup (Half Boil)" at bounding box center [504, 614] width 156 height 20
type egg "Egg Sunny Sideup (Half Boil)"
type egg-ar "بيض عيون (نصف مسلوق)"
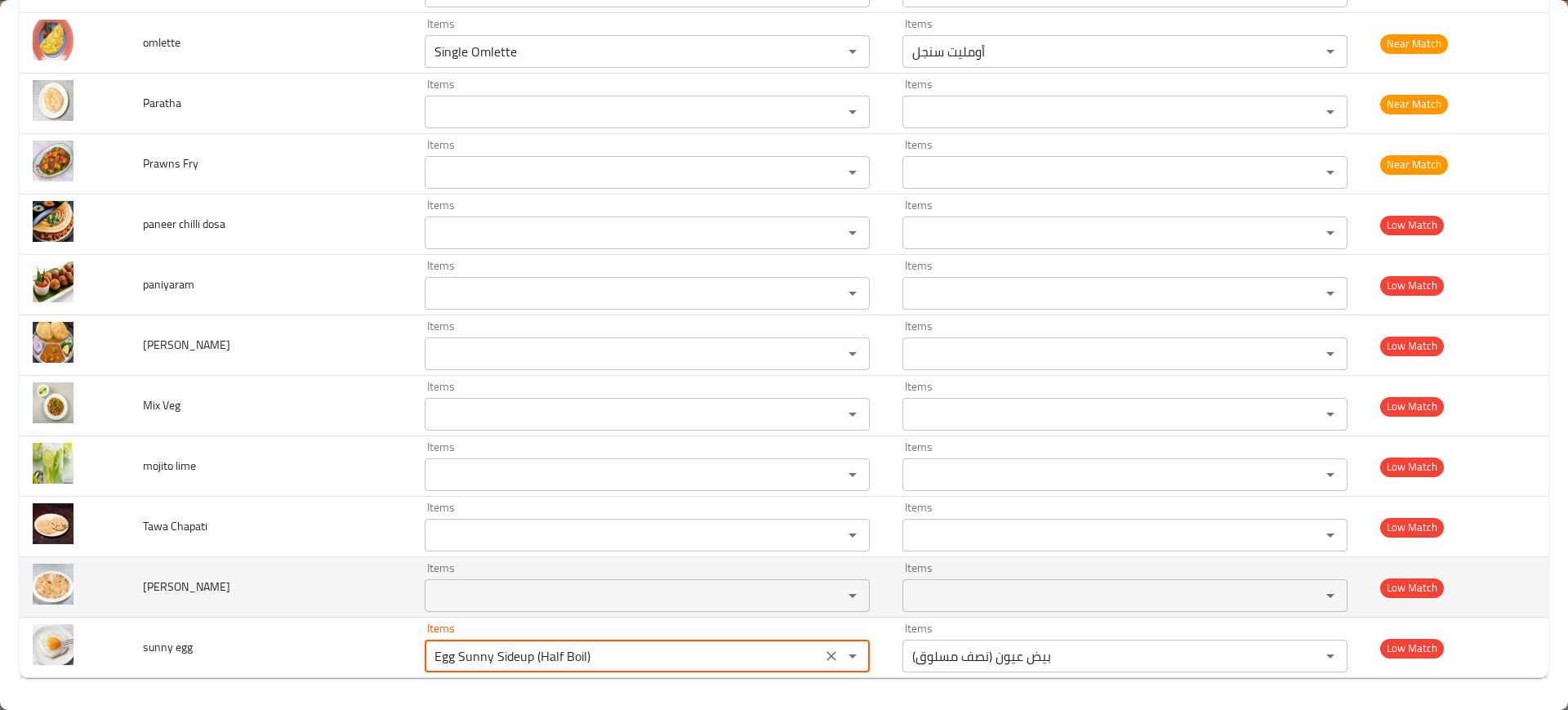
type egg "Egg Sunny Sideup (Half Boil)"
click at [355, 614] on td "[PERSON_NAME]" at bounding box center [270, 587] width 282 height 60
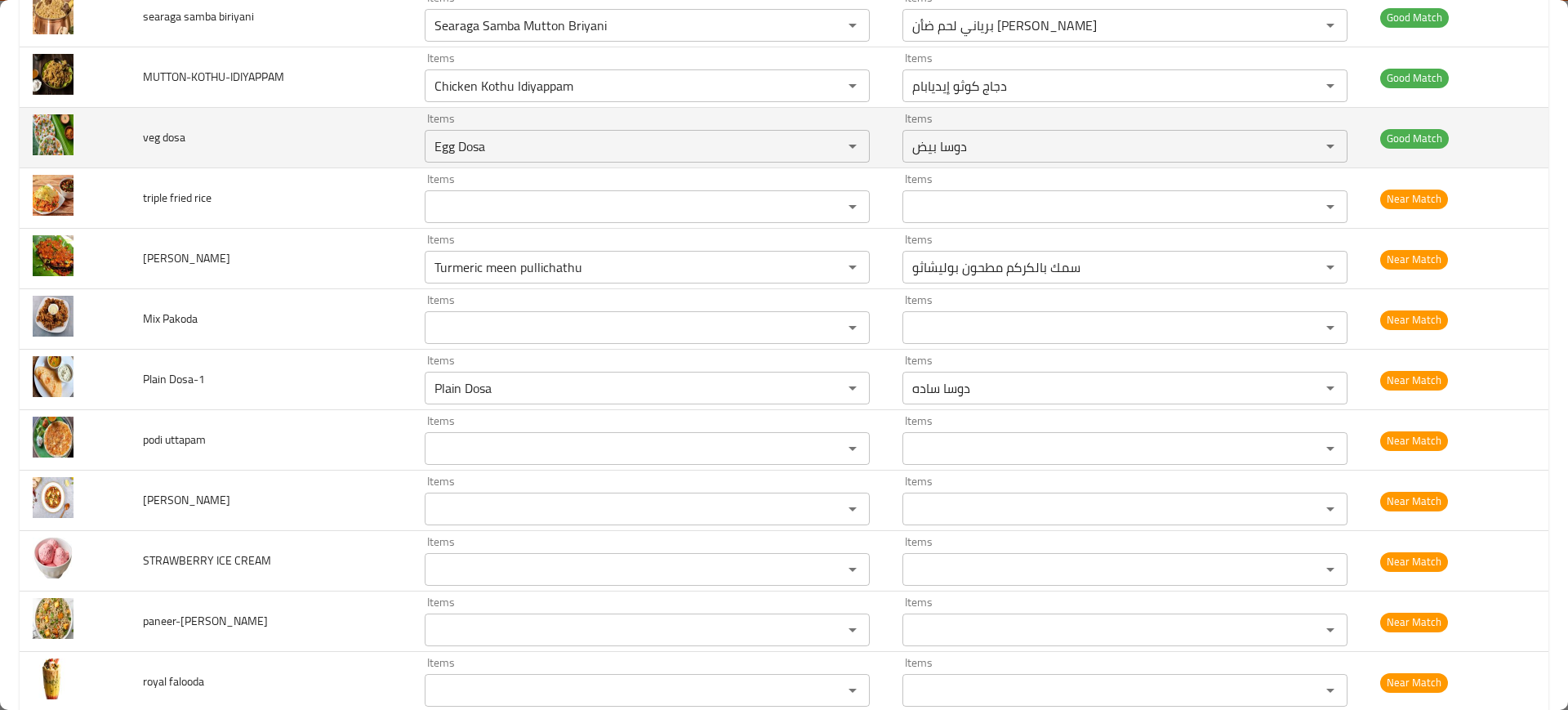
scroll to position [3406, 0]
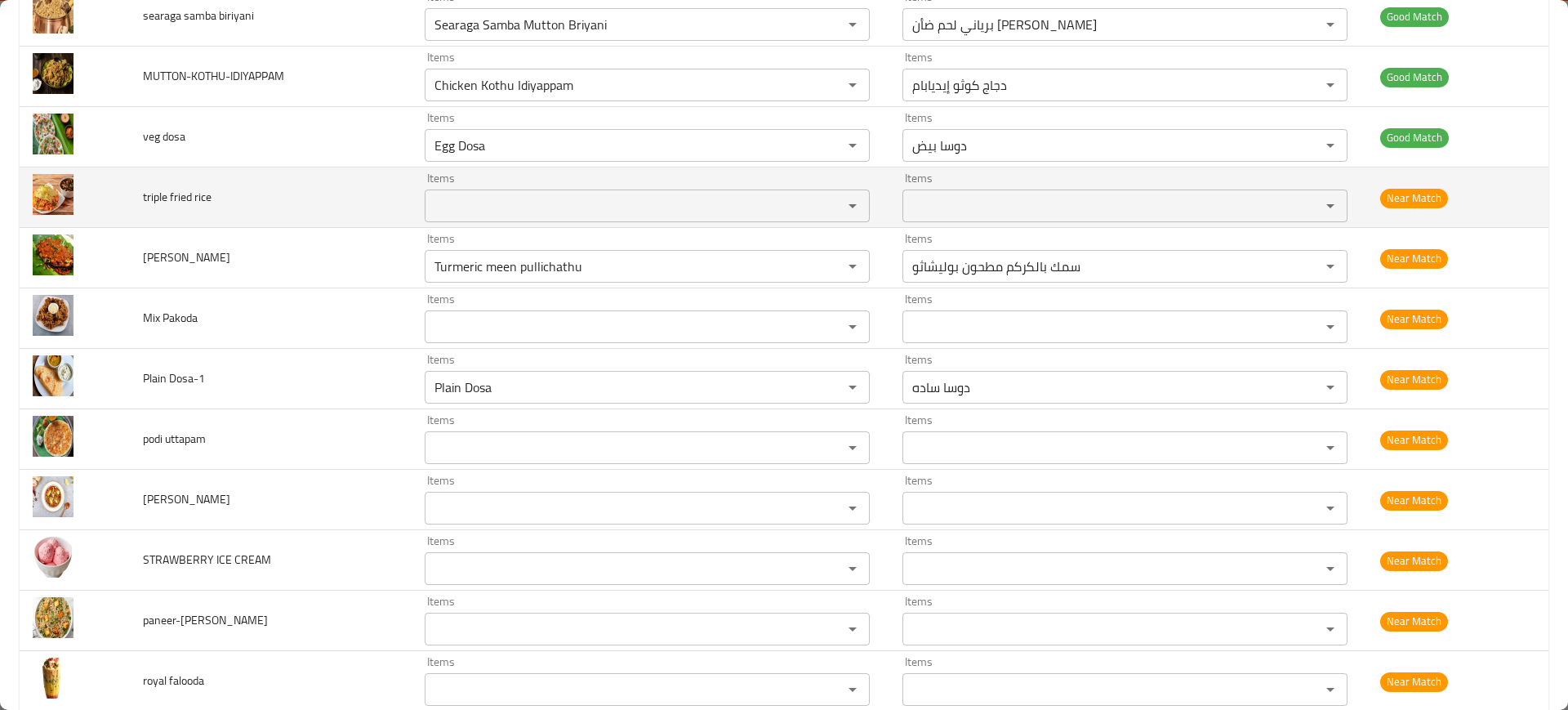
click at [202, 201] on span "triple fried rice" at bounding box center [177, 196] width 69 height 22
copy span "triple fried rice"
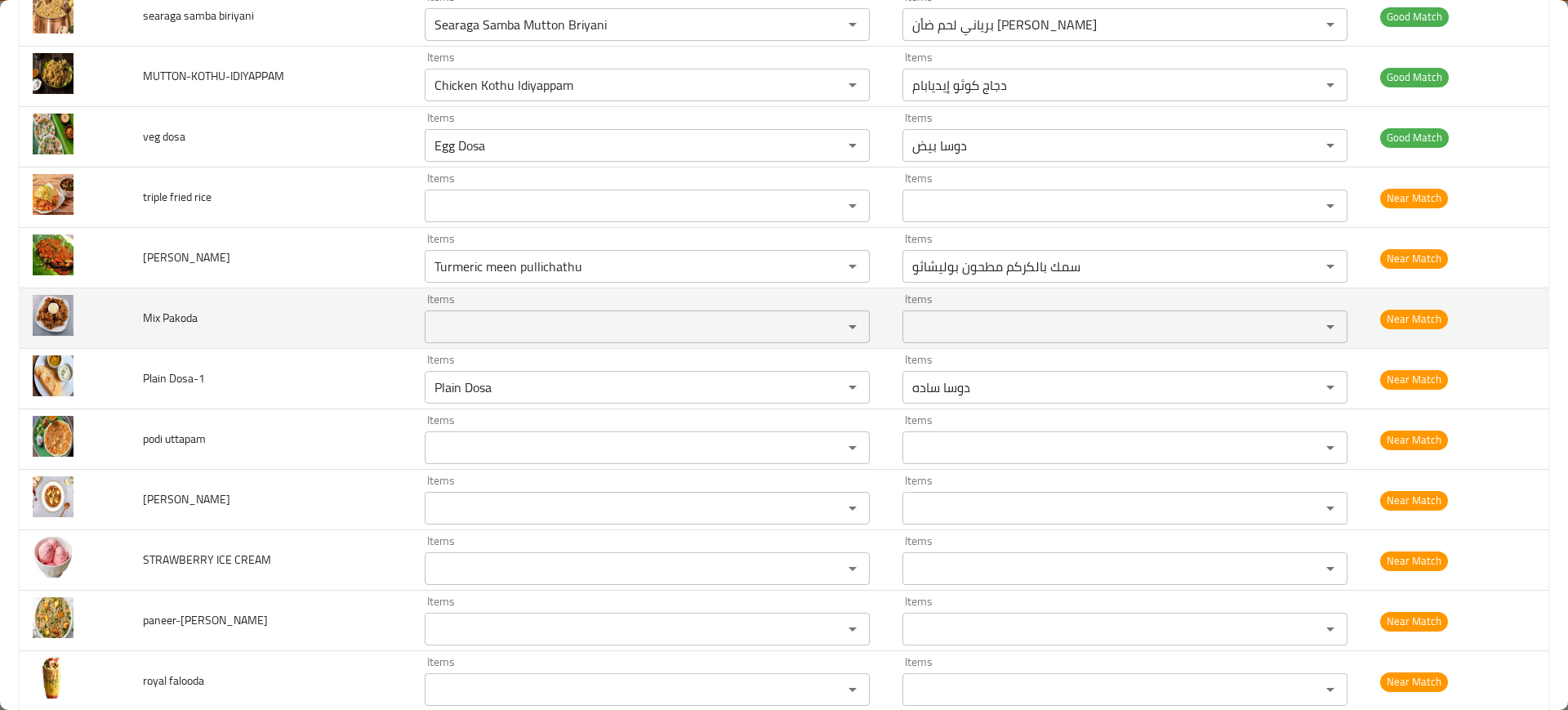
click at [169, 308] on span "Mix Pakoda" at bounding box center [170, 317] width 54 height 22
copy span "Mix Pakoda"
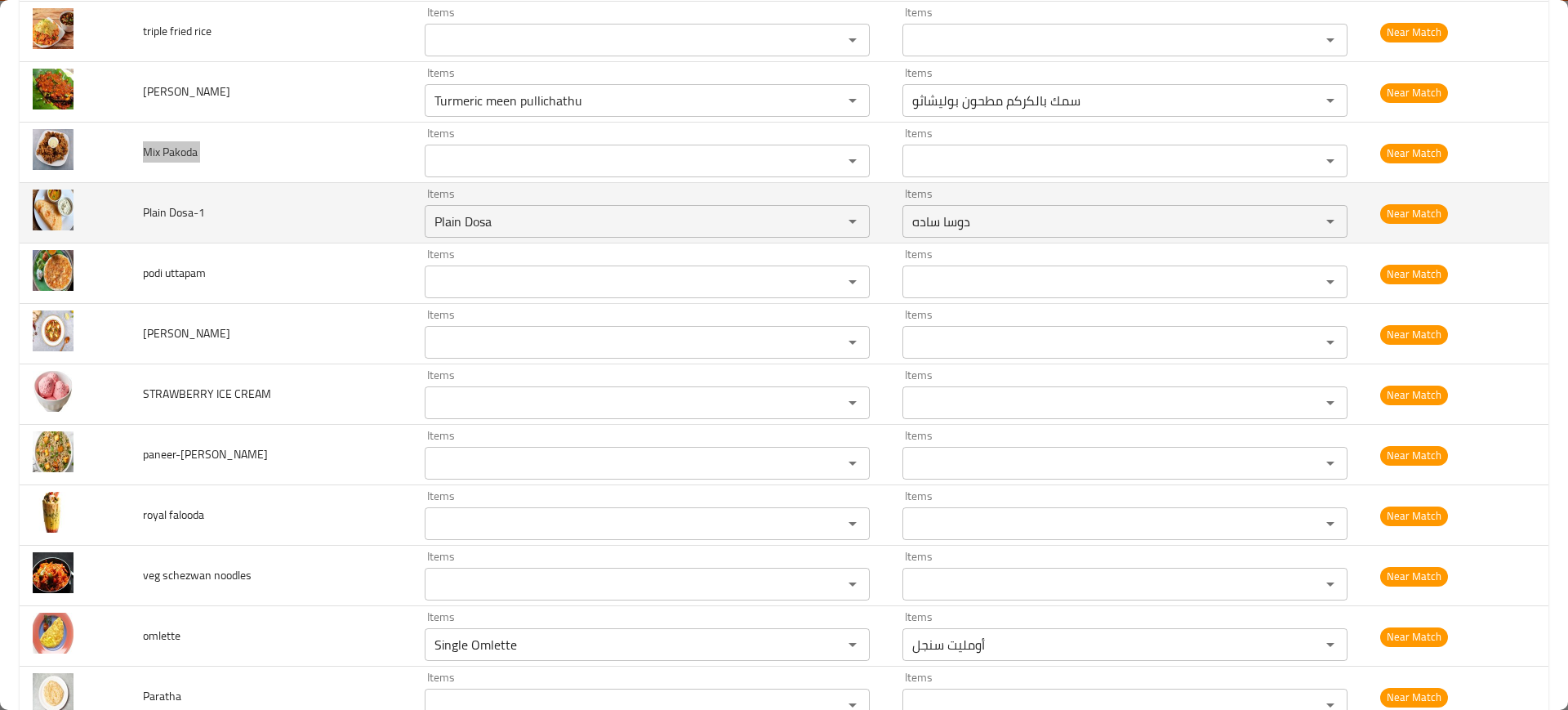
scroll to position [3573, 0]
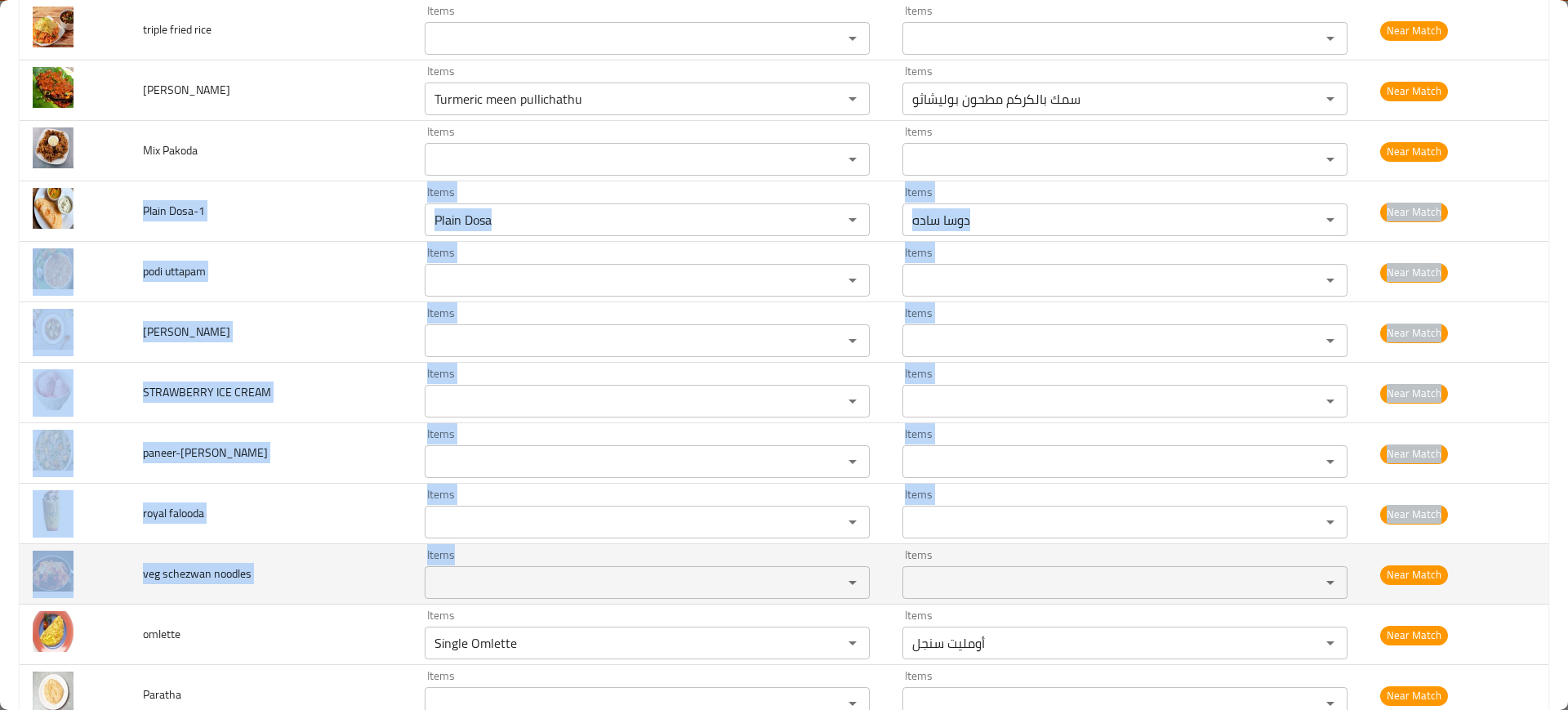
drag, startPoint x: 131, startPoint y: 214, endPoint x: 495, endPoint y: 574, distance: 512.0
copy tbody "Plain Dosa-1 Items Items Items Items Near Match podi uttapam Items Items Items …"
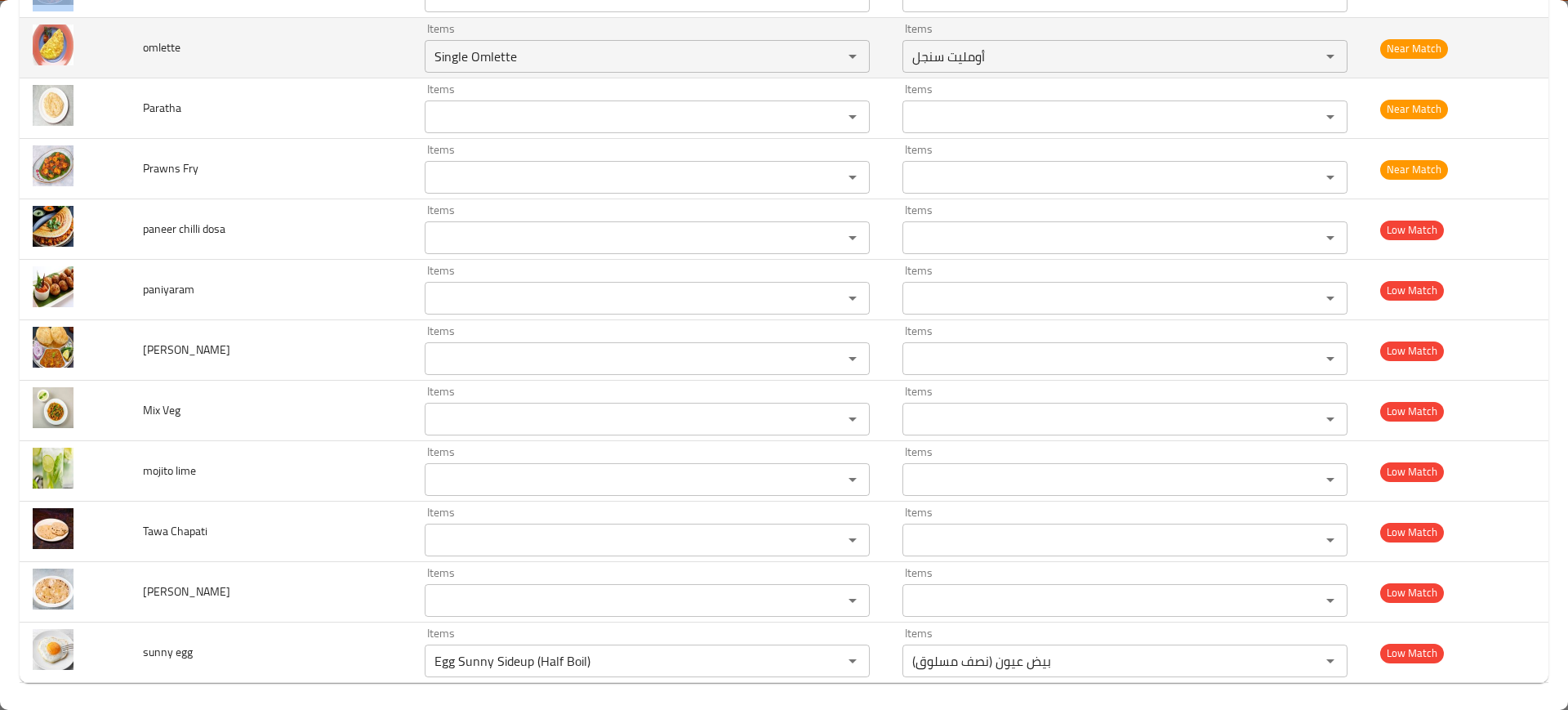
scroll to position [4154, 0]
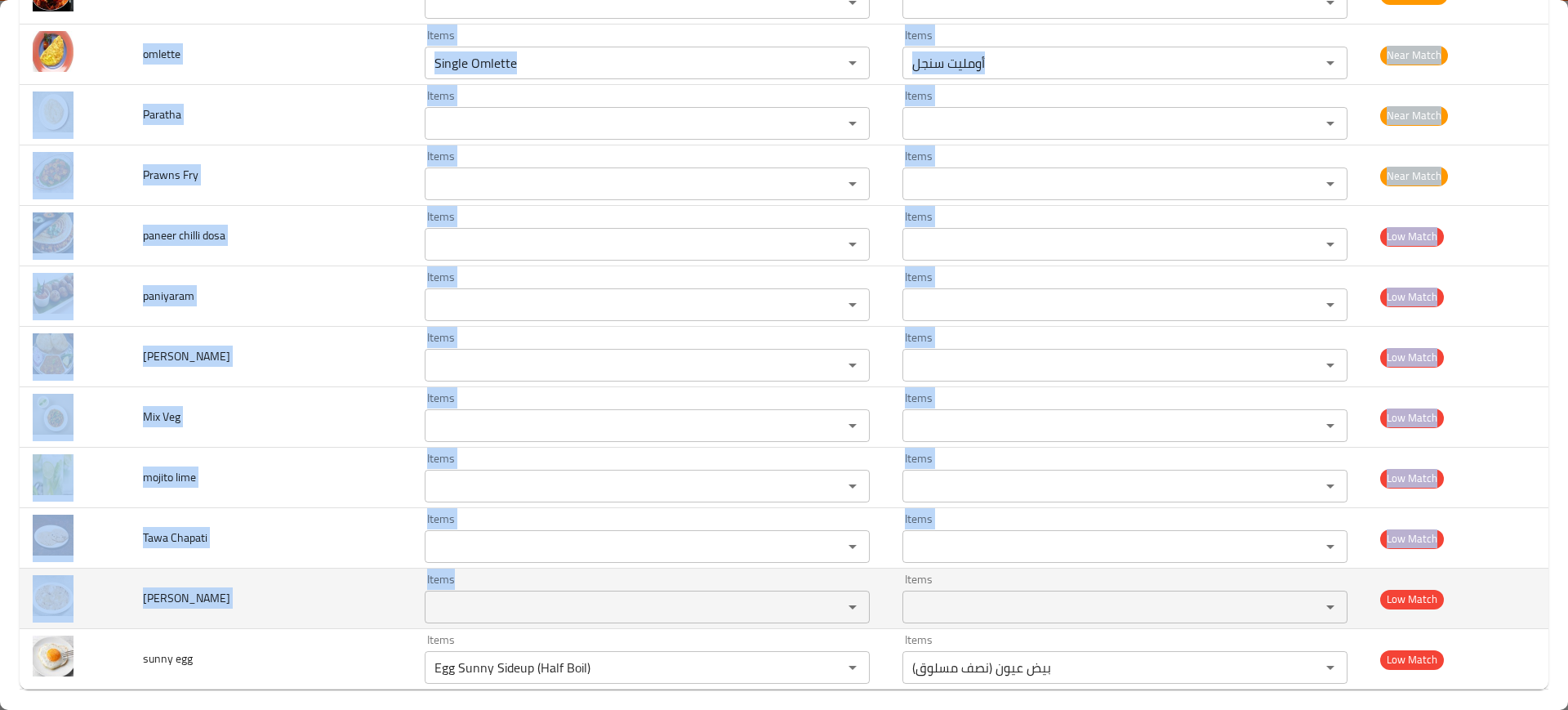
drag, startPoint x: 130, startPoint y: 57, endPoint x: 547, endPoint y: 594, distance: 679.9
copy tbody "omlette Items Items Items Items Near Match Paratha Items Items Items Items Near…"
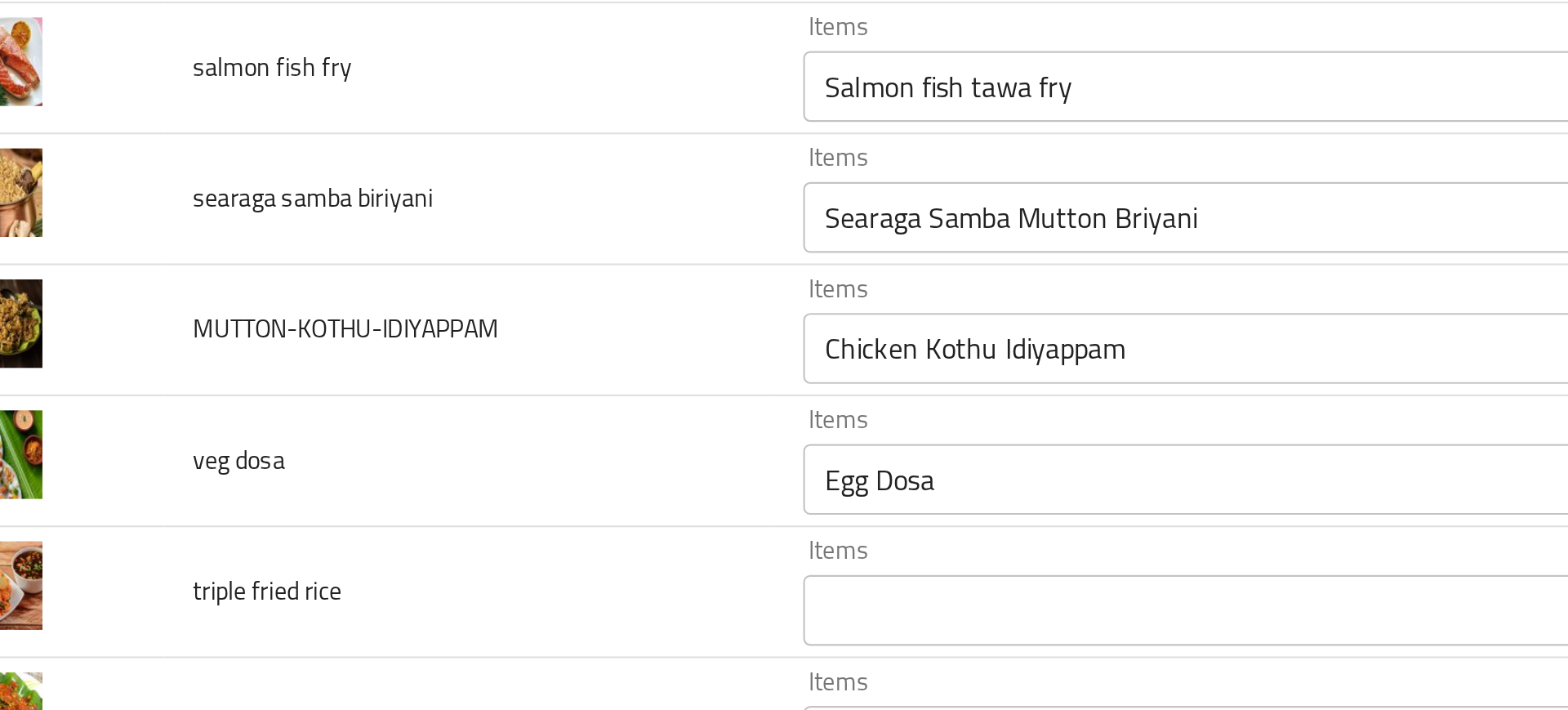
scroll to position [3089, 0]
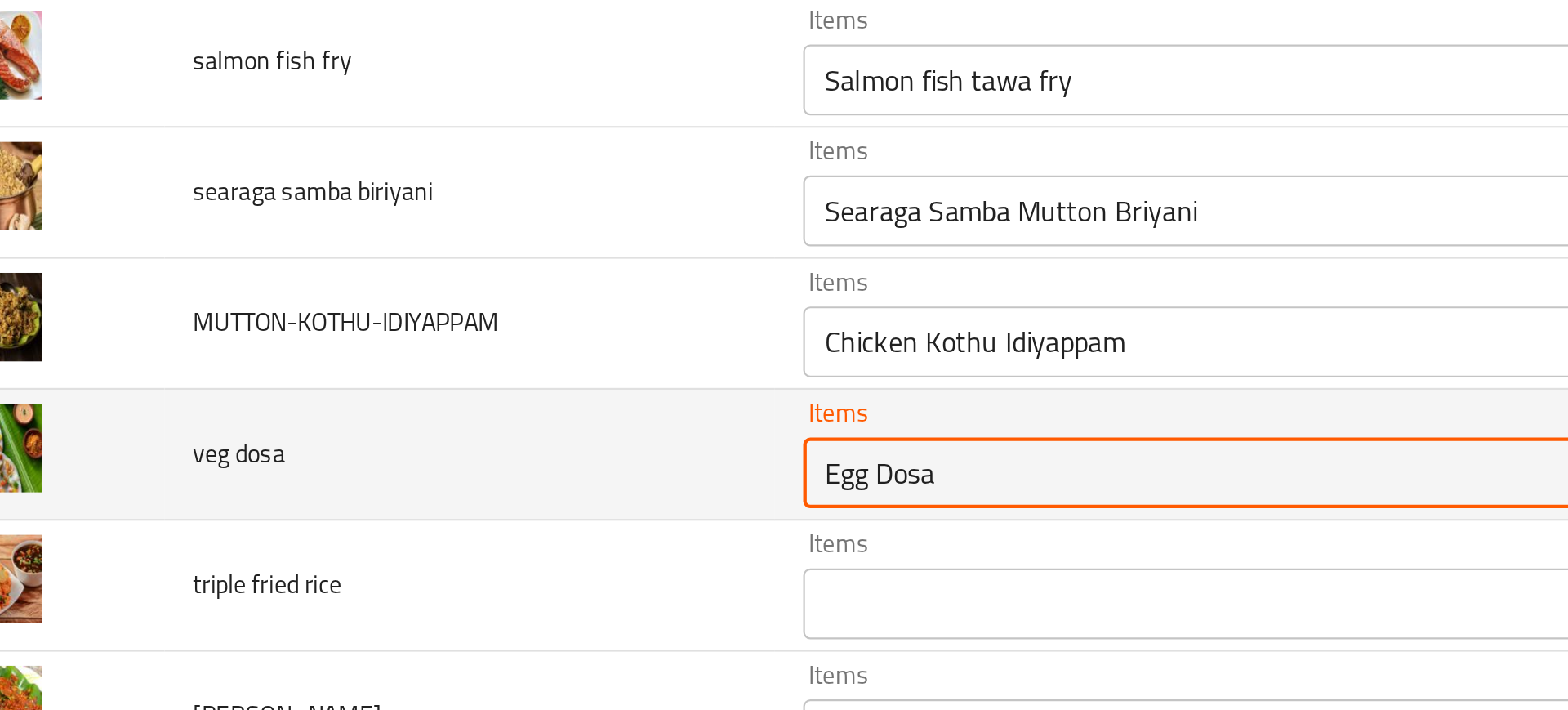
click at [431, 455] on dosa "Egg Dosa" at bounding box center [623, 463] width 387 height 23
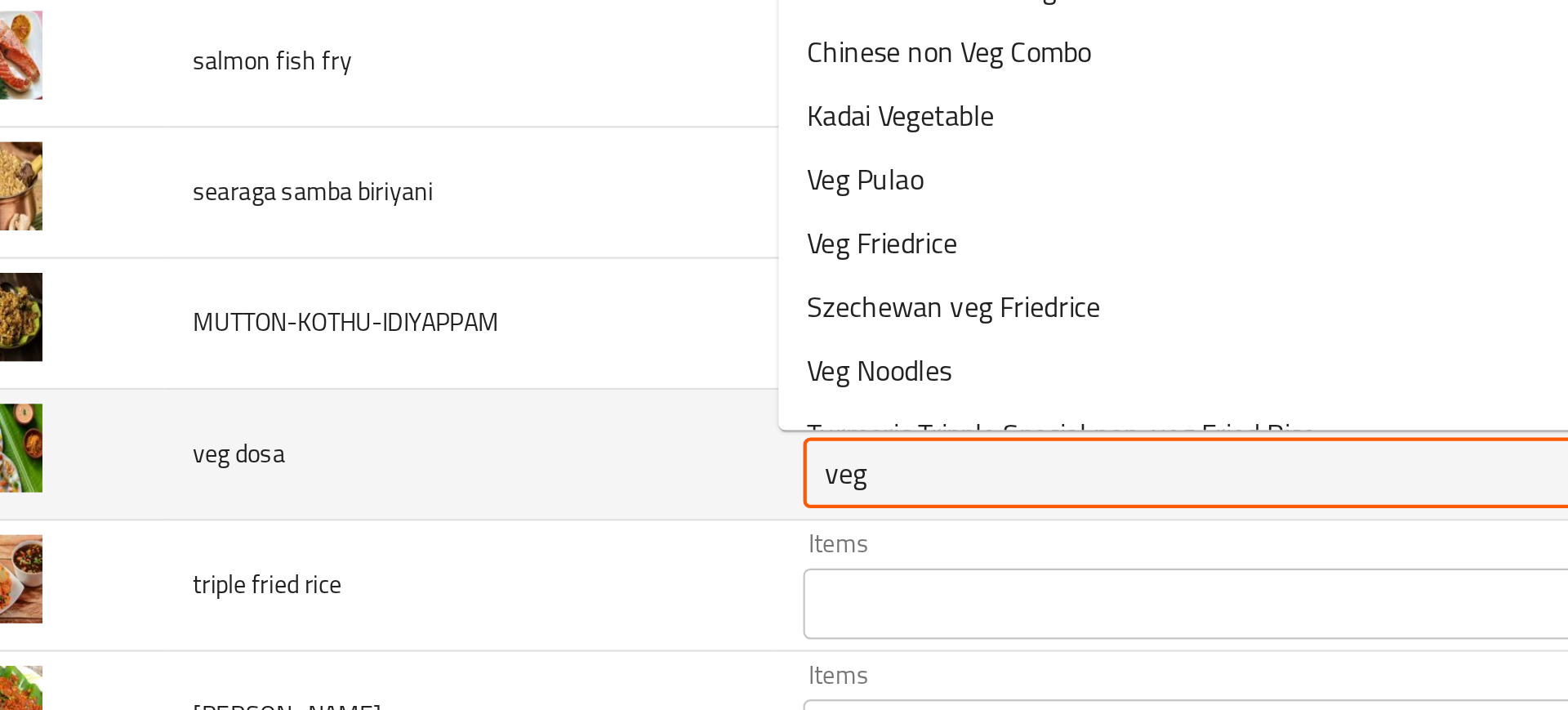
type dosa "vege"
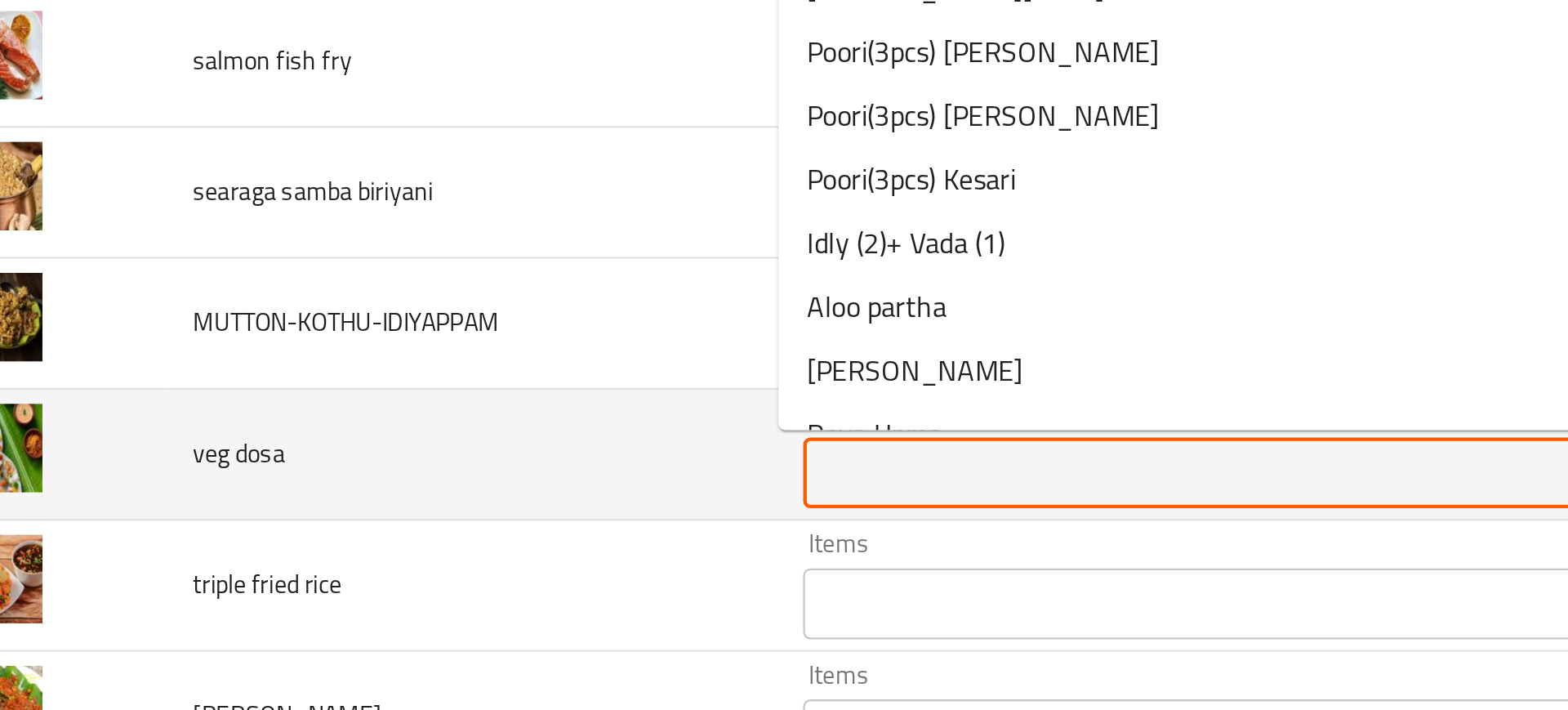
click at [151, 448] on span "veg dosa" at bounding box center [163, 454] width 42 height 22
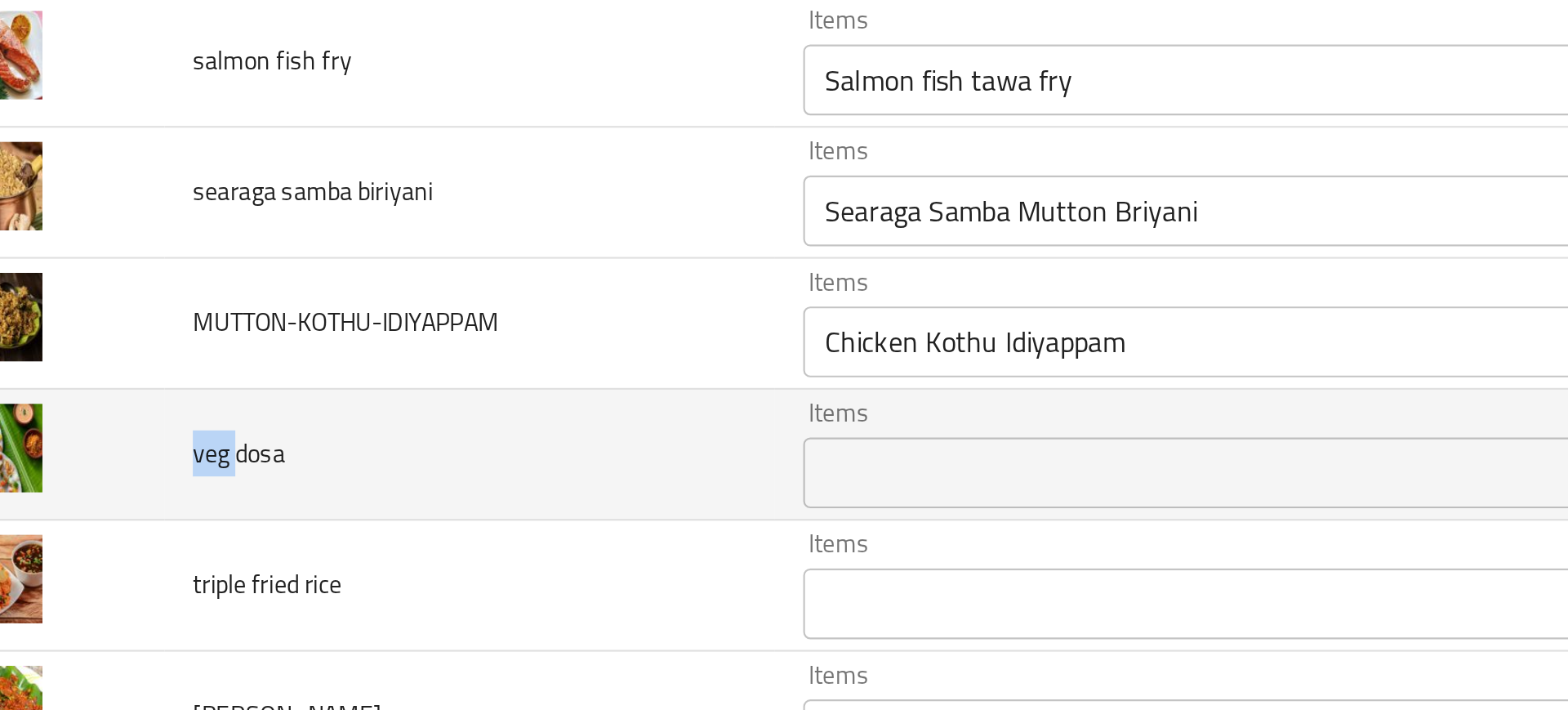
click at [151, 448] on span "veg dosa" at bounding box center [163, 454] width 42 height 22
copy span "veg dosa"
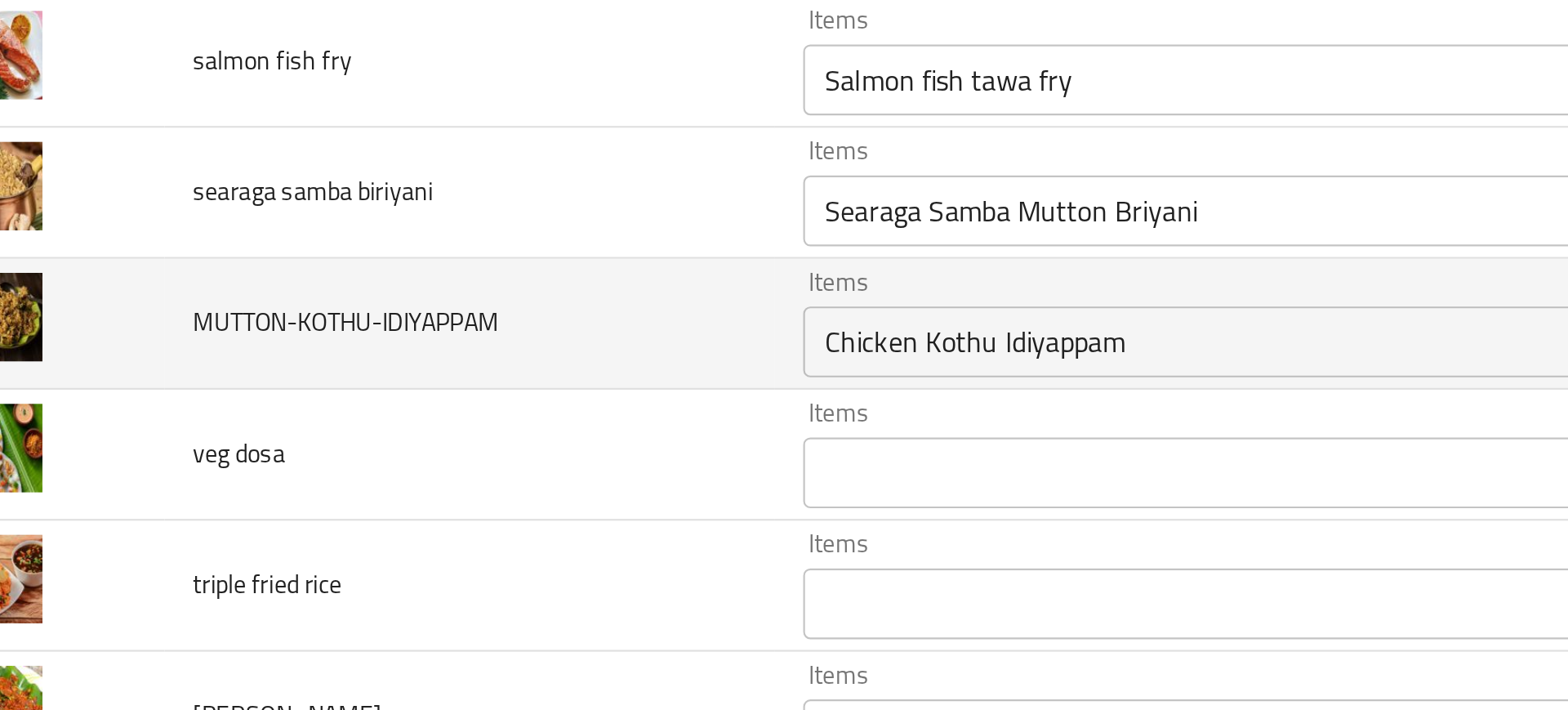
click at [257, 420] on td "MUTTON-KOTHU-IDIYAPPAM" at bounding box center [270, 394] width 282 height 60
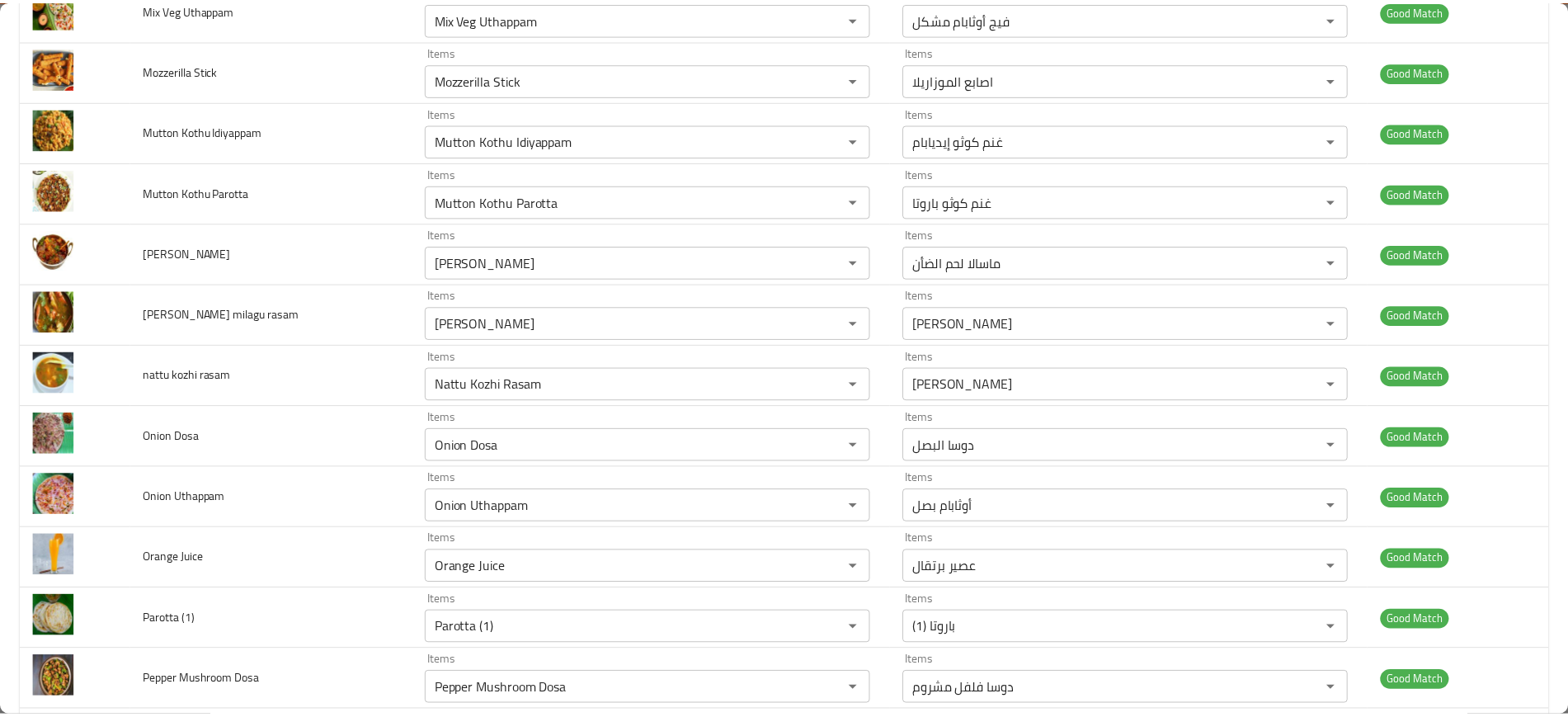
scroll to position [0, 0]
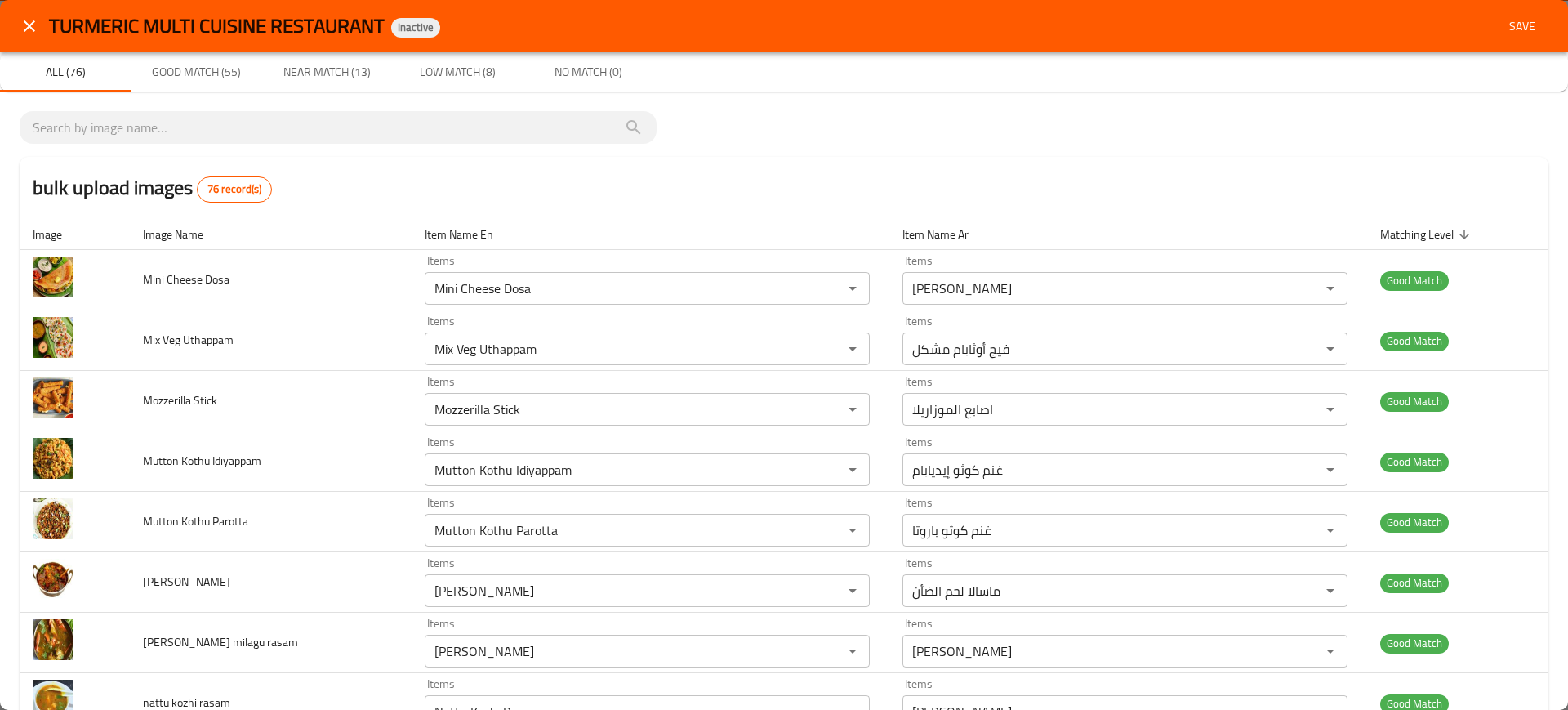
click at [1502, 18] on span "Save" at bounding box center [1522, 26] width 39 height 21
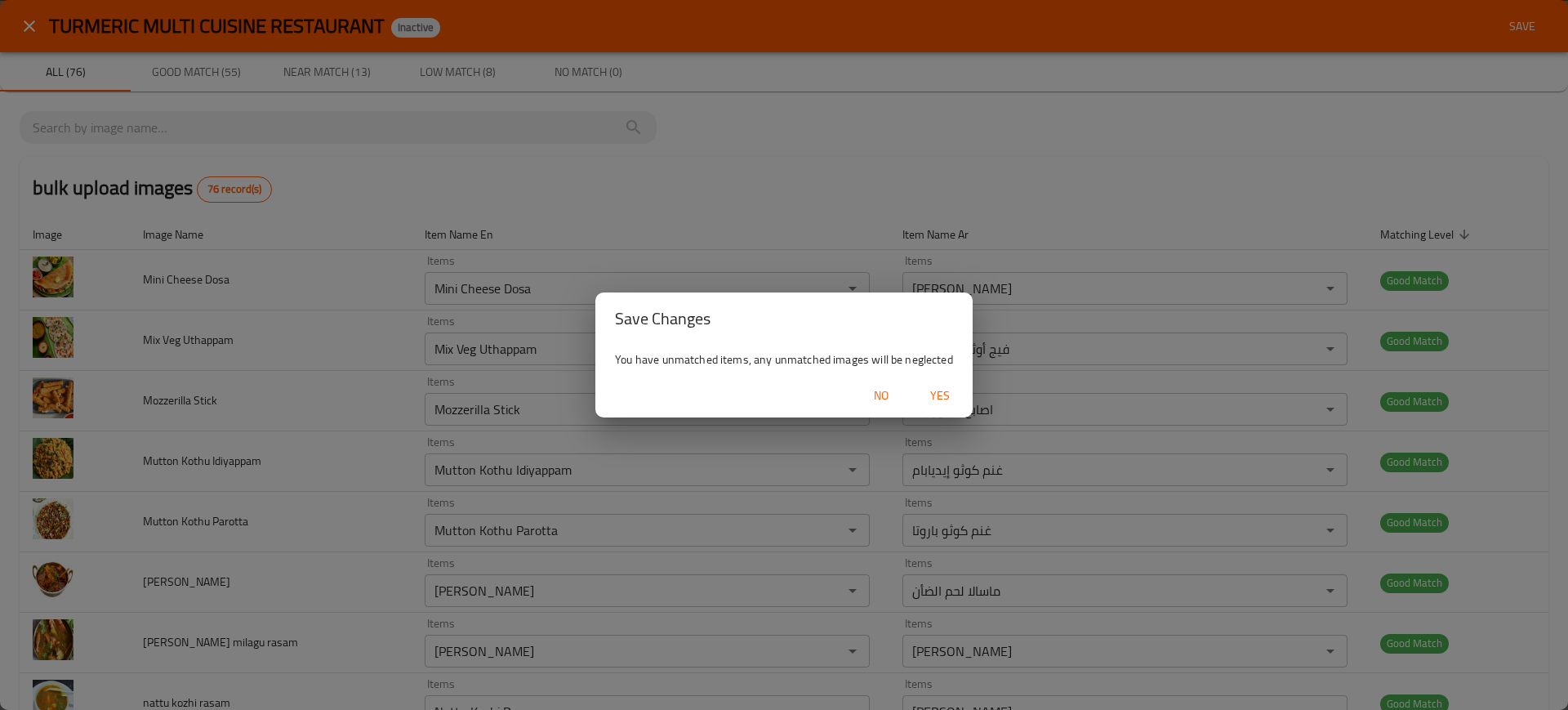
click at [932, 396] on span "Yes" at bounding box center [940, 395] width 39 height 21
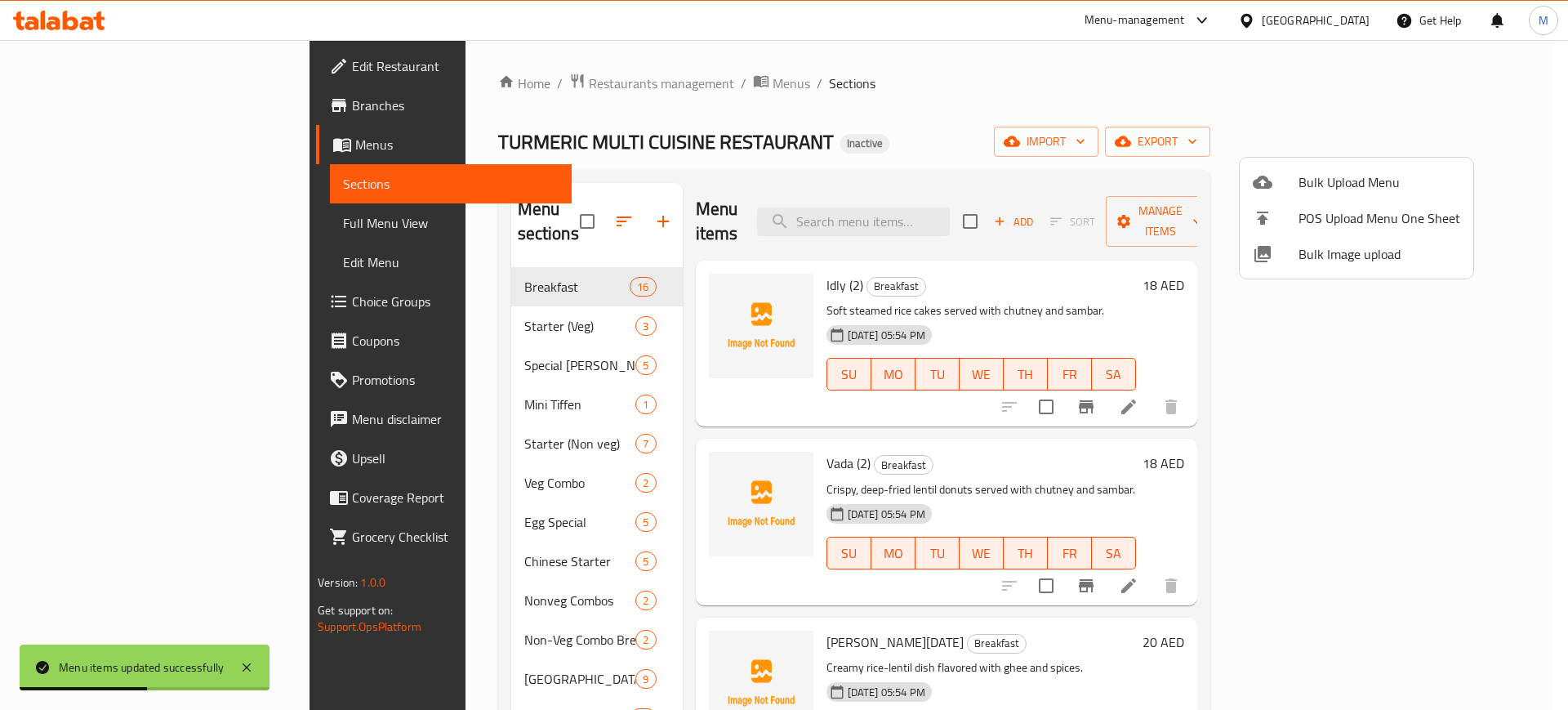
click at [698, 375] on div at bounding box center [784, 355] width 1568 height 710
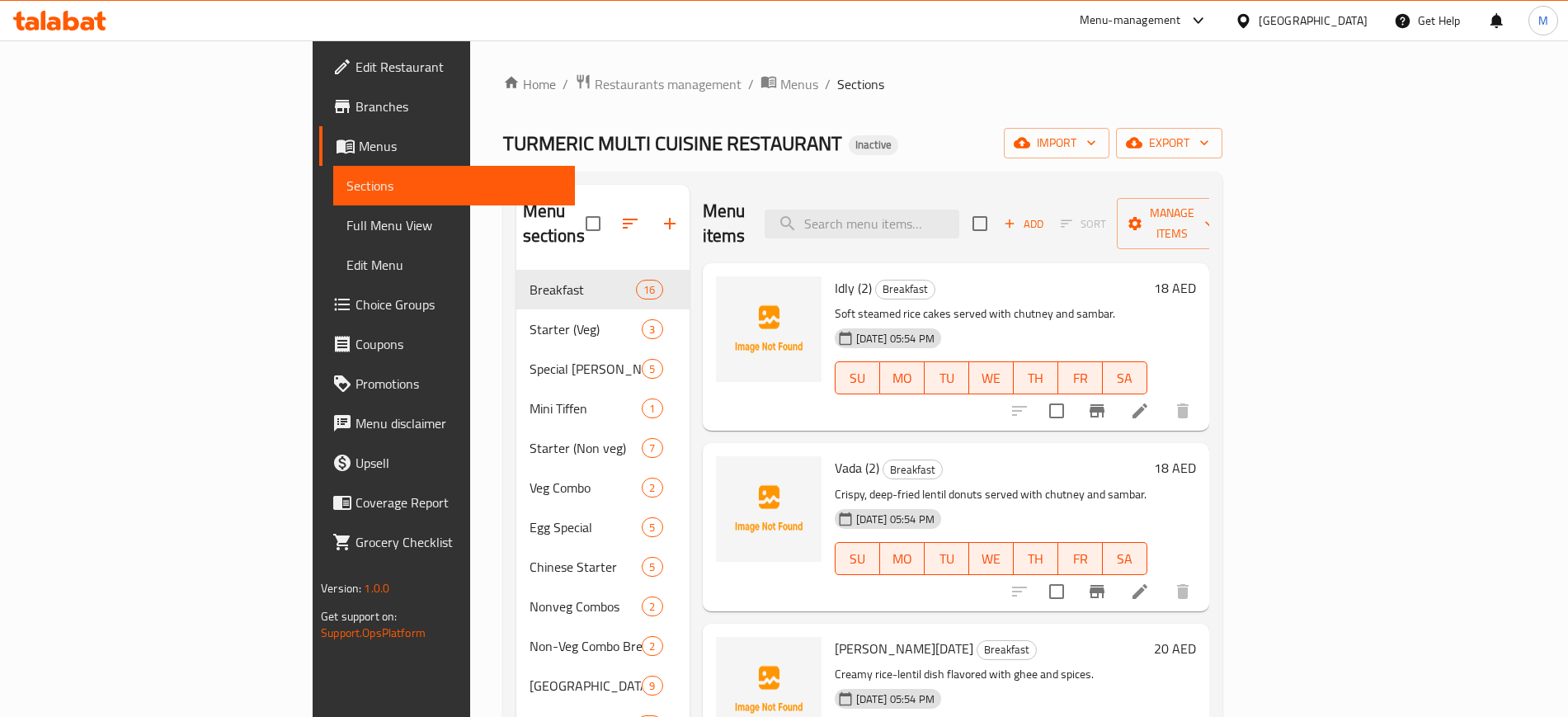
click at [1097, 152] on span "import" at bounding box center [1056, 143] width 79 height 21
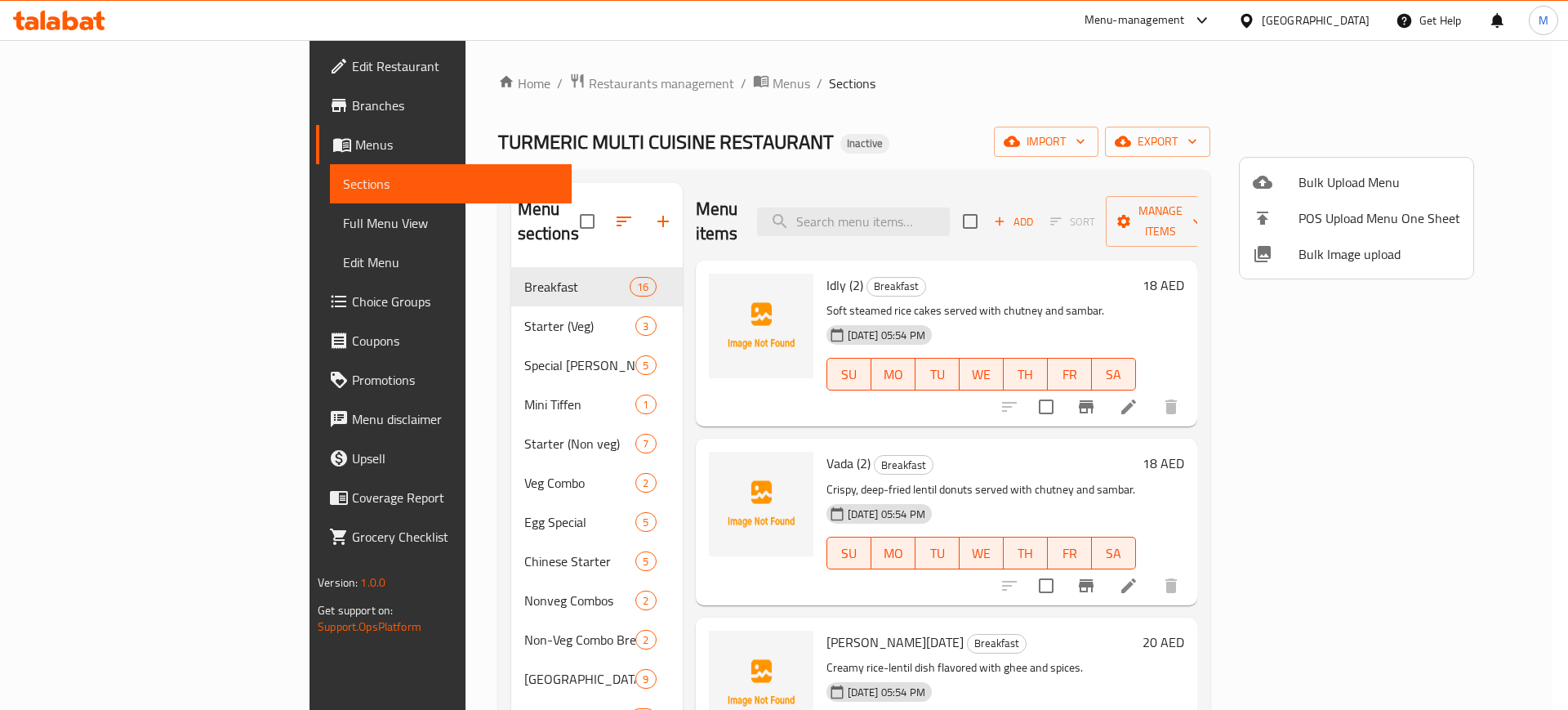
click at [1115, 147] on div at bounding box center [784, 355] width 1568 height 710
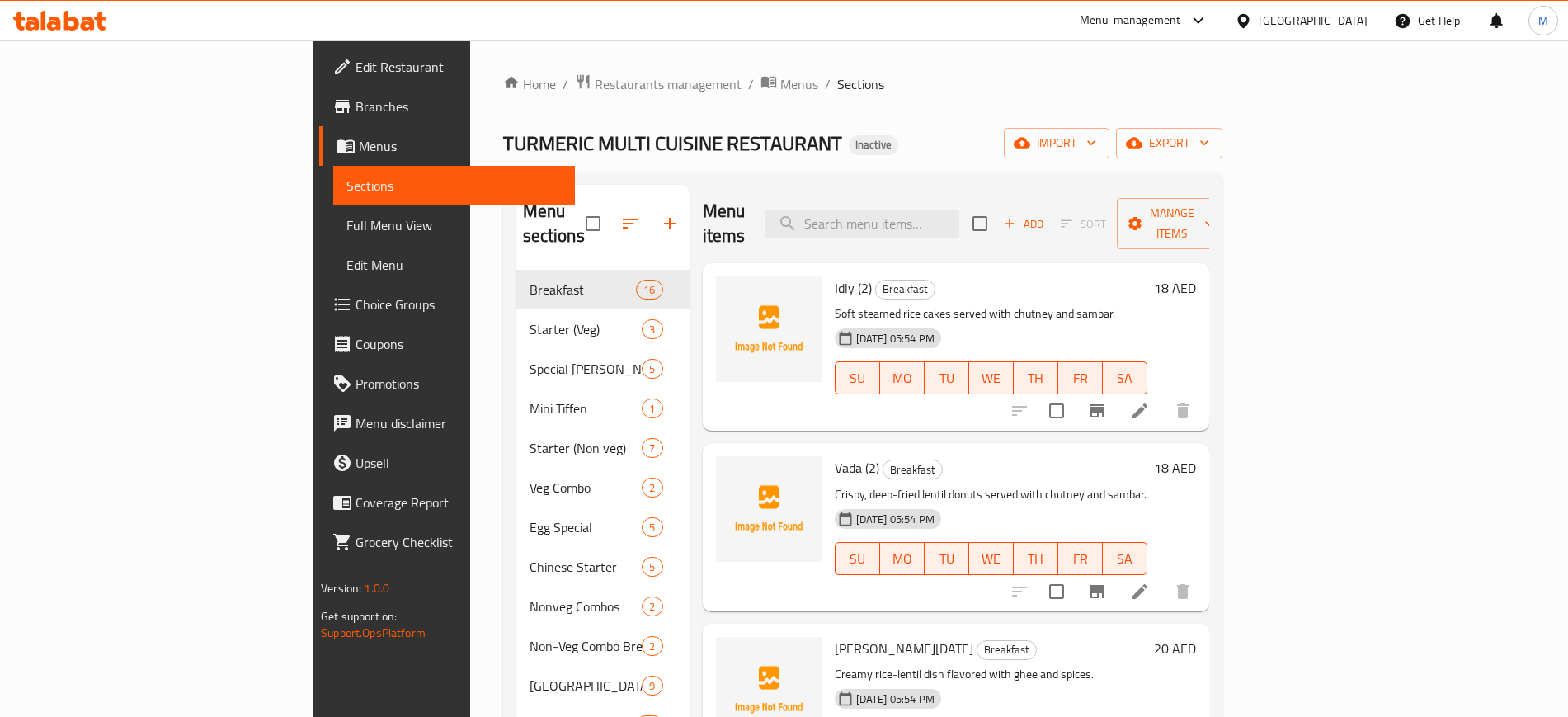
click at [960, 145] on div "TURMERIC MULTI CUISINE RESTAURANT Inactive import export" at bounding box center [862, 143] width 719 height 30
click at [858, 153] on div "TURMERIC MULTI CUISINE RESTAURANT Inactive import export" at bounding box center [862, 143] width 719 height 30
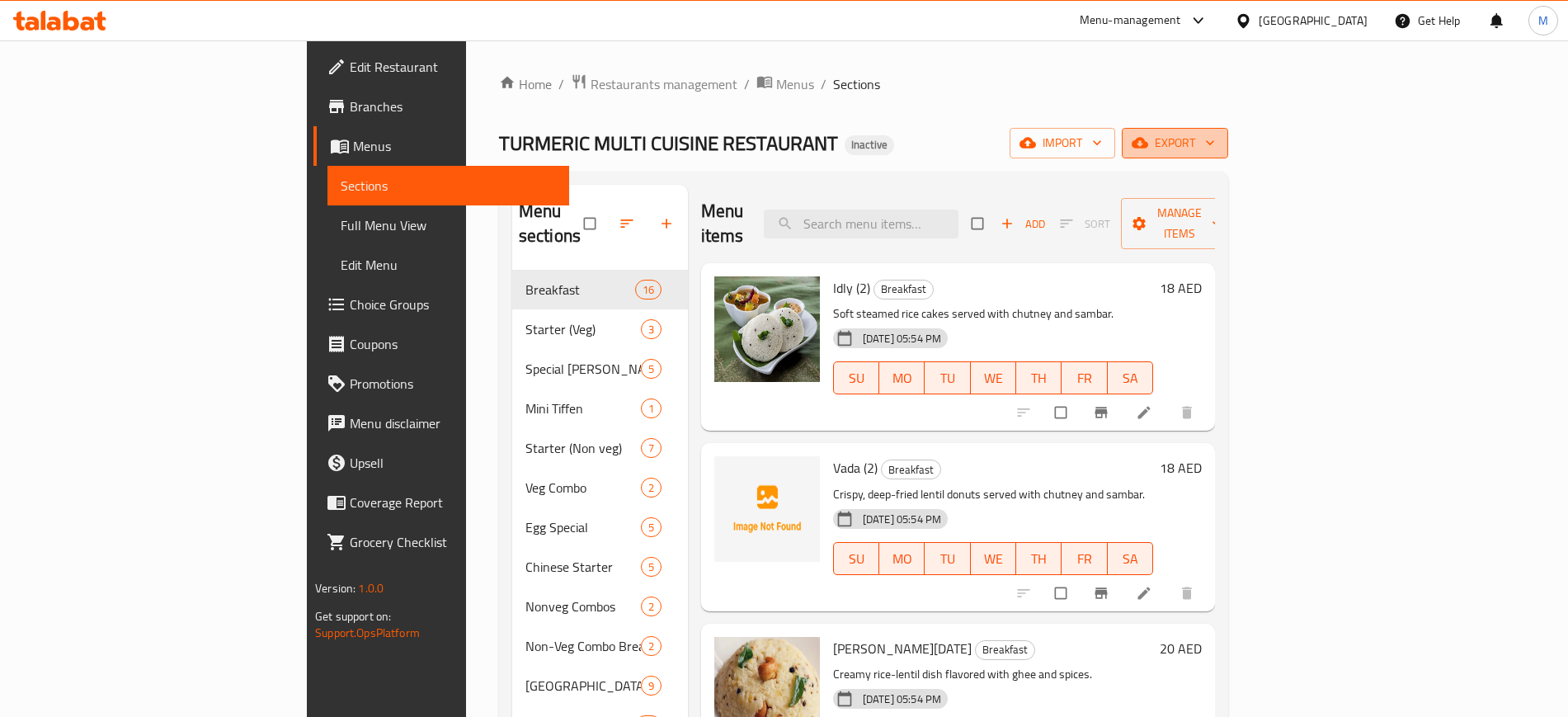
click at [1148, 144] on icon "button" at bounding box center [1139, 142] width 16 height 10
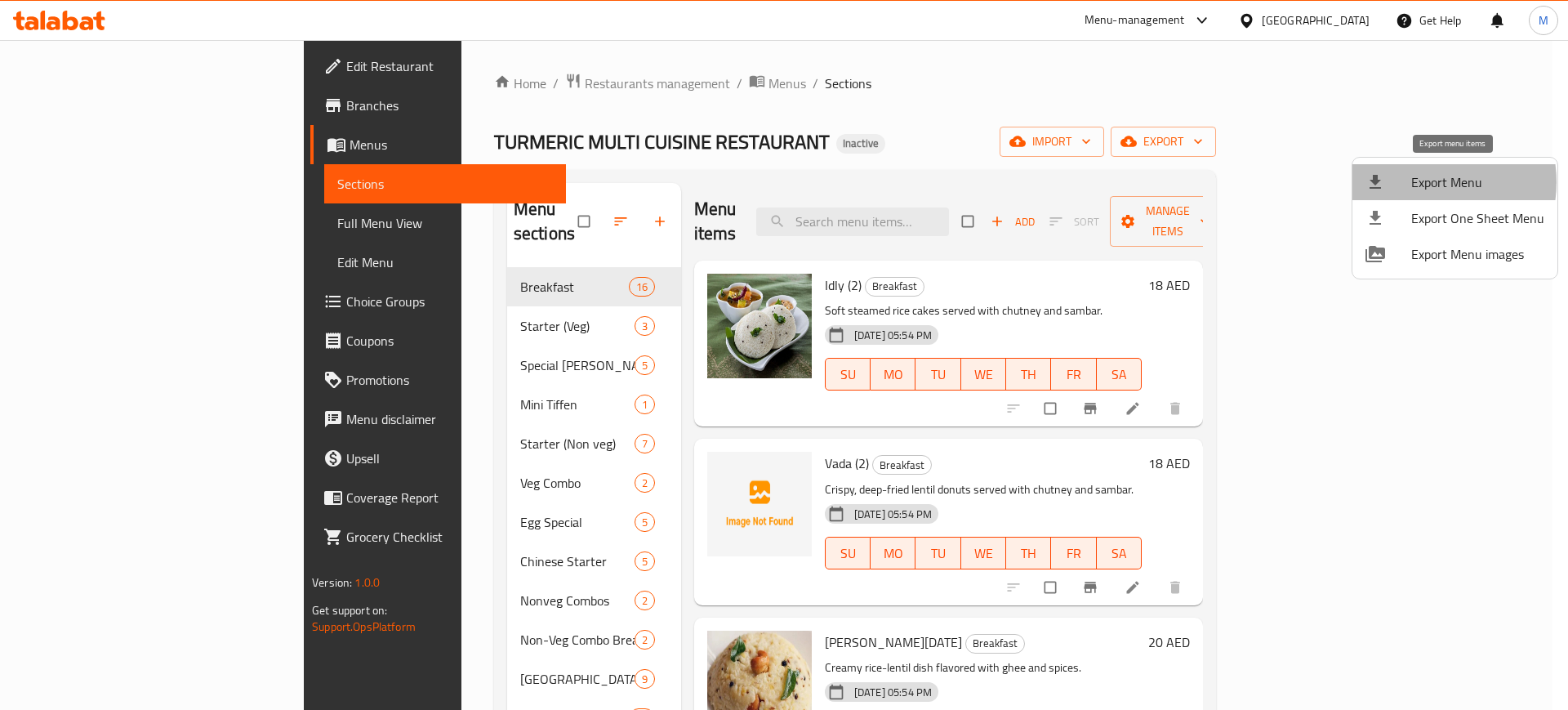
click at [1424, 182] on span "Export Menu" at bounding box center [1478, 181] width 133 height 20
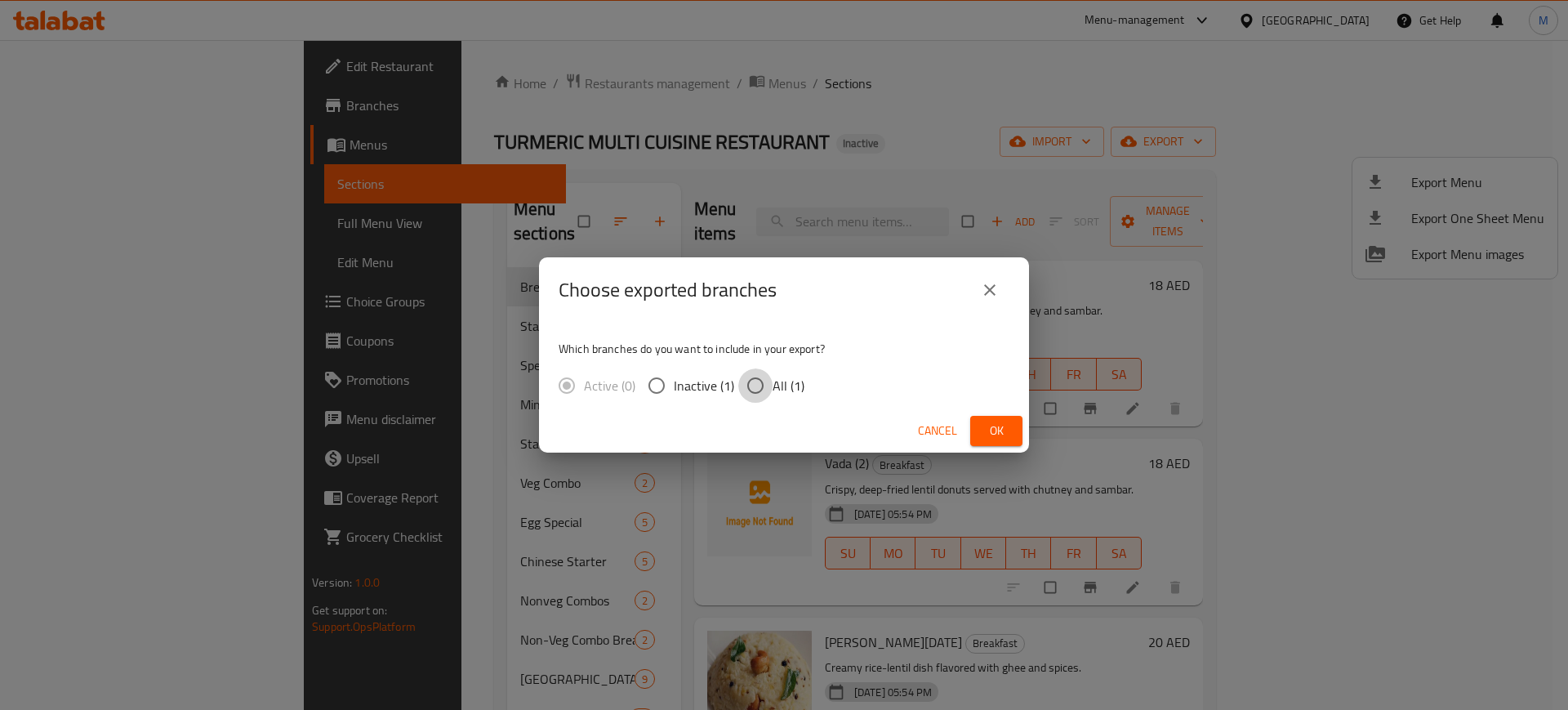
click at [761, 394] on input "All (1)" at bounding box center [755, 385] width 35 height 35
radio input "true"
click at [1005, 428] on span "Ok" at bounding box center [996, 431] width 26 height 21
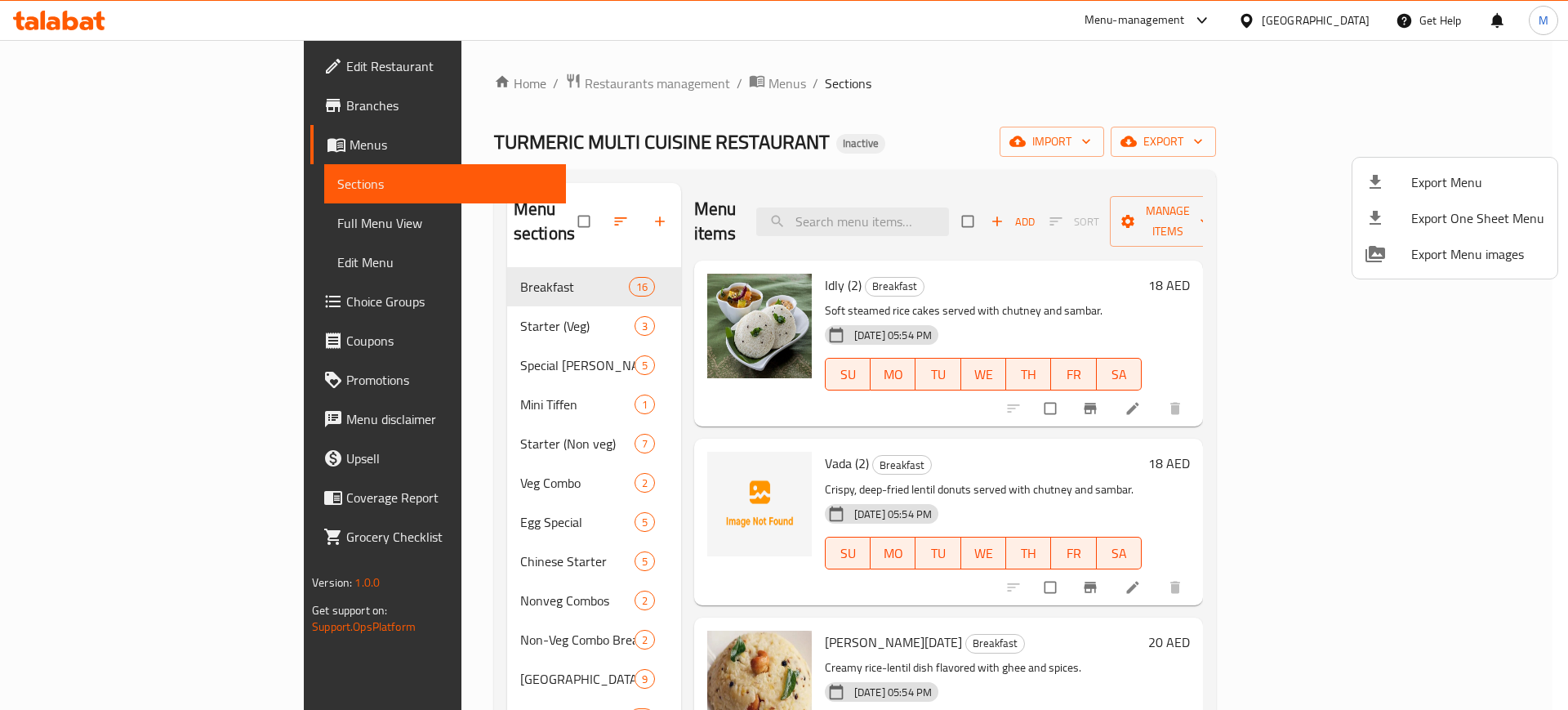
click at [149, 56] on div at bounding box center [784, 355] width 1568 height 710
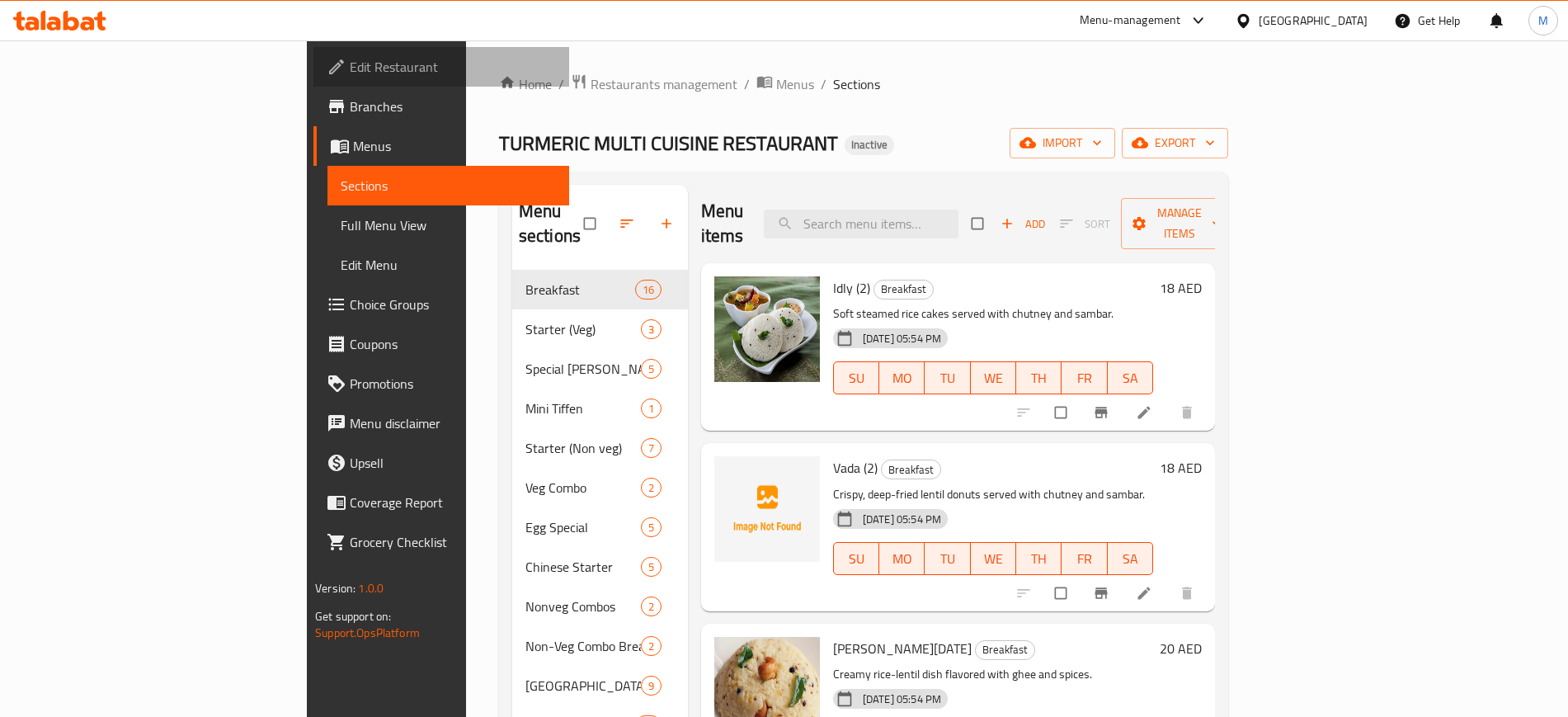
click at [350, 57] on span "Edit Restaurant" at bounding box center [452, 66] width 206 height 20
